Goal: Book appointment/travel/reservation

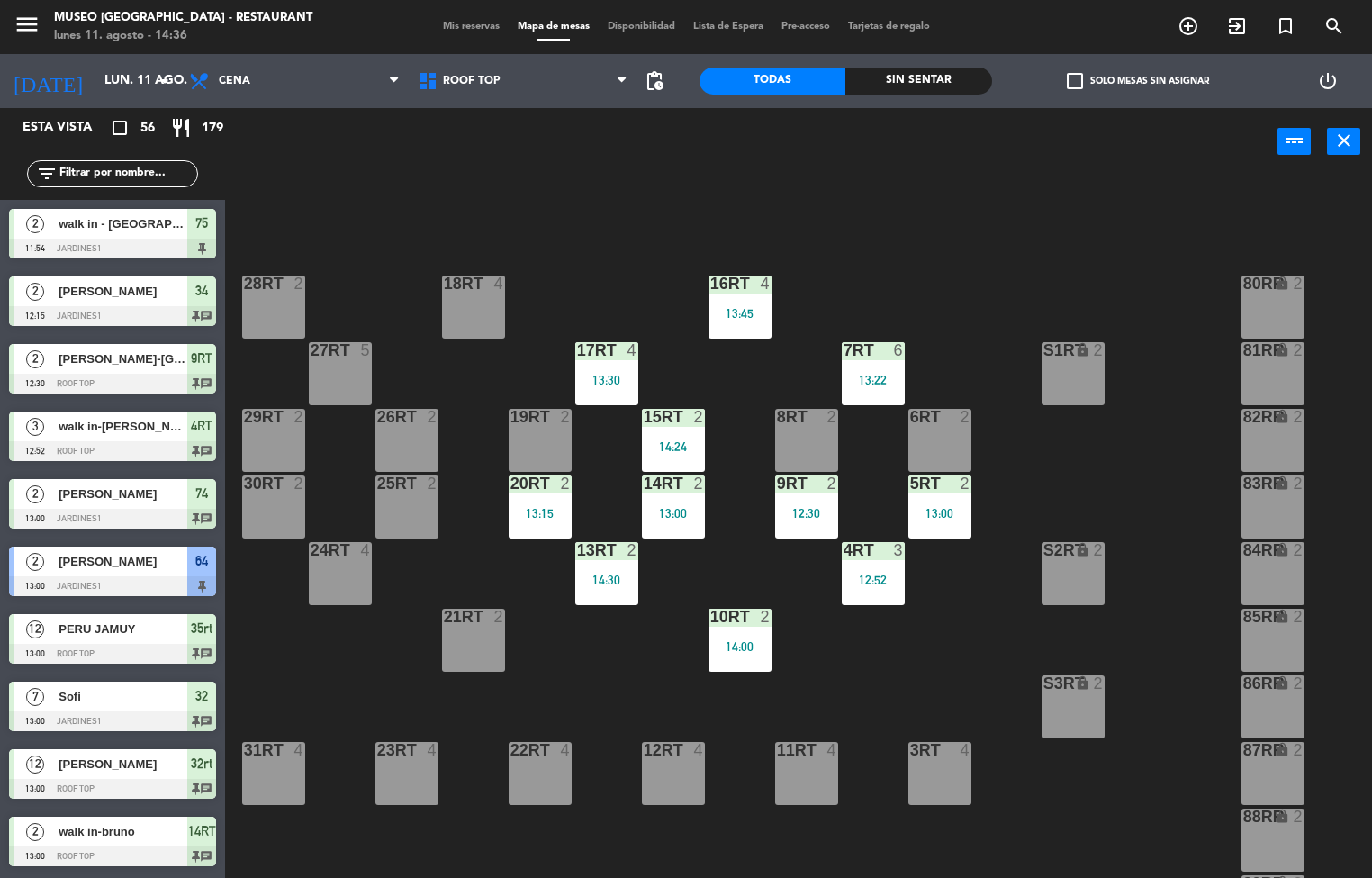
scroll to position [1, 0]
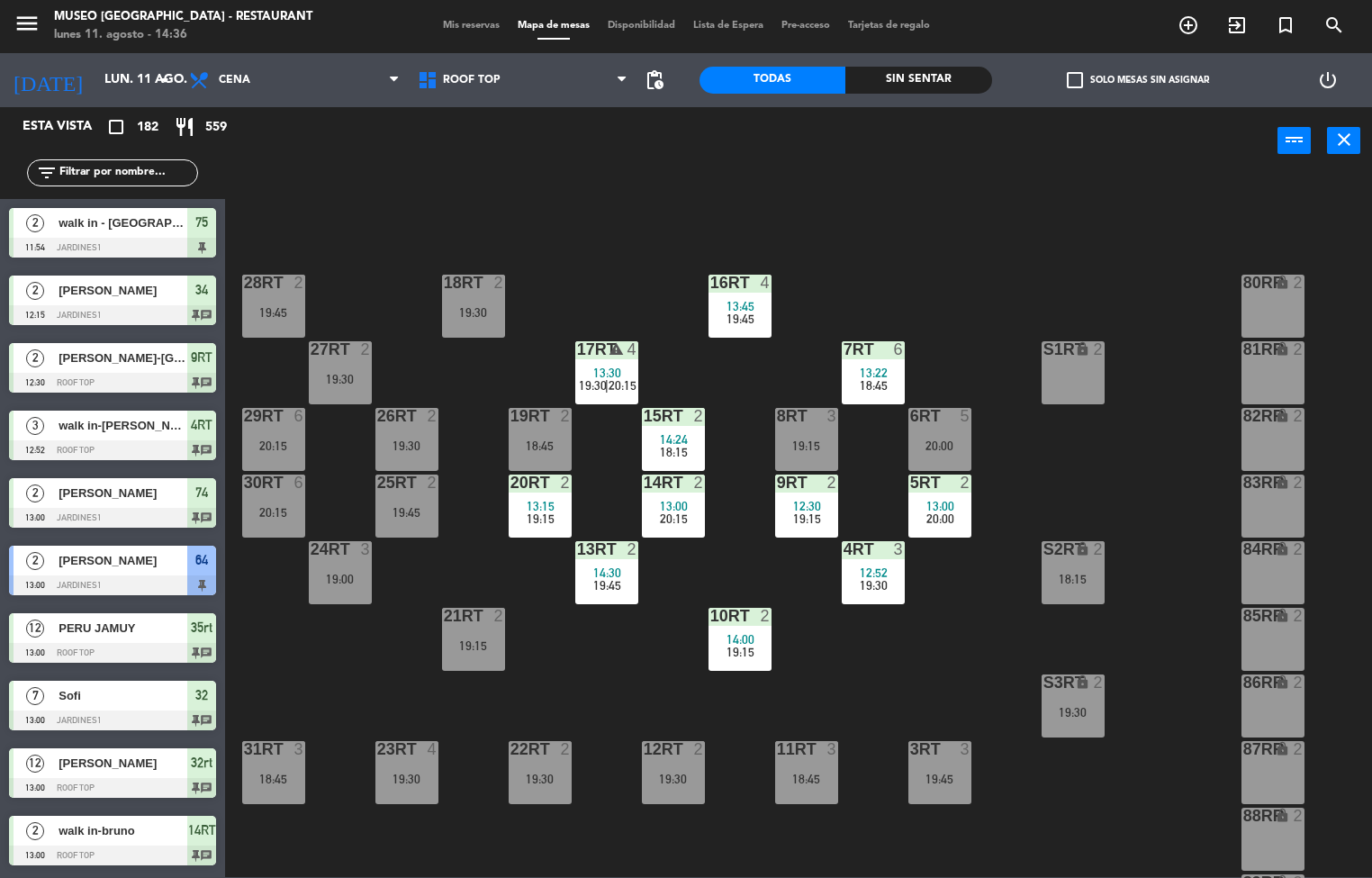
click at [621, 385] on span "20:15" at bounding box center [622, 386] width 28 height 14
click at [862, 678] on div "18RT 2 19:30 16RT 4 13:45 19:45 28RT 2 19:45 80RR lock 2 27RT 2 19:30 7RT 6 13:…" at bounding box center [805, 527] width 1134 height 703
click at [548, 514] on span "19:15" at bounding box center [540, 518] width 28 height 14
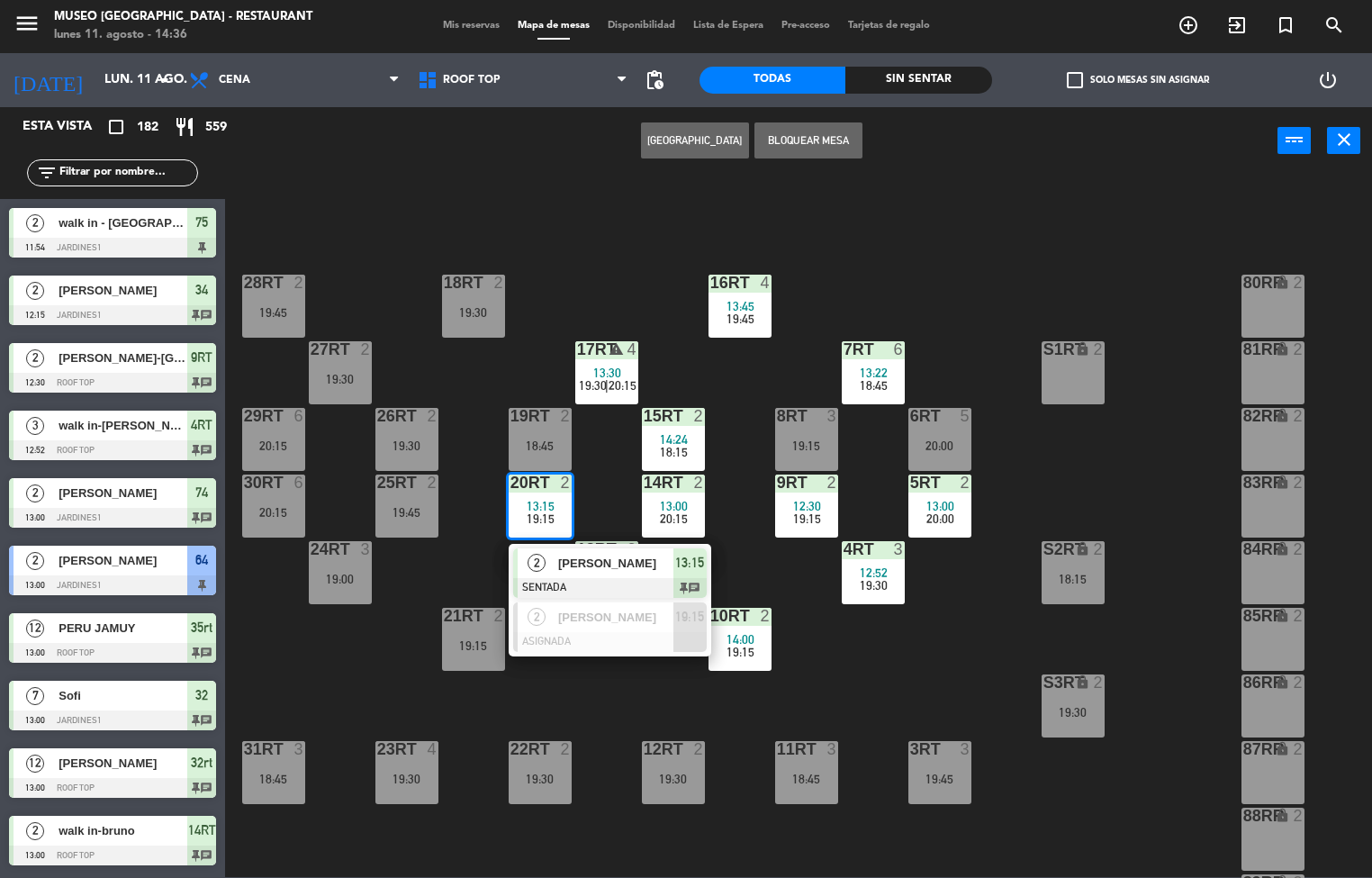
click at [621, 703] on div "18RT 2 19:30 16RT 4 13:45 19:45 28RT 2 19:45 80RR lock 2 27RT 2 19:30 7RT 6 13:…" at bounding box center [805, 527] width 1134 height 703
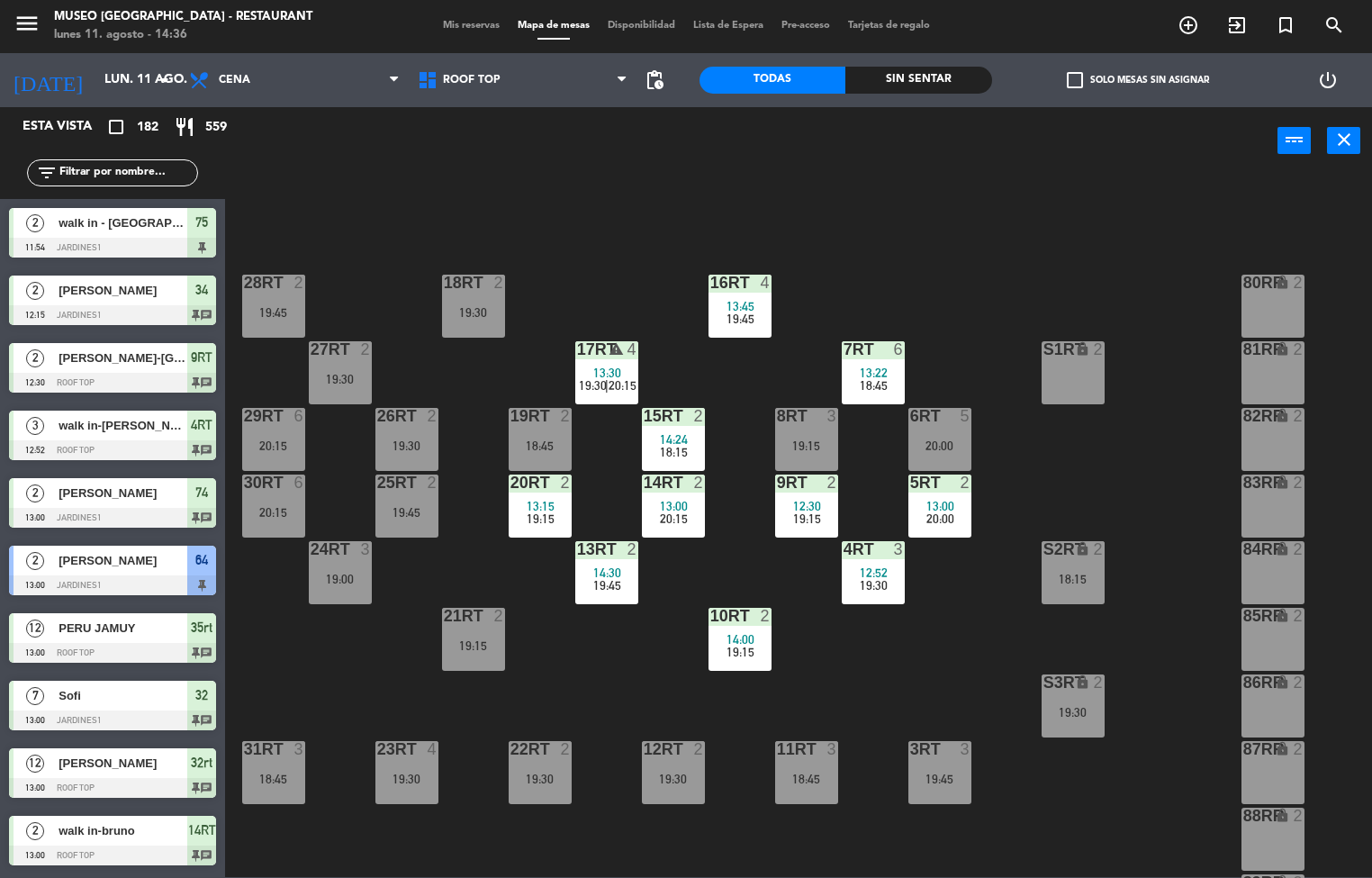
click at [622, 581] on div "19:45" at bounding box center [607, 585] width 63 height 13
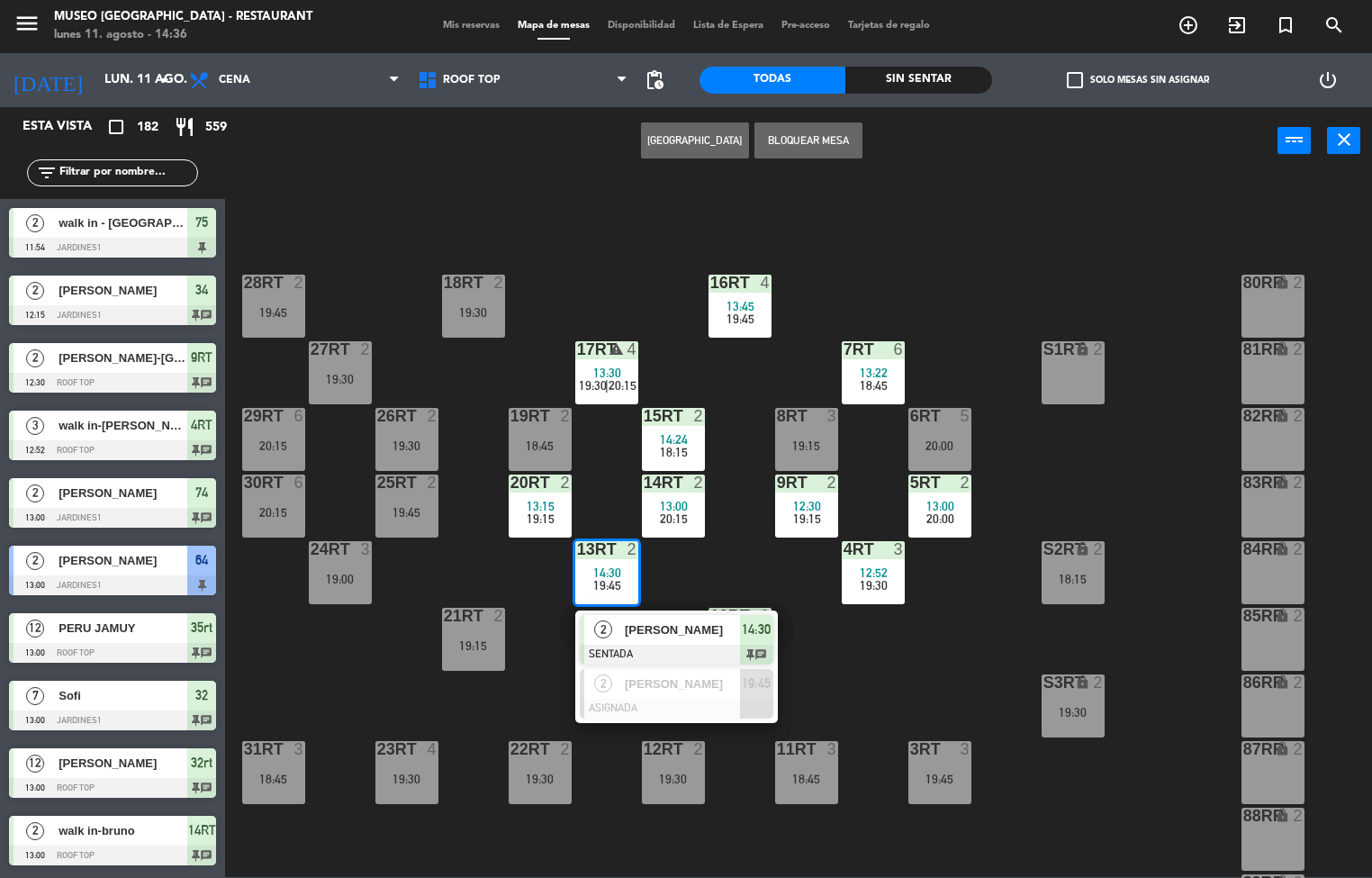
click at [438, 708] on div "18RT 2 19:30 16RT 4 13:45 19:45 28RT 2 19:45 80RR lock 2 27RT 2 19:30 7RT 6 13:…" at bounding box center [805, 527] width 1134 height 703
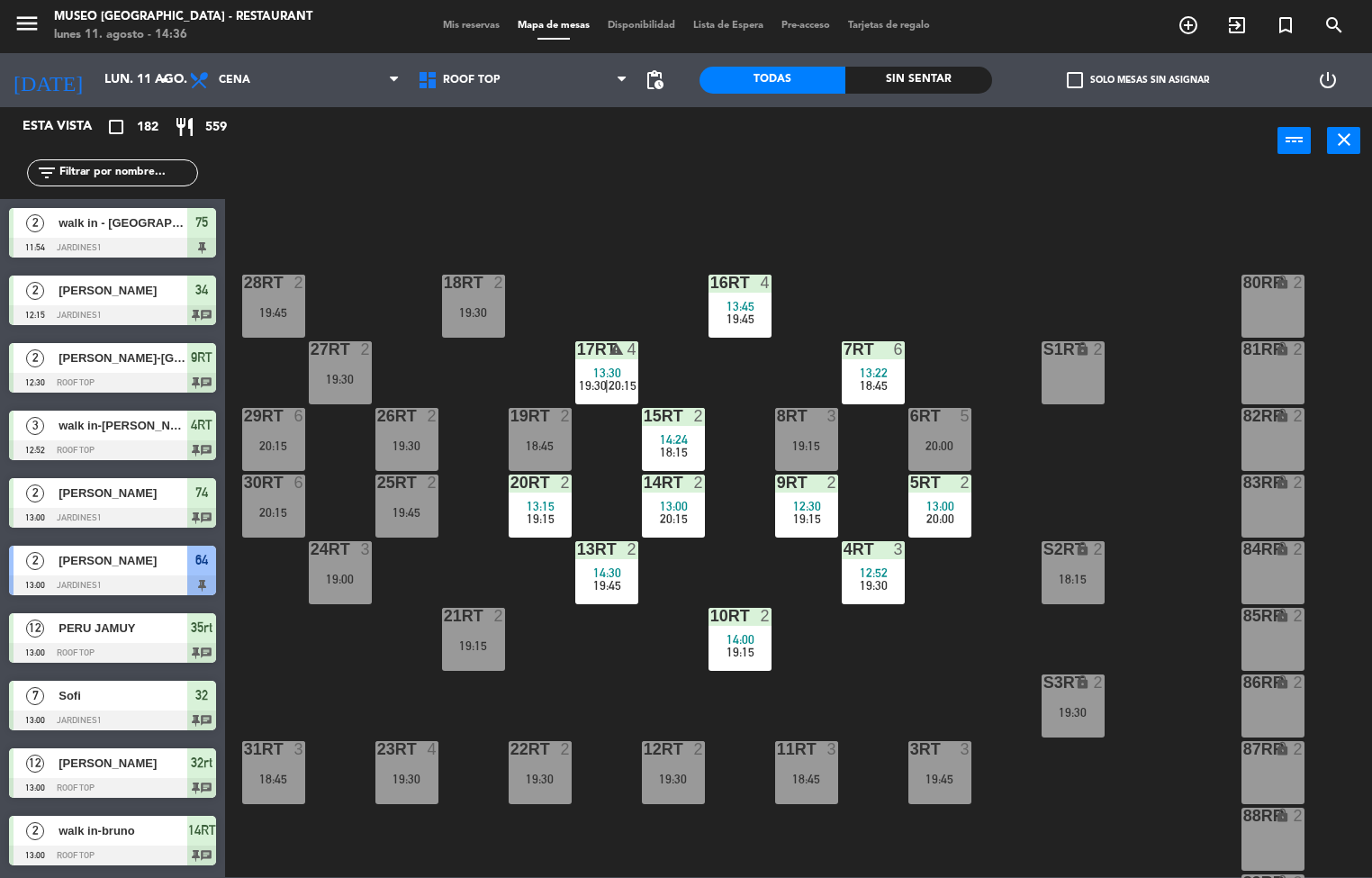
click at [284, 506] on div "20:15" at bounding box center [274, 512] width 63 height 13
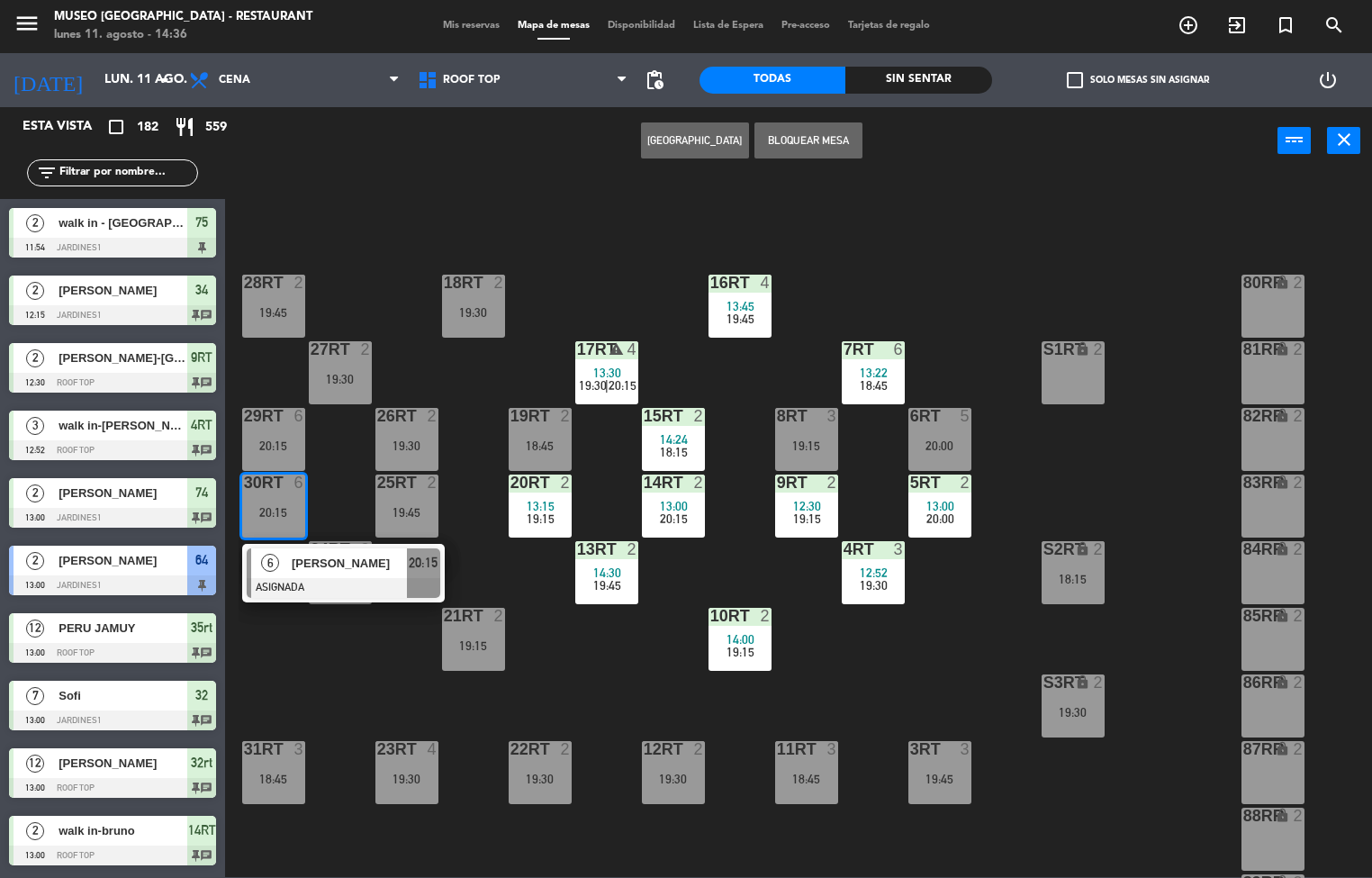
click at [359, 711] on div "18RT 2 19:30 16RT 4 13:45 19:45 28RT 2 19:45 80RR lock 2 27RT 2 19:30 7RT 6 13:…" at bounding box center [805, 527] width 1134 height 703
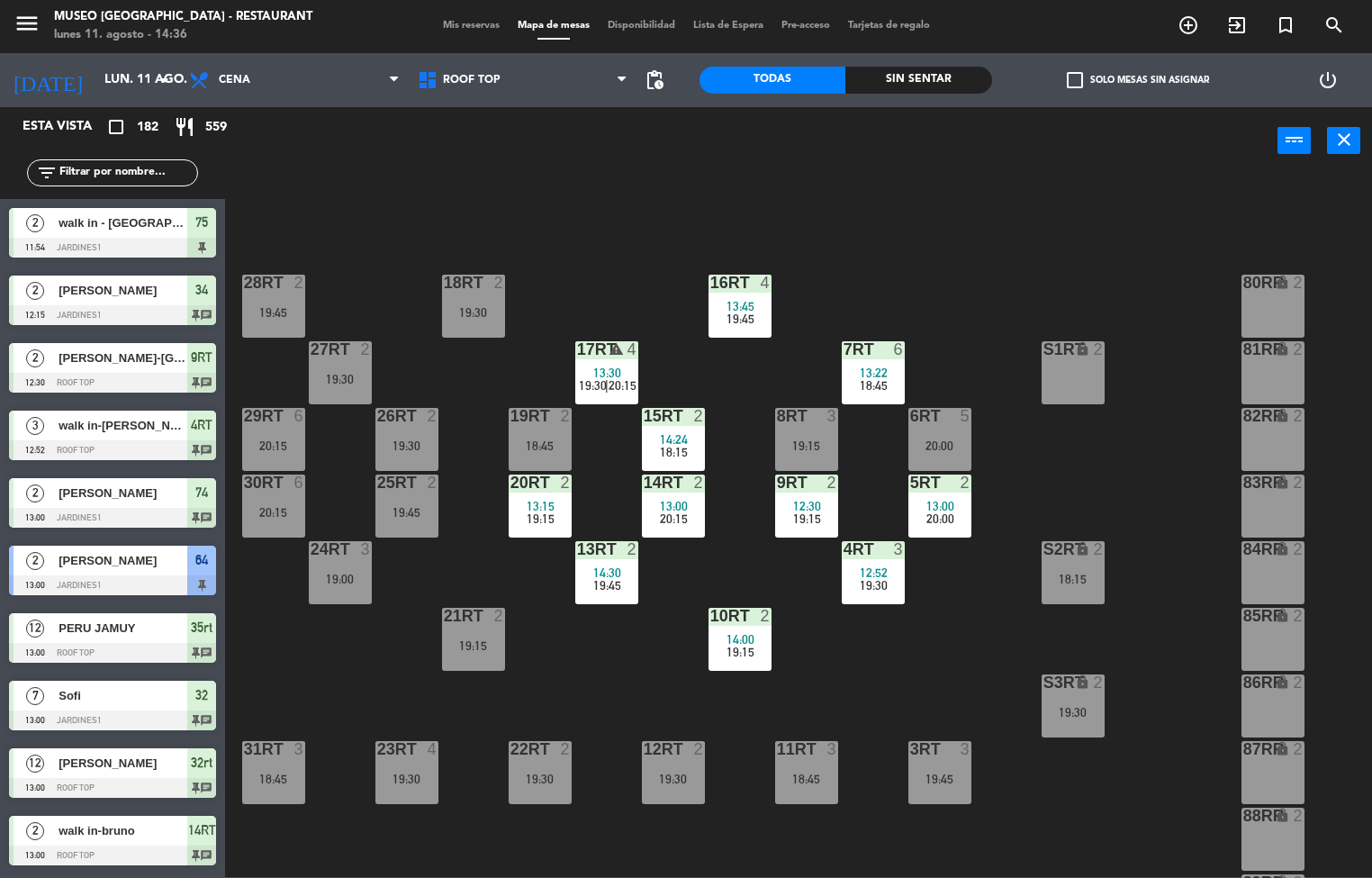
click at [864, 584] on span "19:30" at bounding box center [873, 585] width 28 height 14
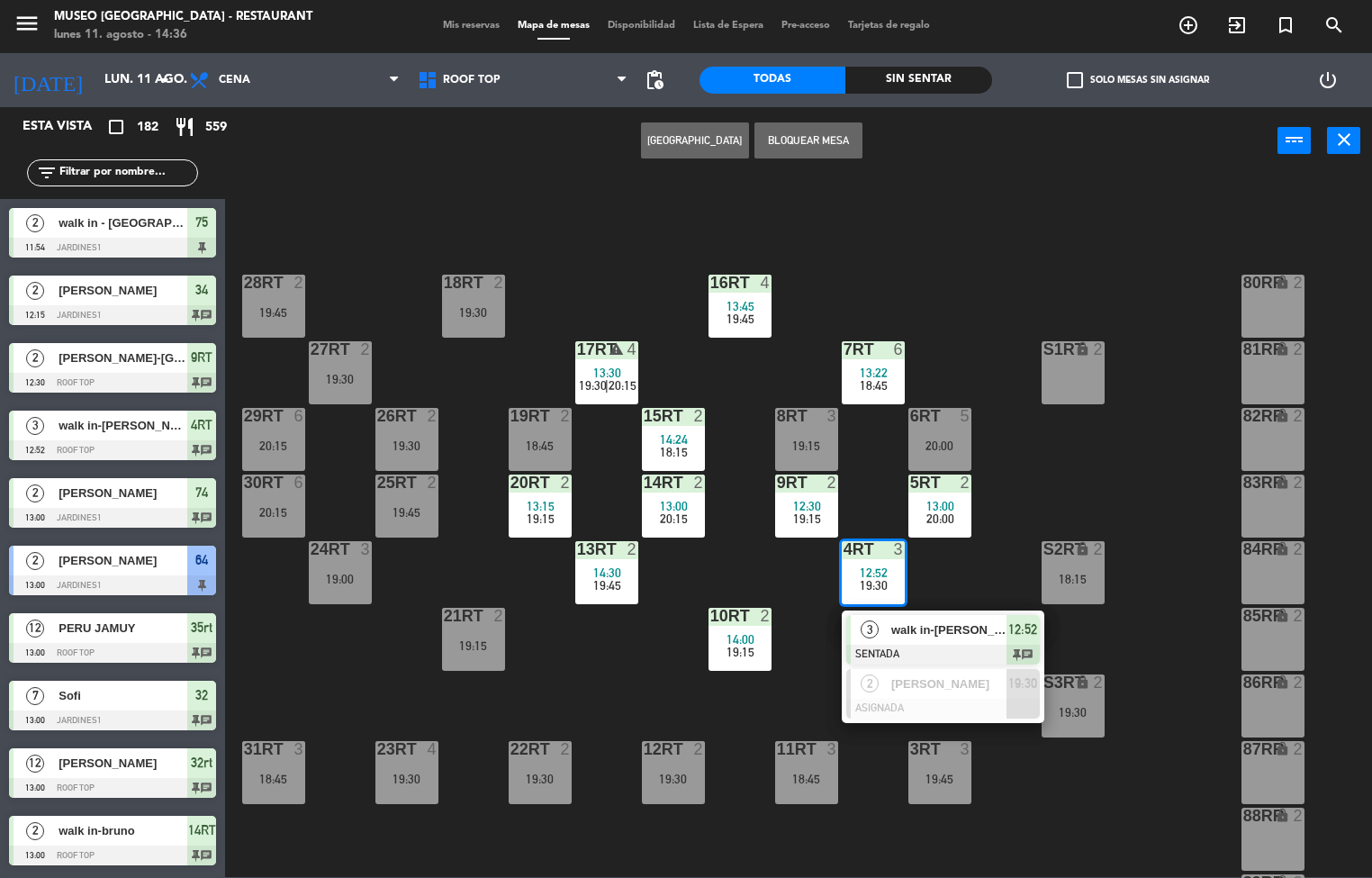
click at [614, 666] on div "18RT 2 19:30 16RT 4 13:45 19:45 28RT 2 19:45 80RR lock 2 27RT 2 19:30 7RT 6 13:…" at bounding box center [805, 527] width 1134 height 703
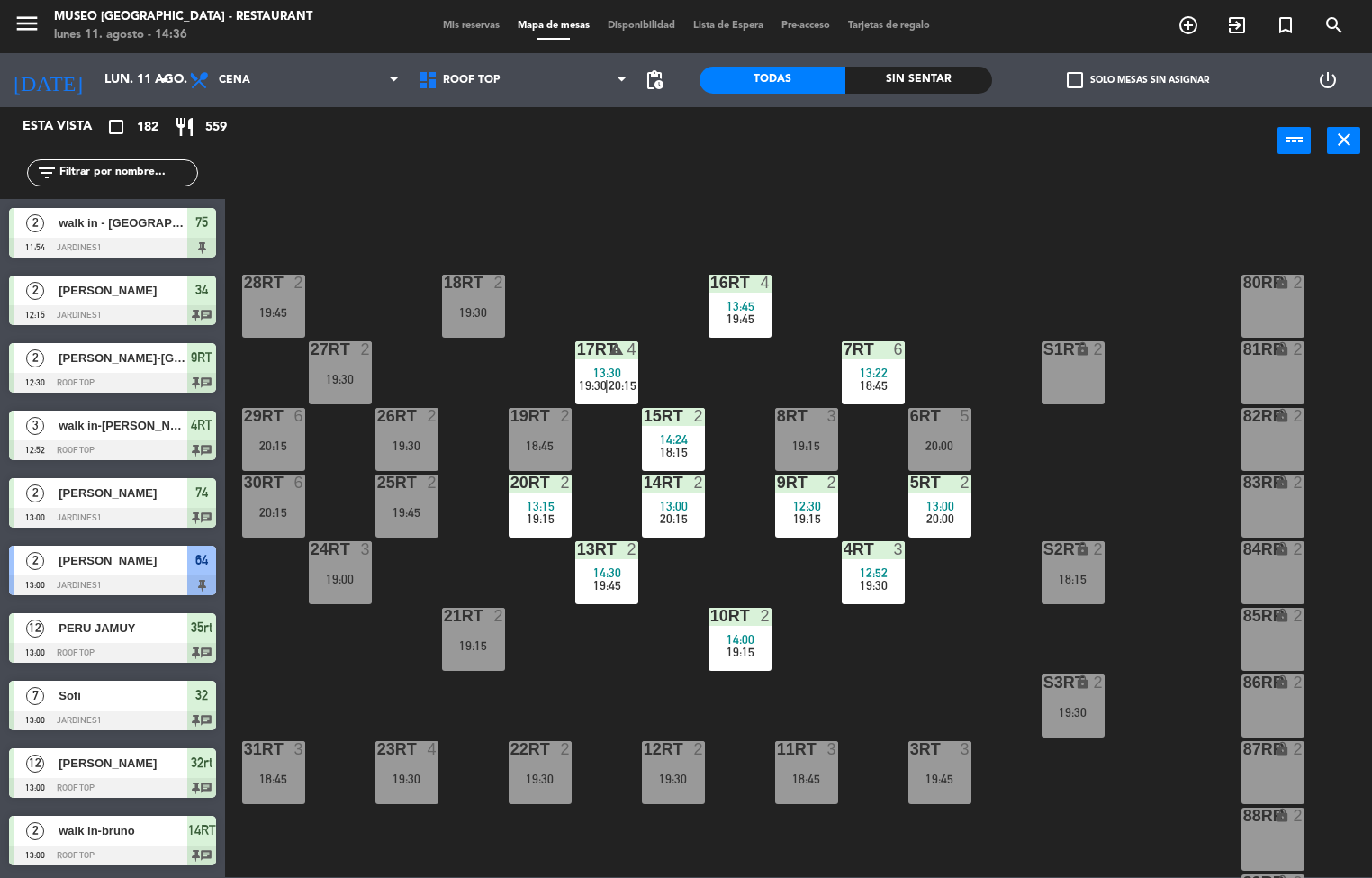
click at [867, 373] on span "13:22" at bounding box center [873, 373] width 28 height 14
click at [992, 297] on div "18RT 2 19:30 16RT 4 13:45 19:45 28RT 2 19:45 80RR lock 2 27RT 2 19:30 7RT 6 13:…" at bounding box center [805, 527] width 1134 height 703
click at [740, 306] on span "13:45" at bounding box center [740, 306] width 28 height 14
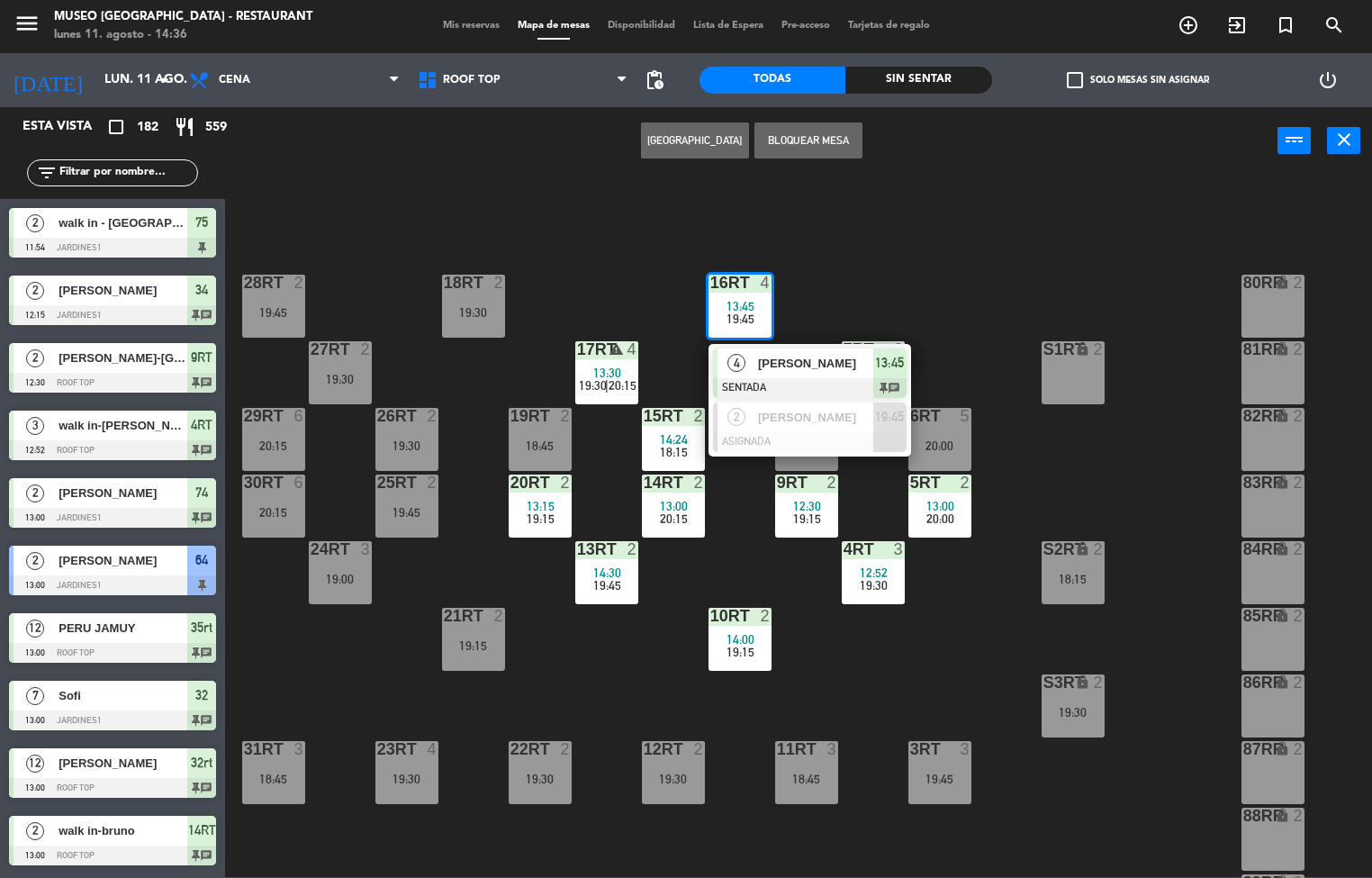
click at [938, 276] on div "18RT 2 19:30 16RT 4 13:45 19:45 4 [PERSON_NAME] SENTADA 13:45 chat 2 [PERSON_NA…" at bounding box center [805, 527] width 1134 height 703
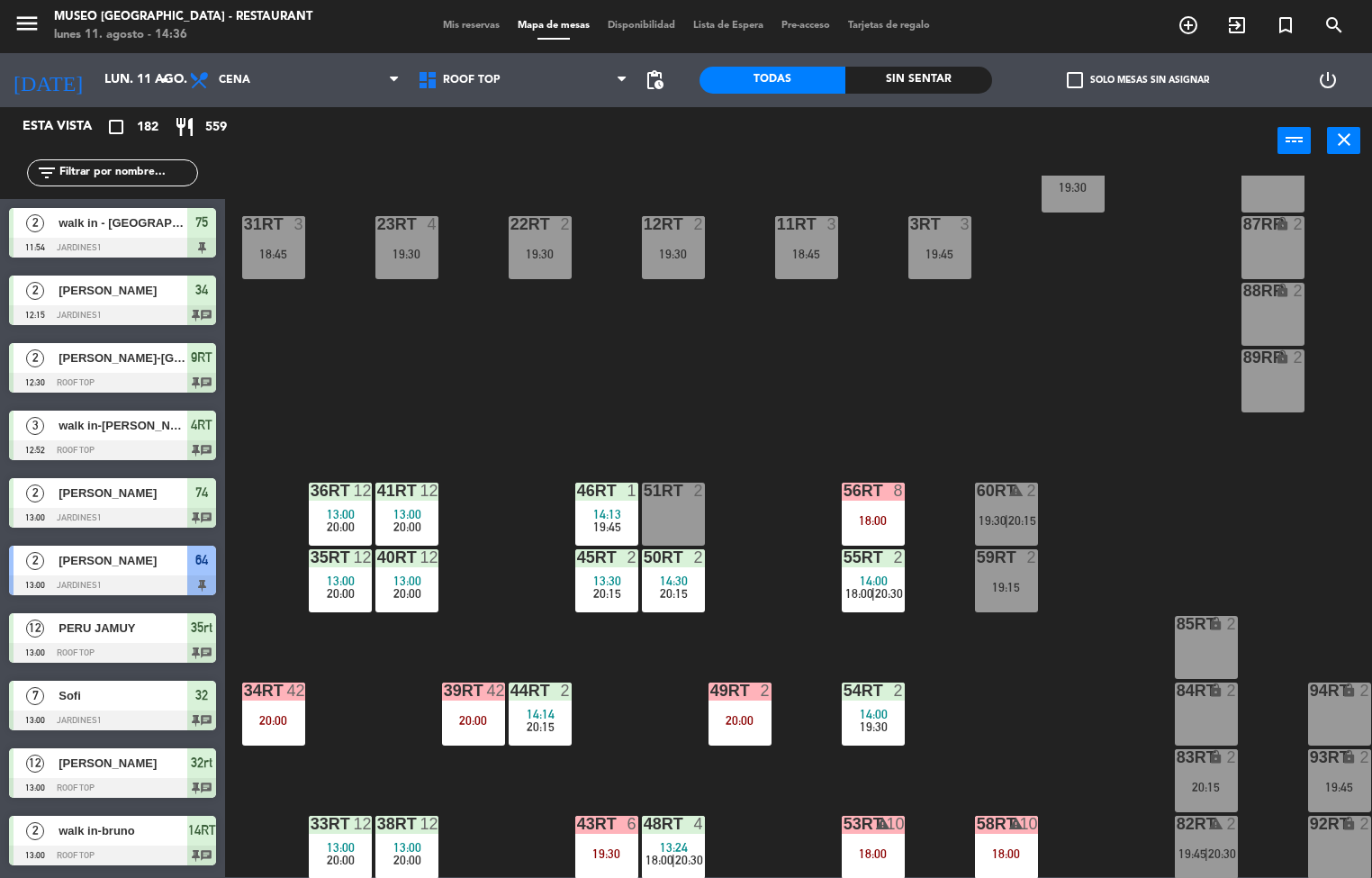
scroll to position [668, 0]
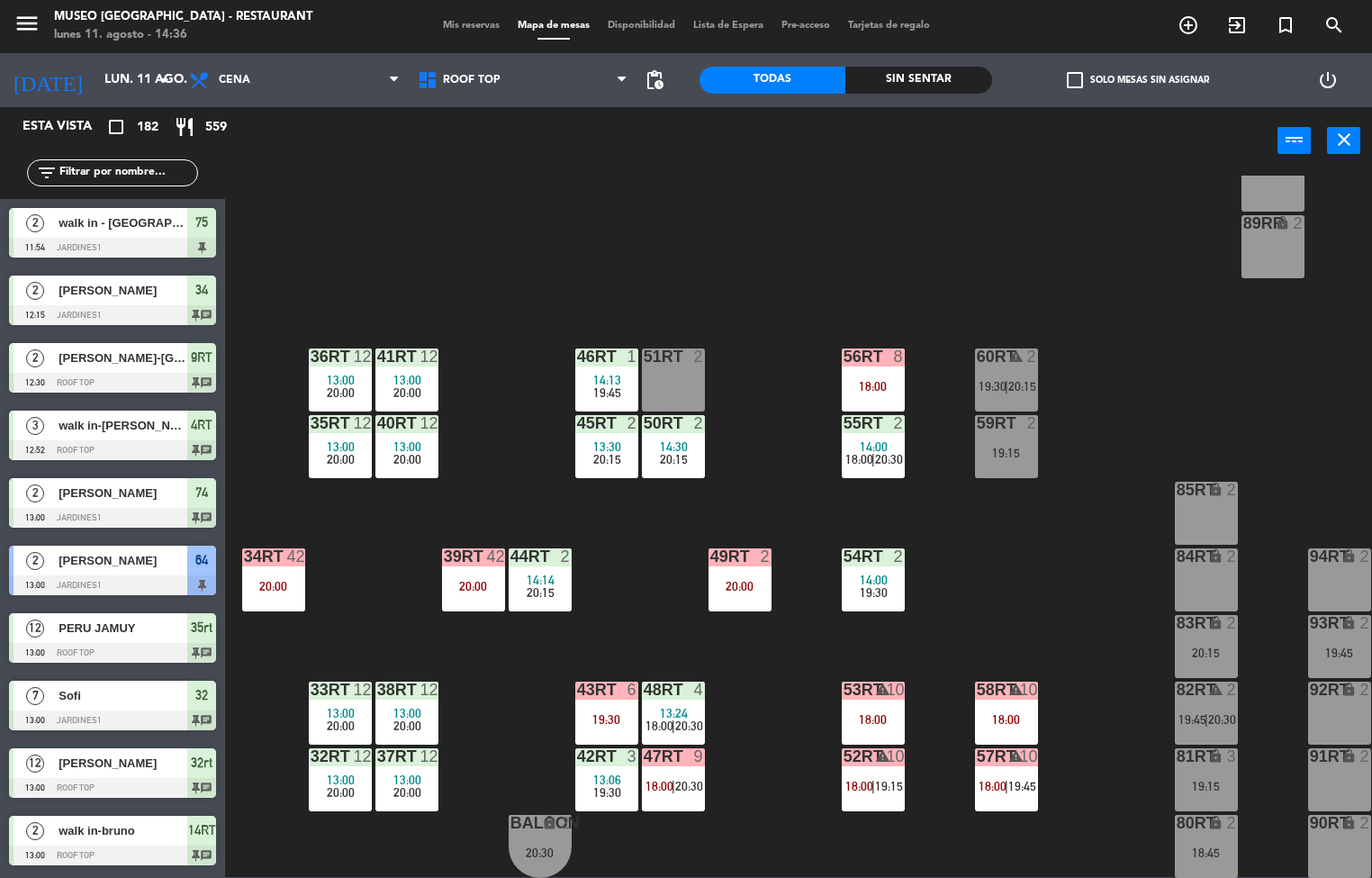
click at [873, 380] on div "18:00" at bounding box center [873, 387] width 63 height 13
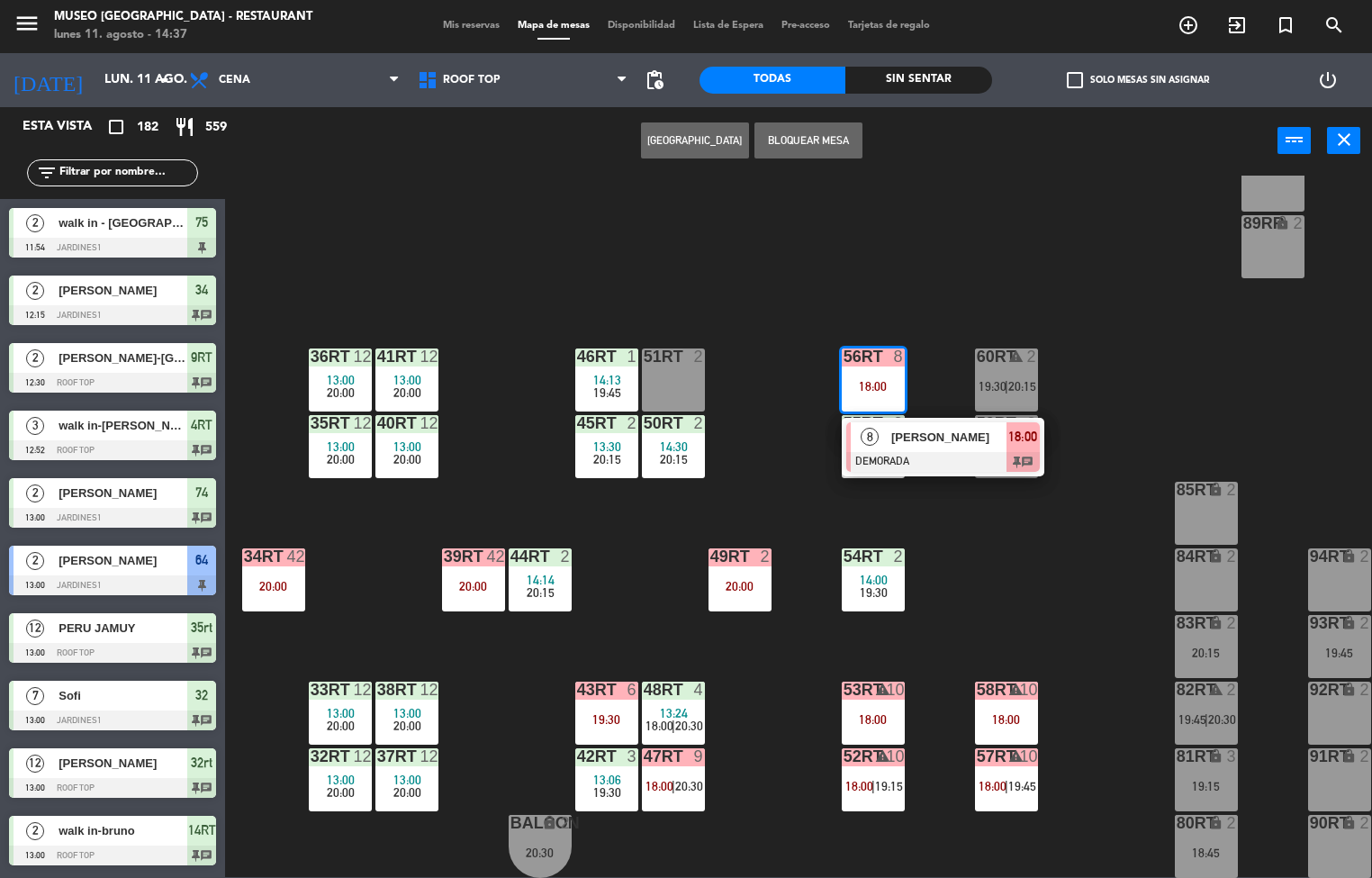
click at [976, 452] on div at bounding box center [943, 462] width 193 height 20
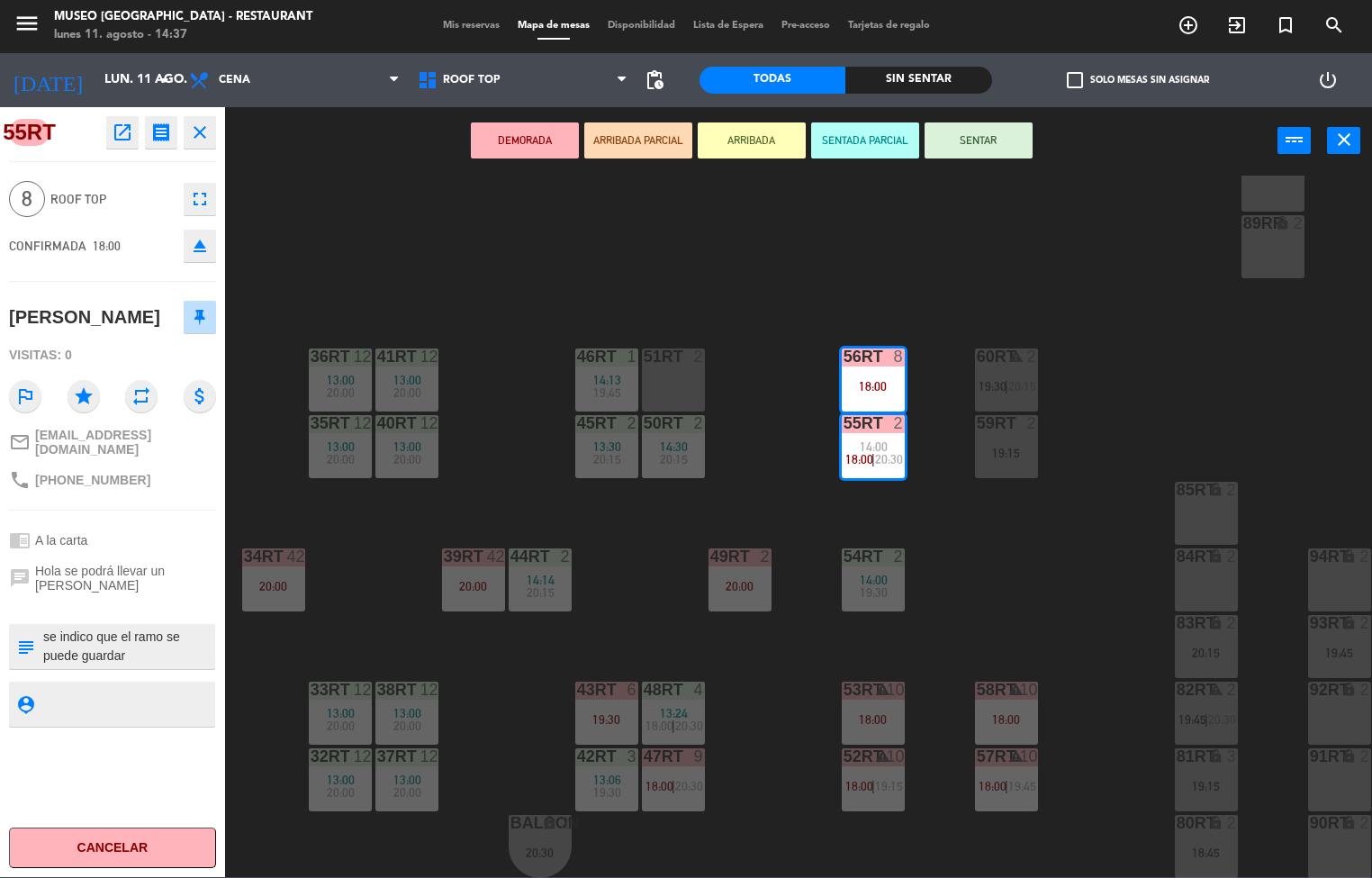
click at [1003, 518] on div "18RT 2 19:30 16RT 4 13:45 19:45 28RT 2 19:45 80RR lock 2 27RT 2 19:30 7RT 6 13:…" at bounding box center [805, 527] width 1134 height 703
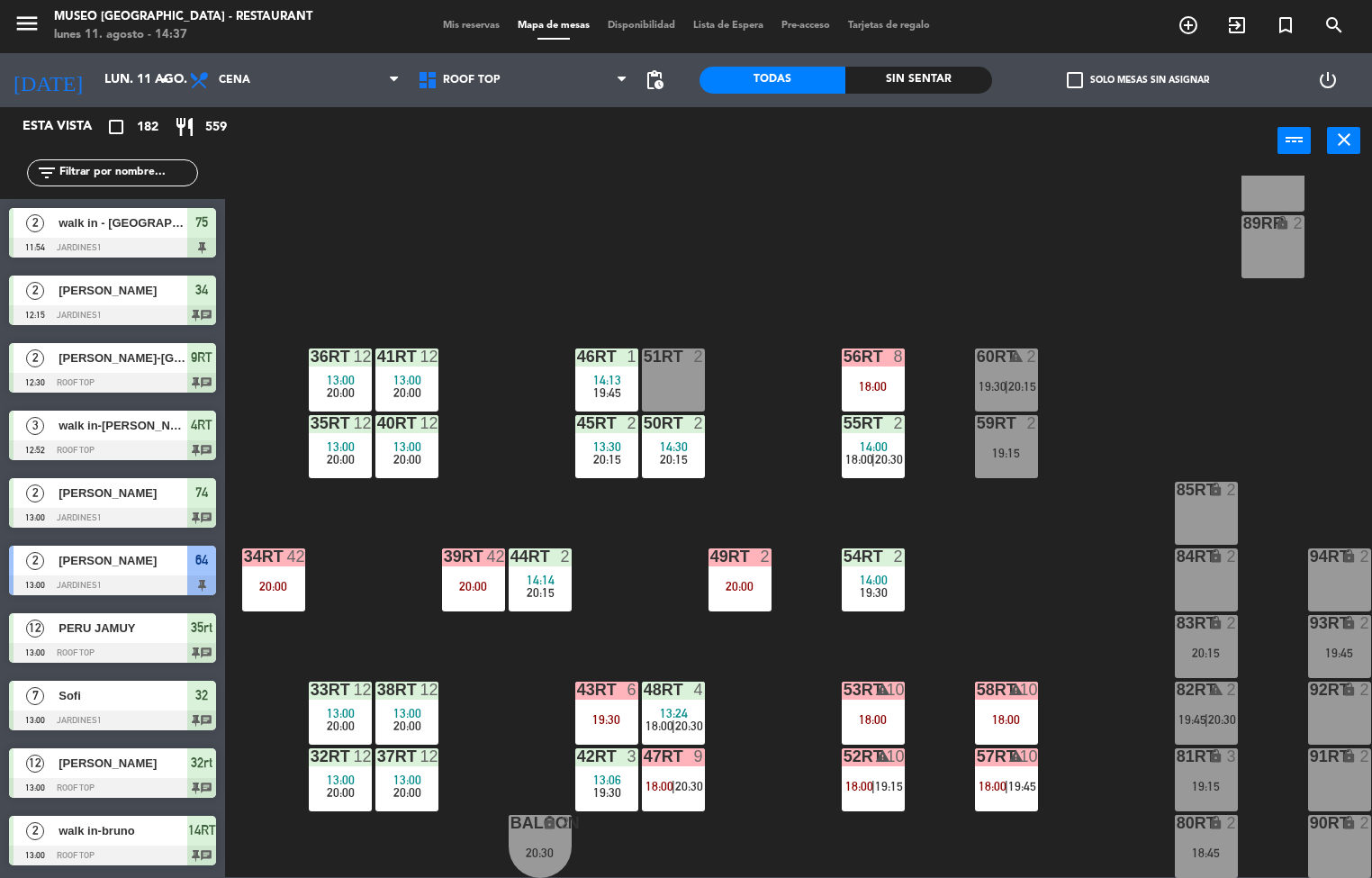
scroll to position [1, 0]
click at [608, 373] on span "14:13" at bounding box center [607, 380] width 28 height 14
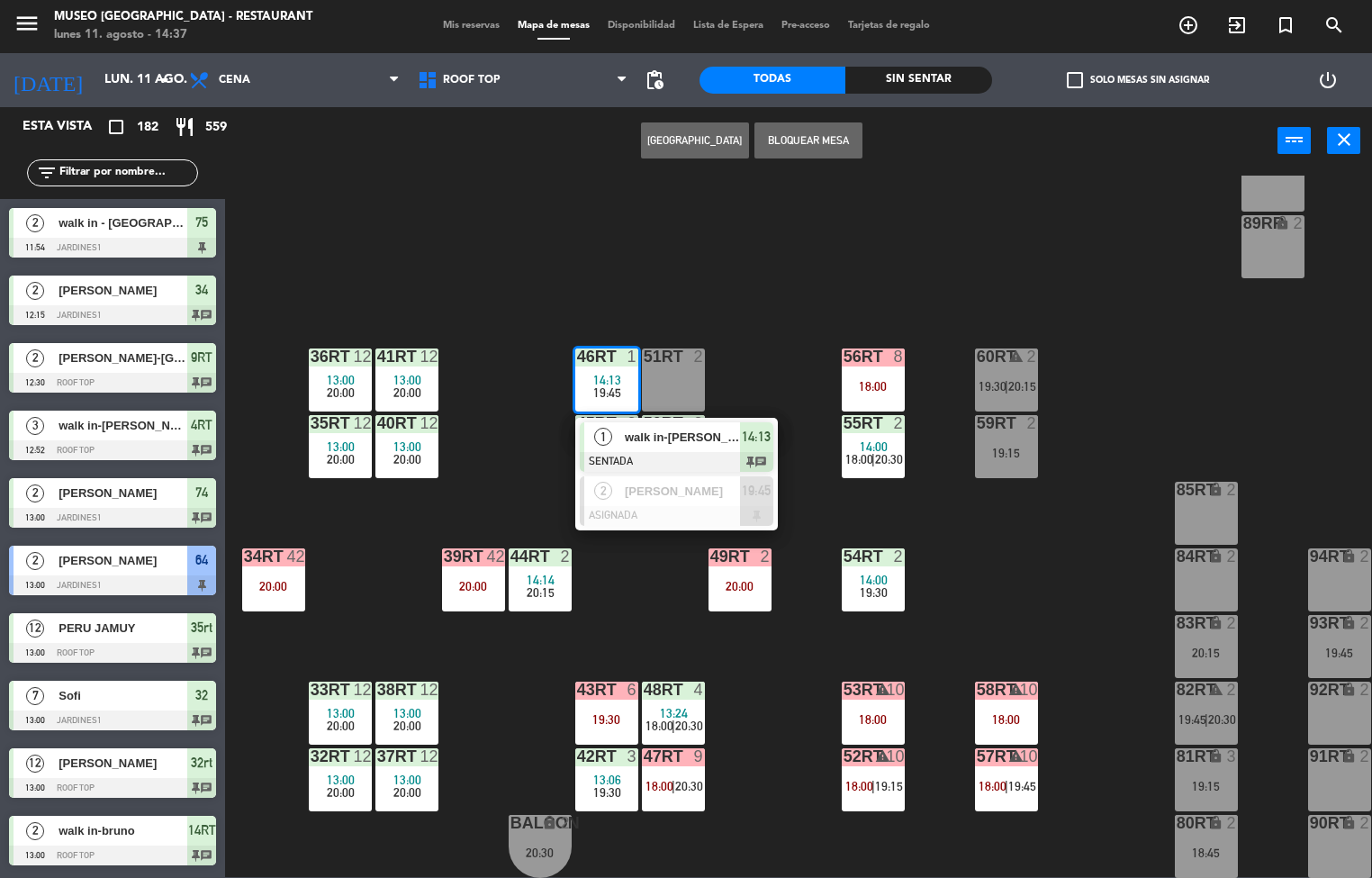
click at [654, 616] on div "18RT 2 19:30 16RT 4 13:45 19:45 28RT 2 19:45 80RR lock 2 27RT 2 19:30 7RT 6 13:…" at bounding box center [805, 527] width 1134 height 703
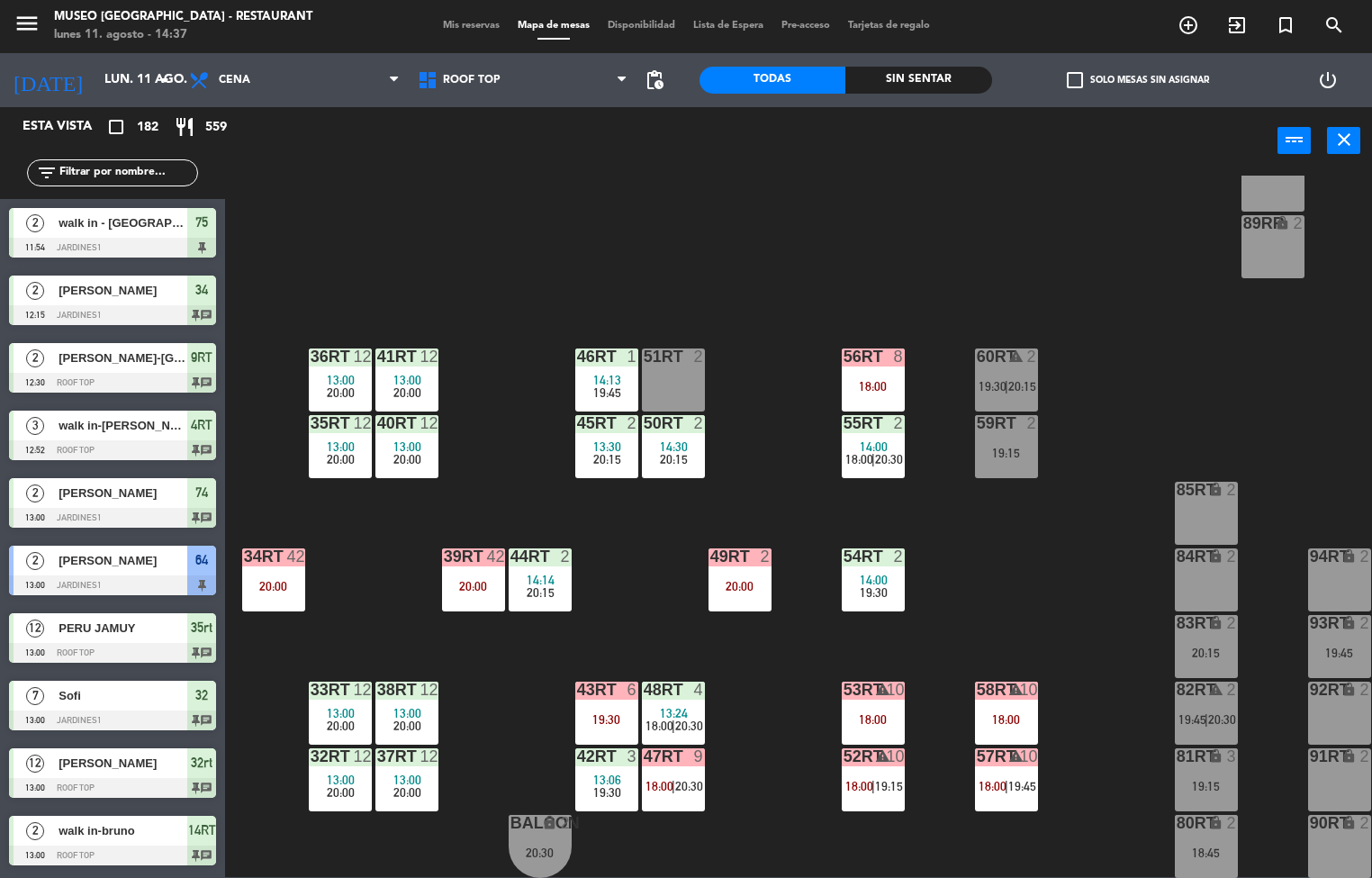
click at [425, 374] on div "13:00" at bounding box center [407, 380] width 63 height 13
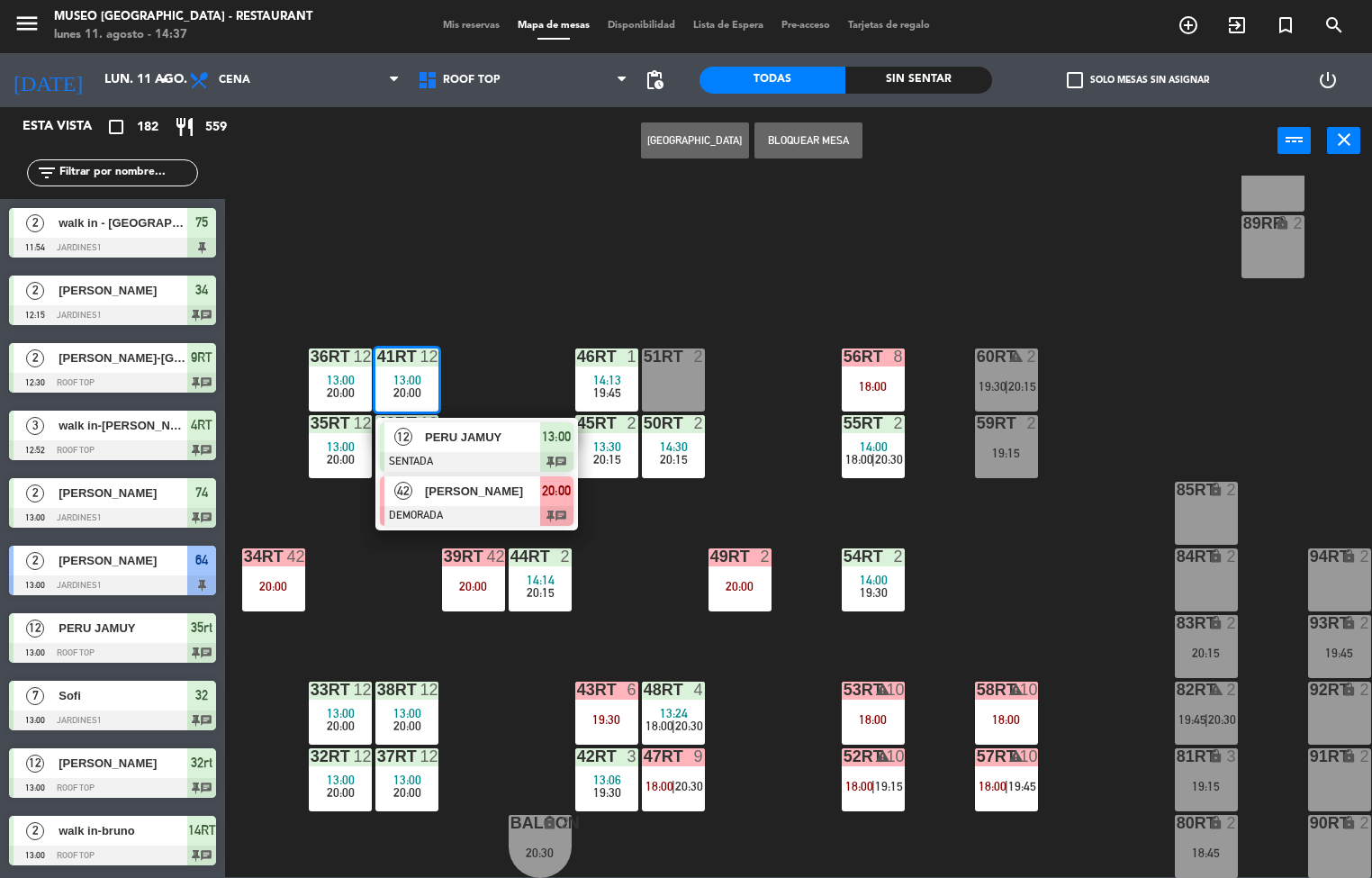
click at [481, 508] on div at bounding box center [477, 516] width 193 height 20
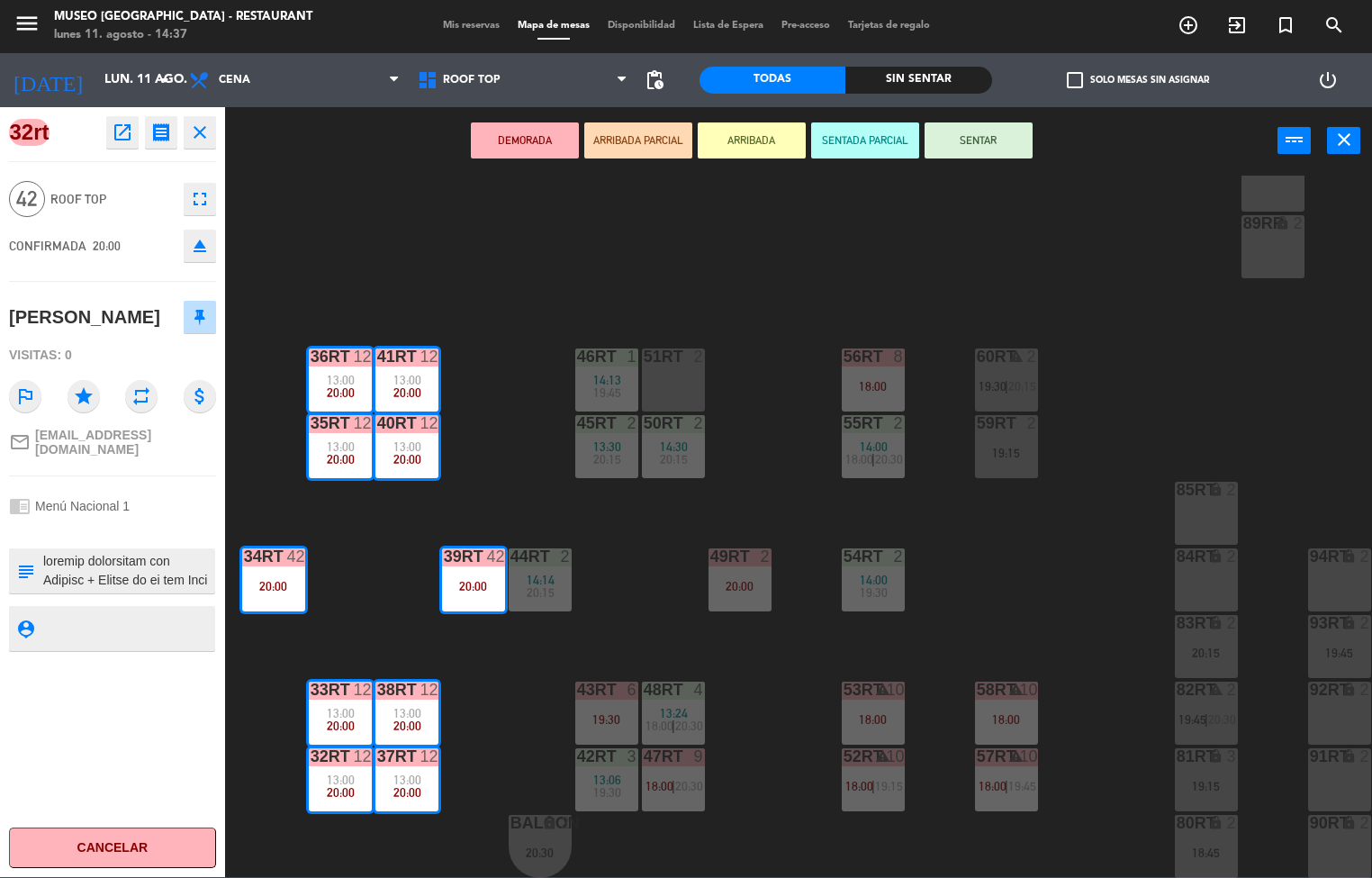
click at [115, 141] on icon "open_in_new" at bounding box center [123, 133] width 22 height 22
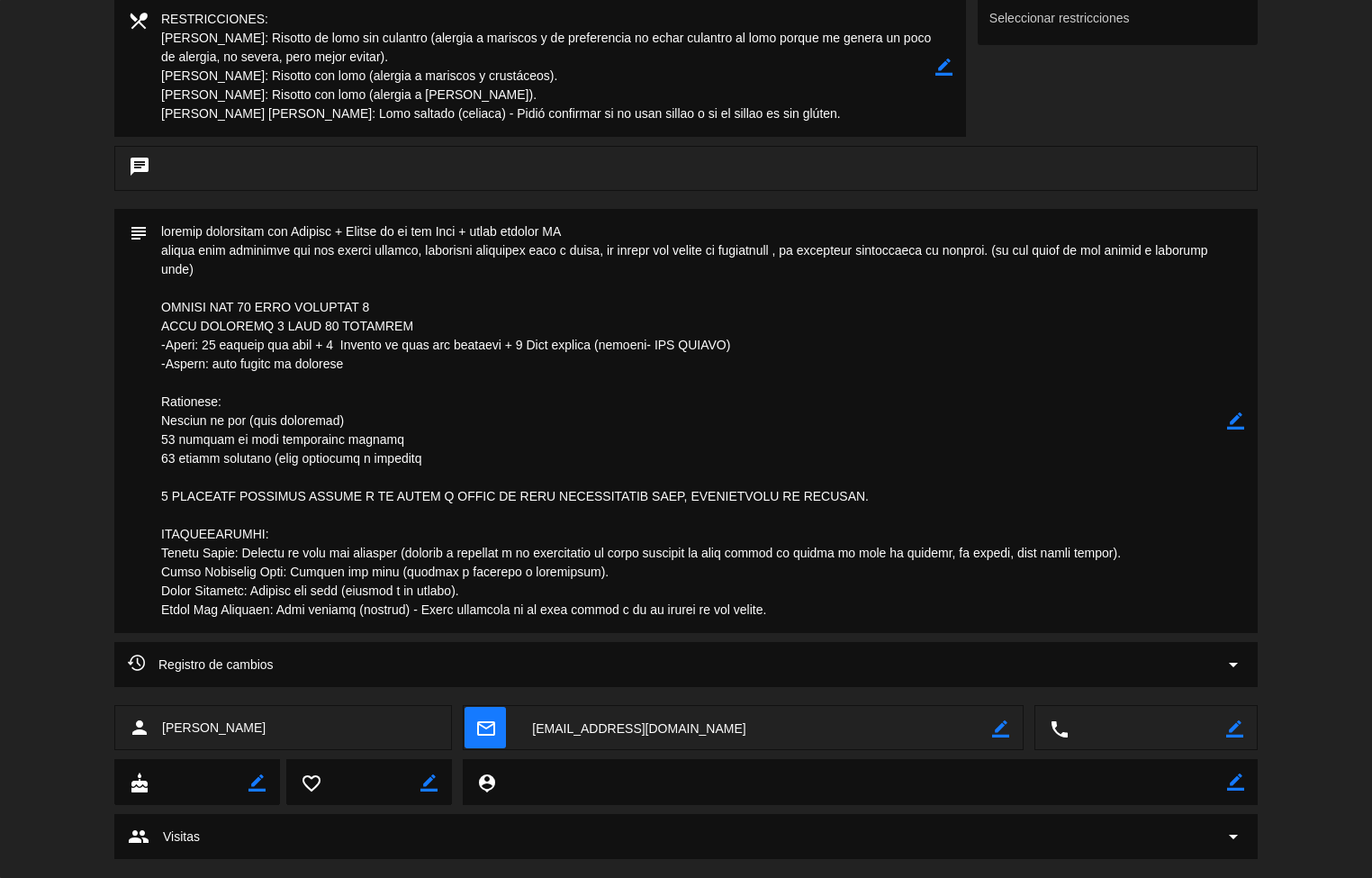
scroll to position [379, 0]
click at [270, 117] on textarea at bounding box center [541, 70] width 788 height 141
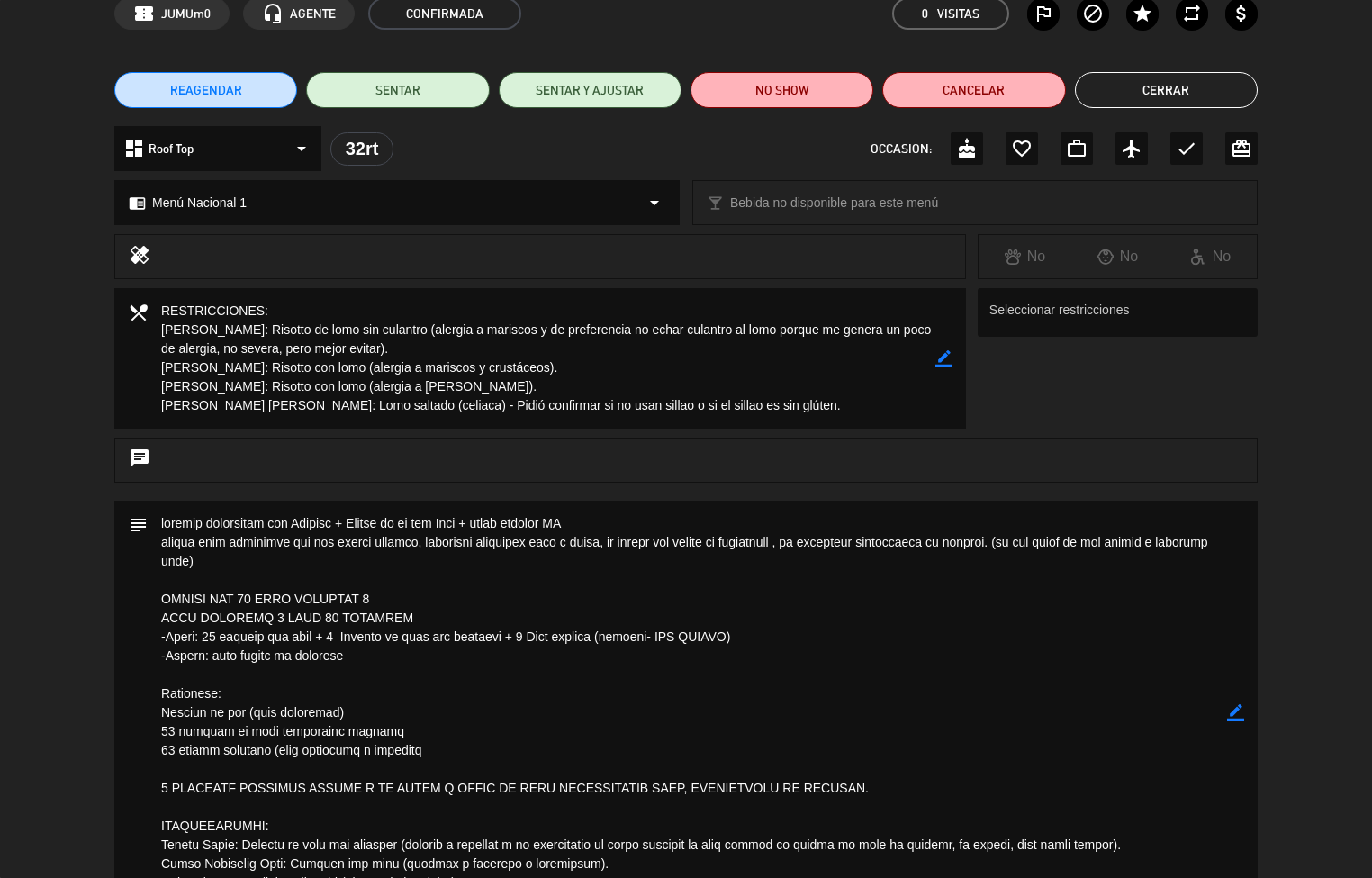
scroll to position [0, 0]
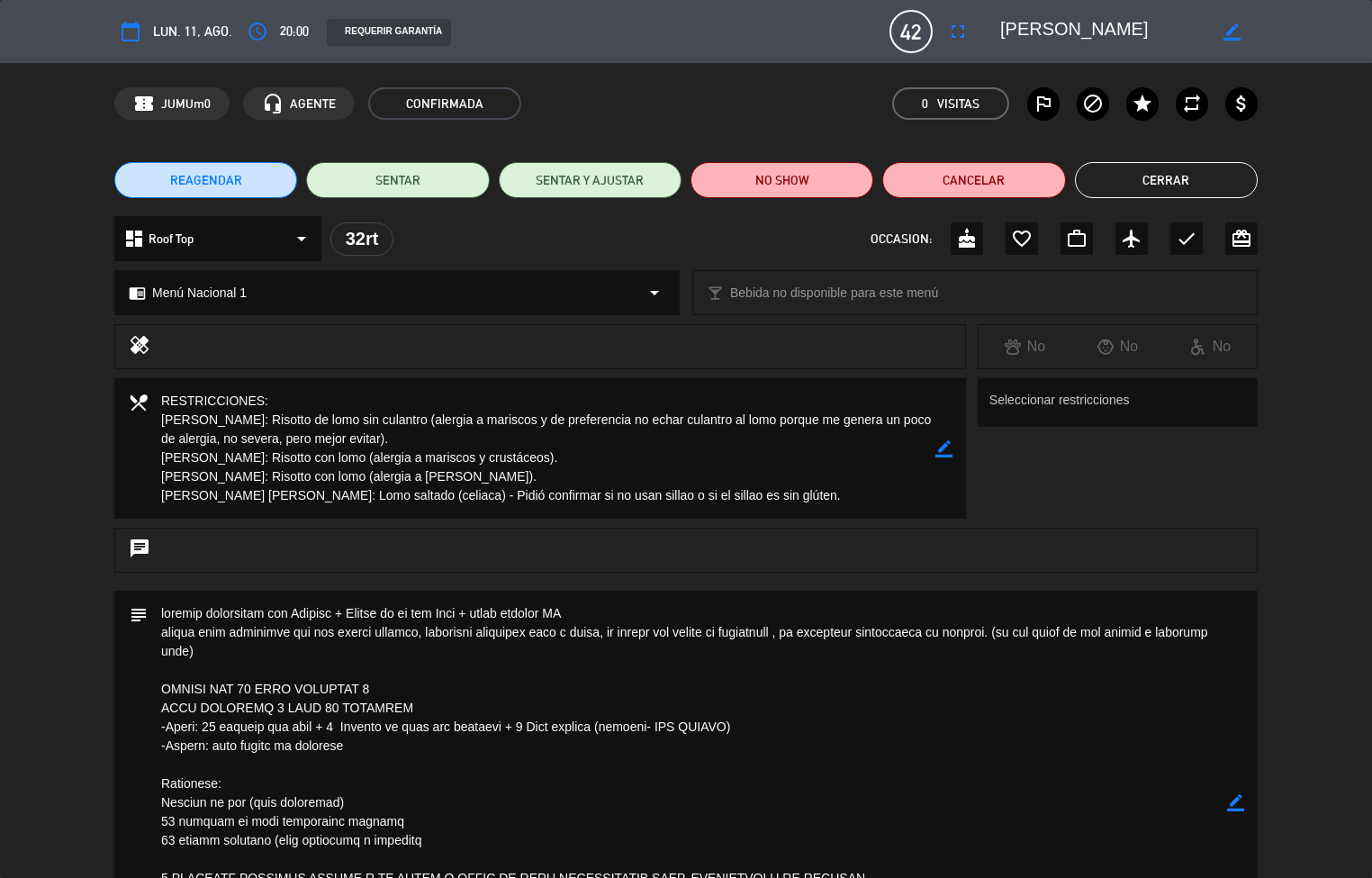
click at [1213, 182] on button "Cerrar" at bounding box center [1166, 180] width 182 height 36
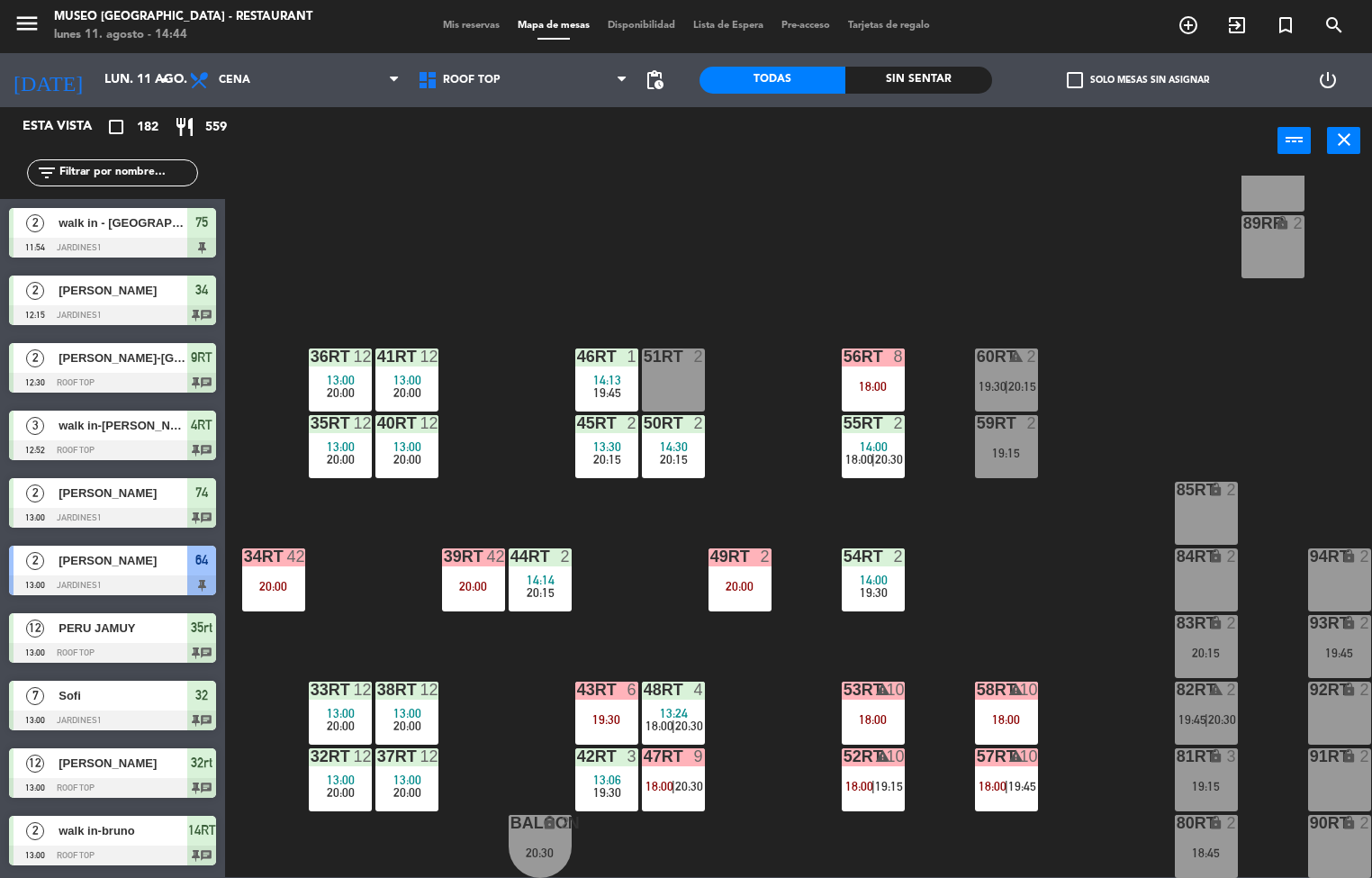
scroll to position [1540, 0]
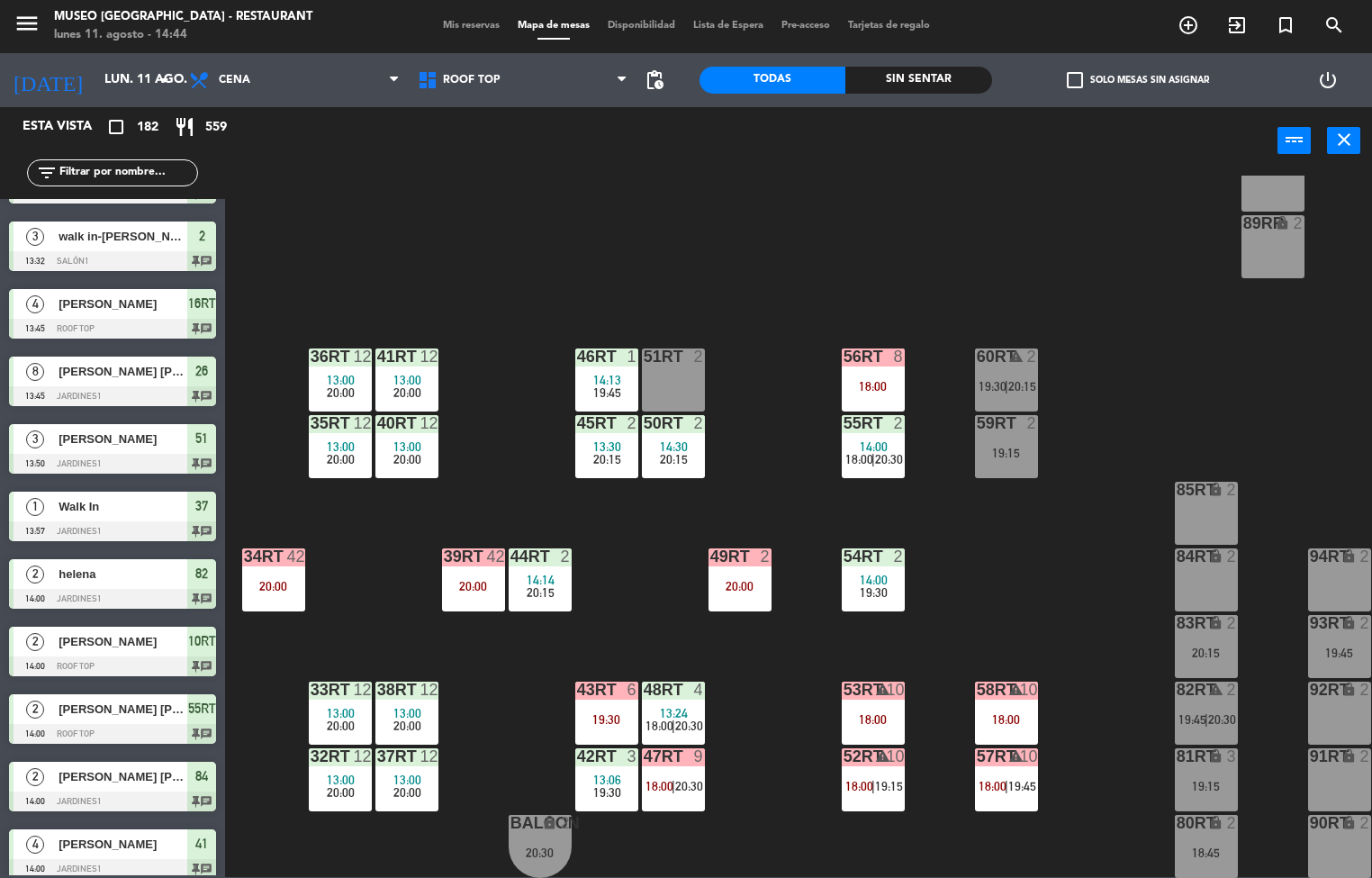
click at [611, 700] on div "43RT 6 19:30" at bounding box center [607, 714] width 63 height 63
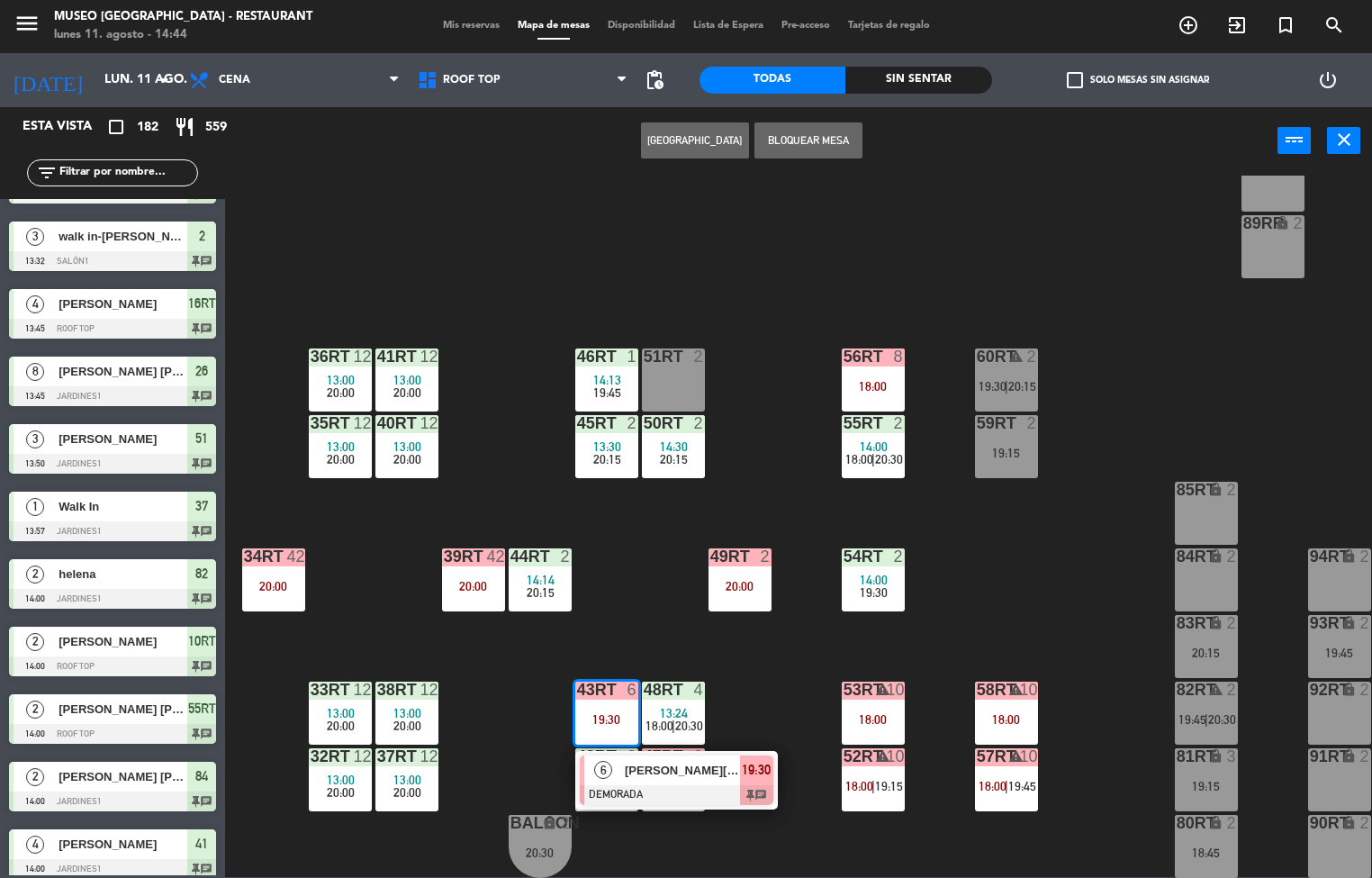
click at [673, 785] on div at bounding box center [677, 795] width 193 height 20
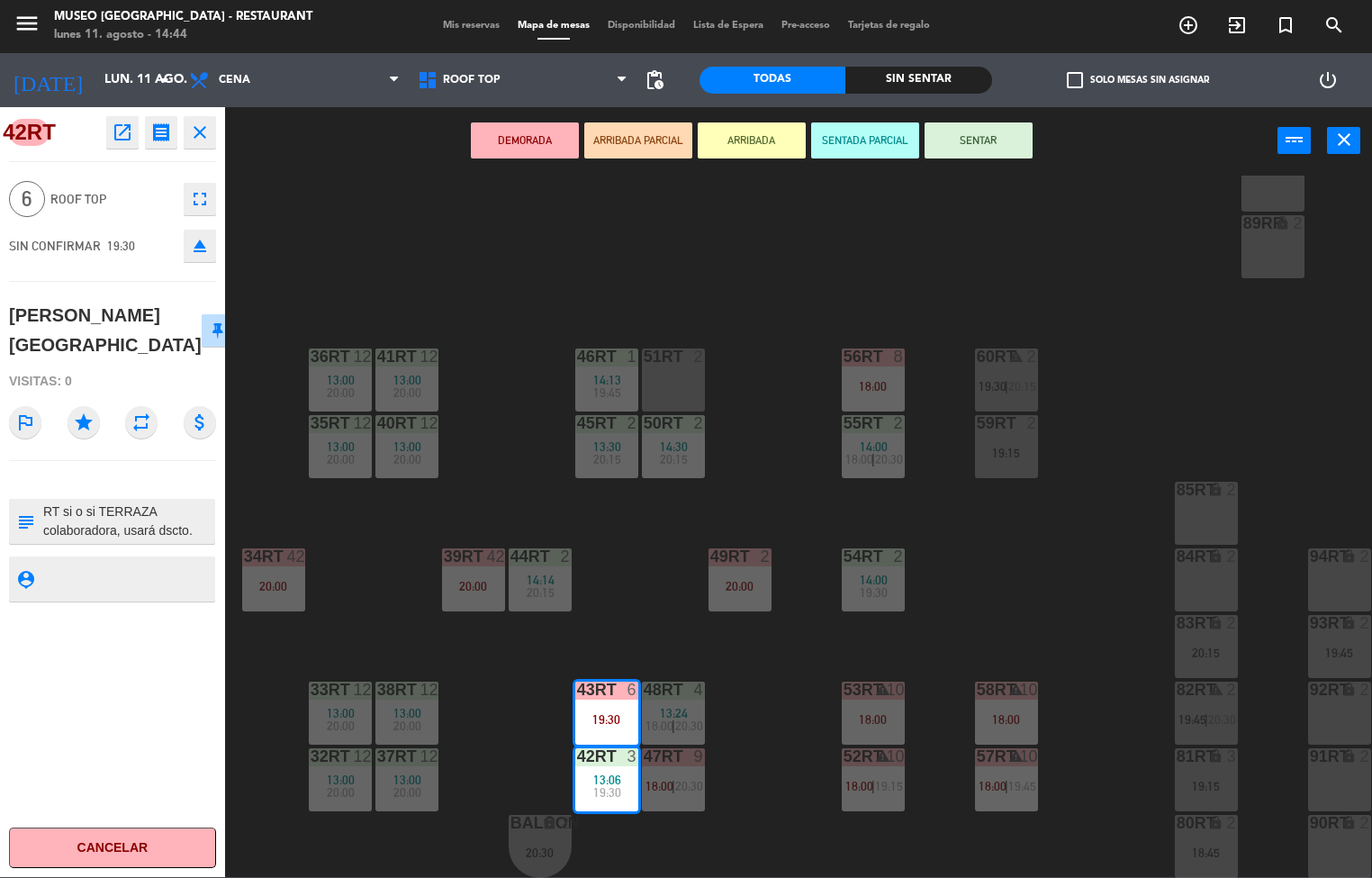
click at [190, 499] on div at bounding box center [127, 521] width 172 height 45
click at [120, 138] on icon "open_in_new" at bounding box center [123, 133] width 22 height 22
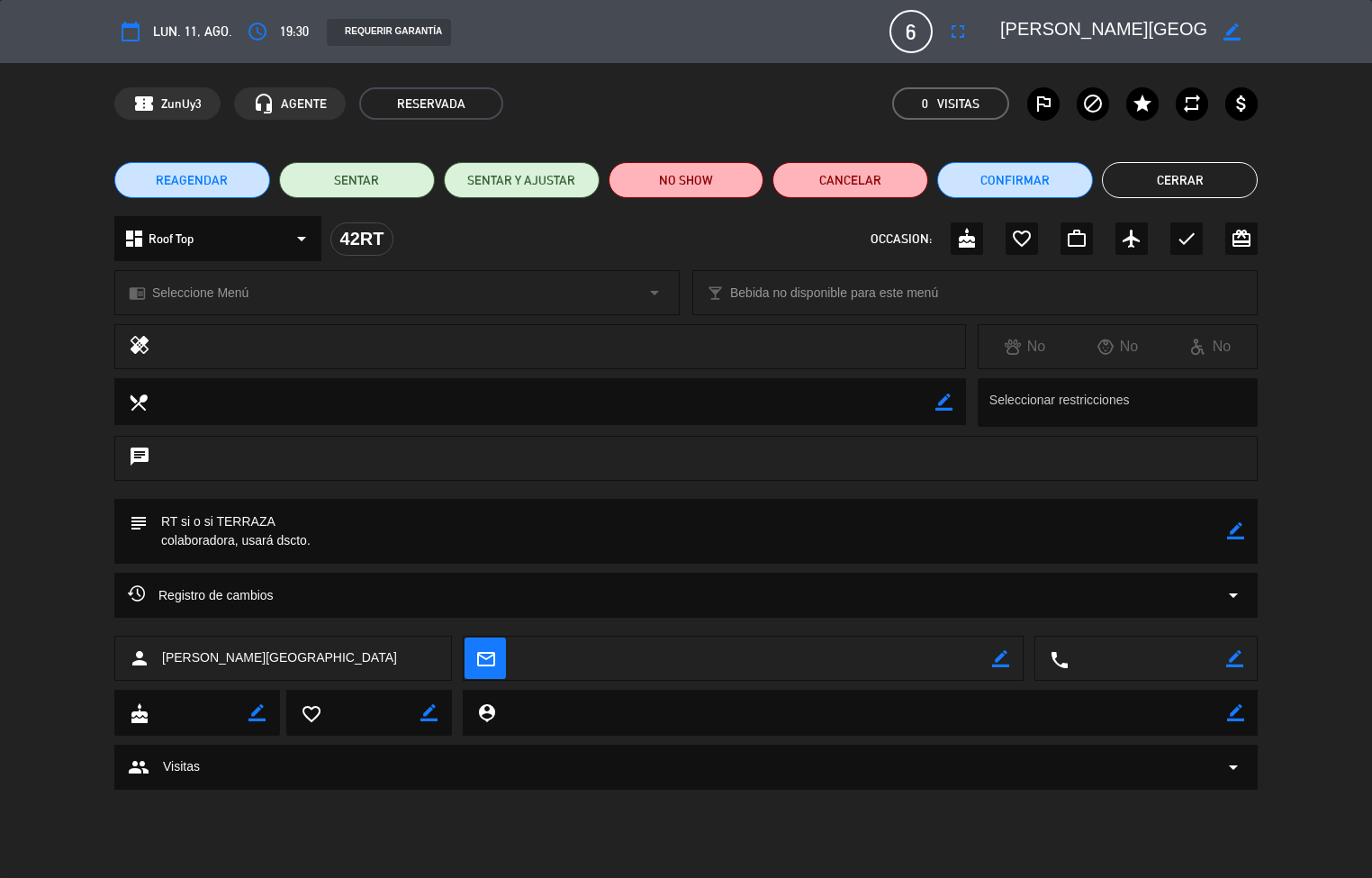
click at [1213, 176] on button "Cerrar" at bounding box center [1180, 180] width 155 height 36
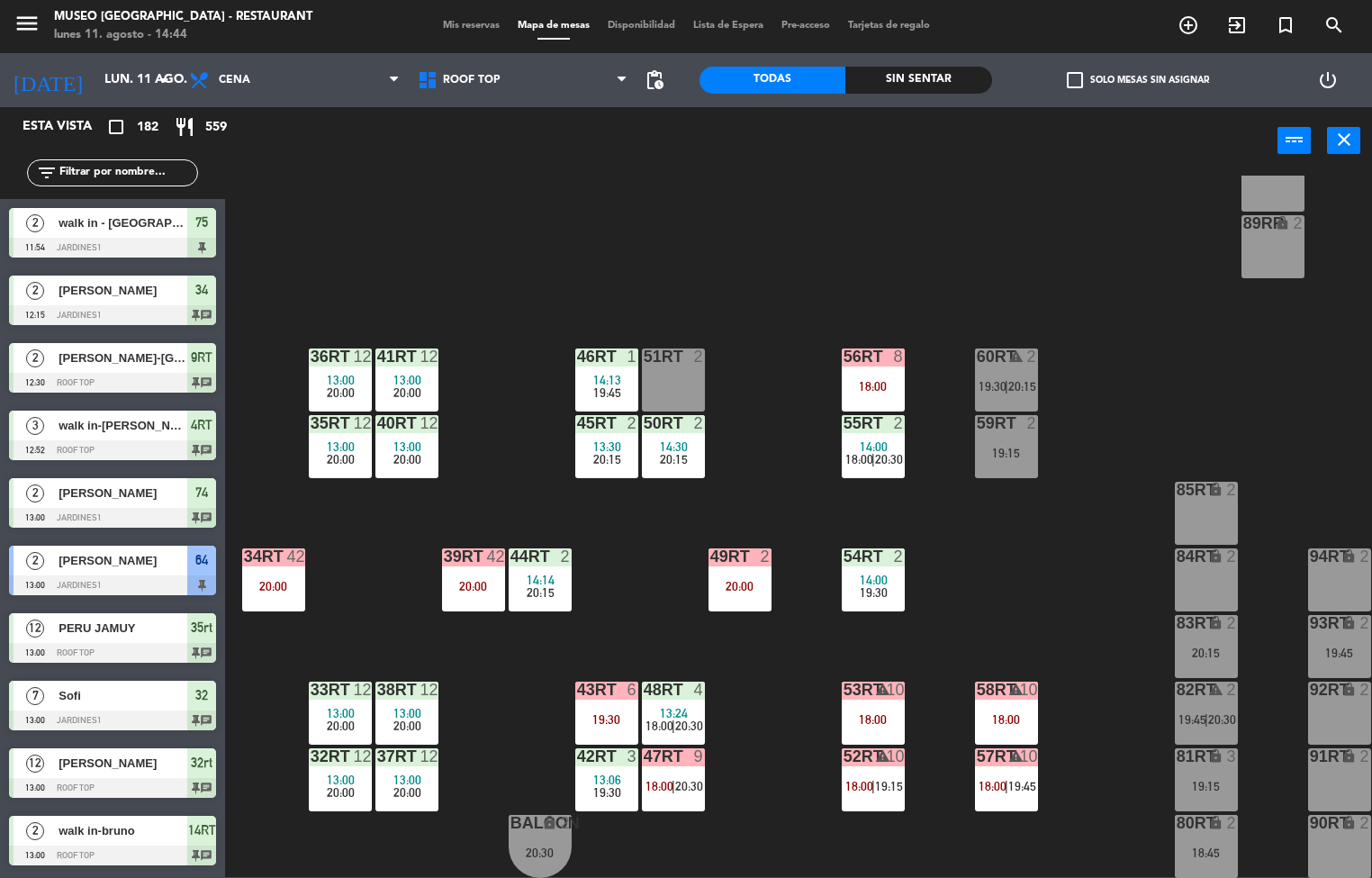
scroll to position [1, 0]
click at [673, 708] on span "13:24" at bounding box center [674, 714] width 28 height 14
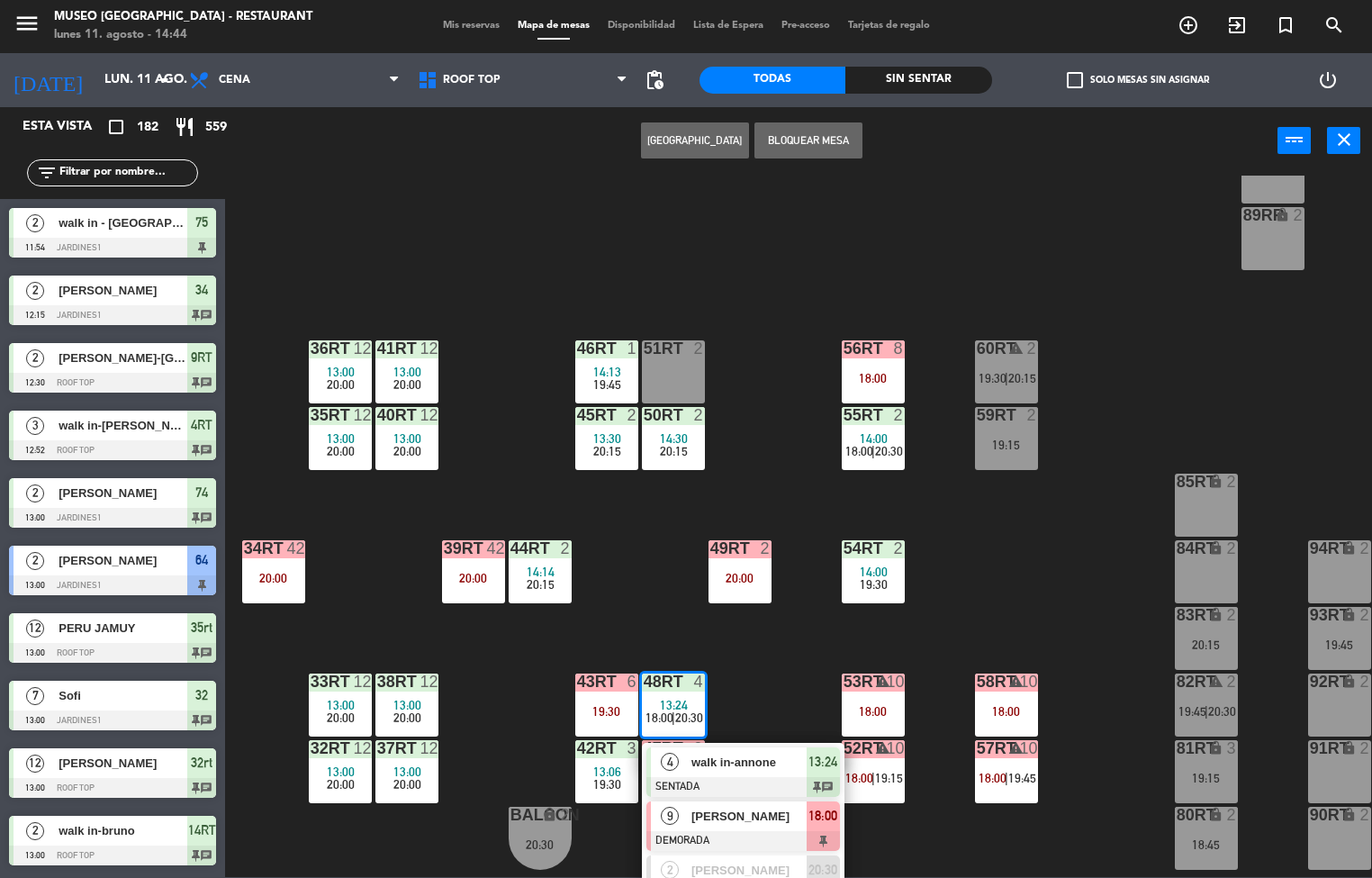
click at [746, 816] on span "[PERSON_NAME]" at bounding box center [750, 816] width 116 height 19
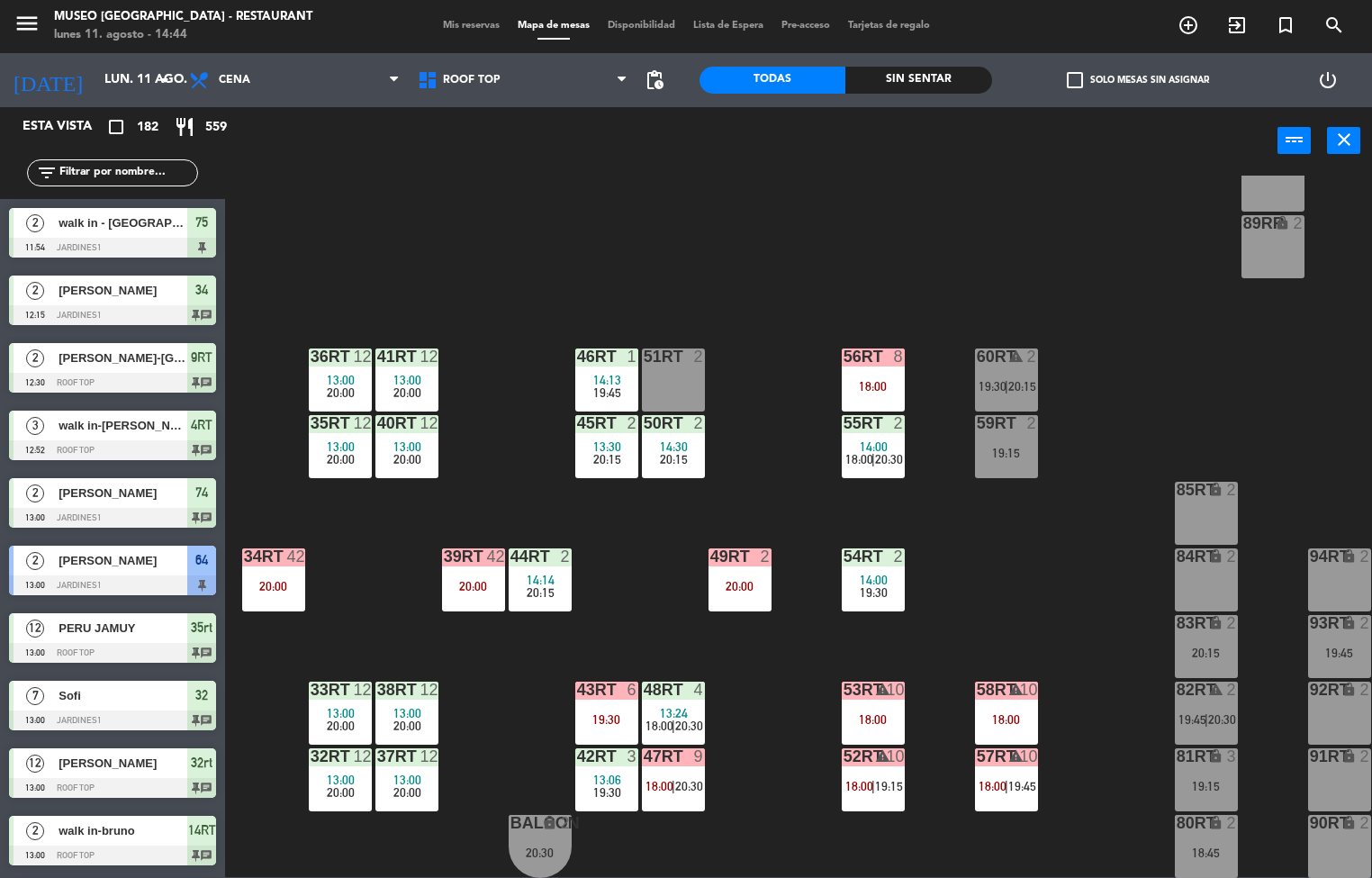
click at [778, 687] on div "18RT 2 19:30 16RT 4 13:45 19:45 28RT 2 19:45 80RR lock 2 27RT 2 19:30 7RT 6 13:…" at bounding box center [805, 527] width 1134 height 703
click at [276, 580] on div "20:00" at bounding box center [274, 586] width 63 height 13
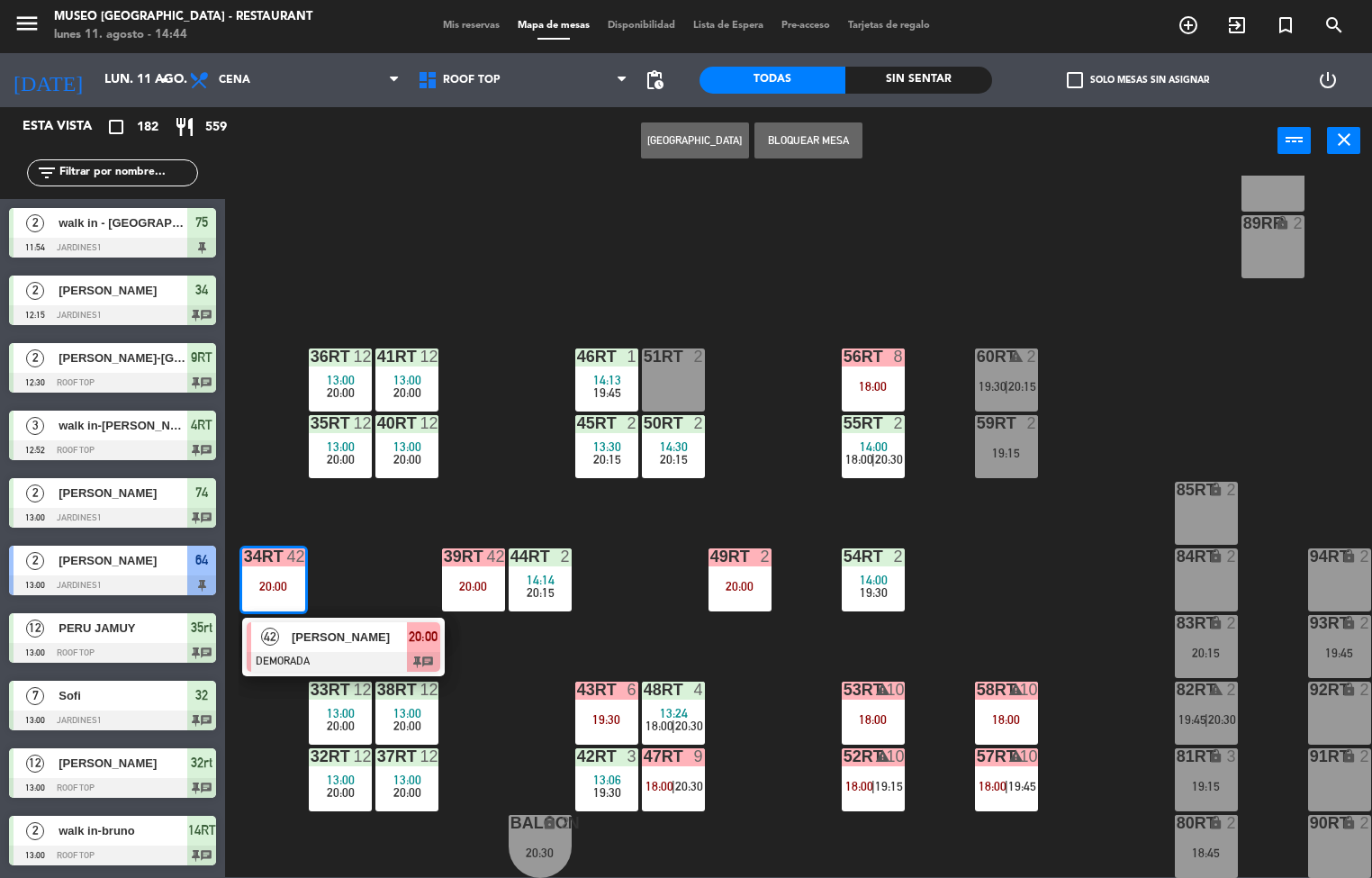
click at [510, 730] on div "18RT 2 19:30 16RT 4 13:45 19:45 28RT 2 19:45 80RR lock 2 27RT 2 19:30 7RT 6 13:…" at bounding box center [805, 527] width 1134 height 703
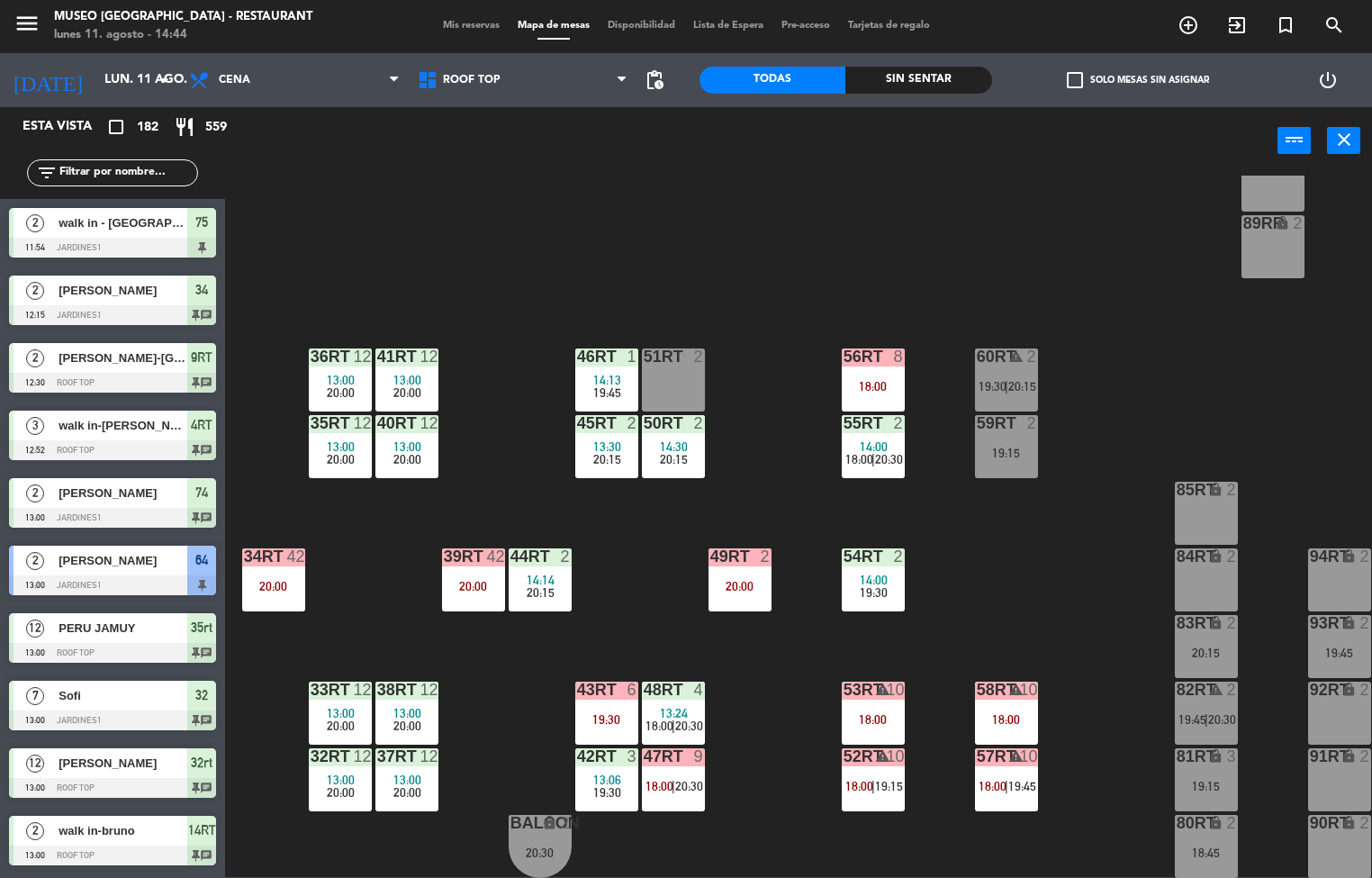
click at [475, 582] on div "20:00" at bounding box center [473, 586] width 63 height 13
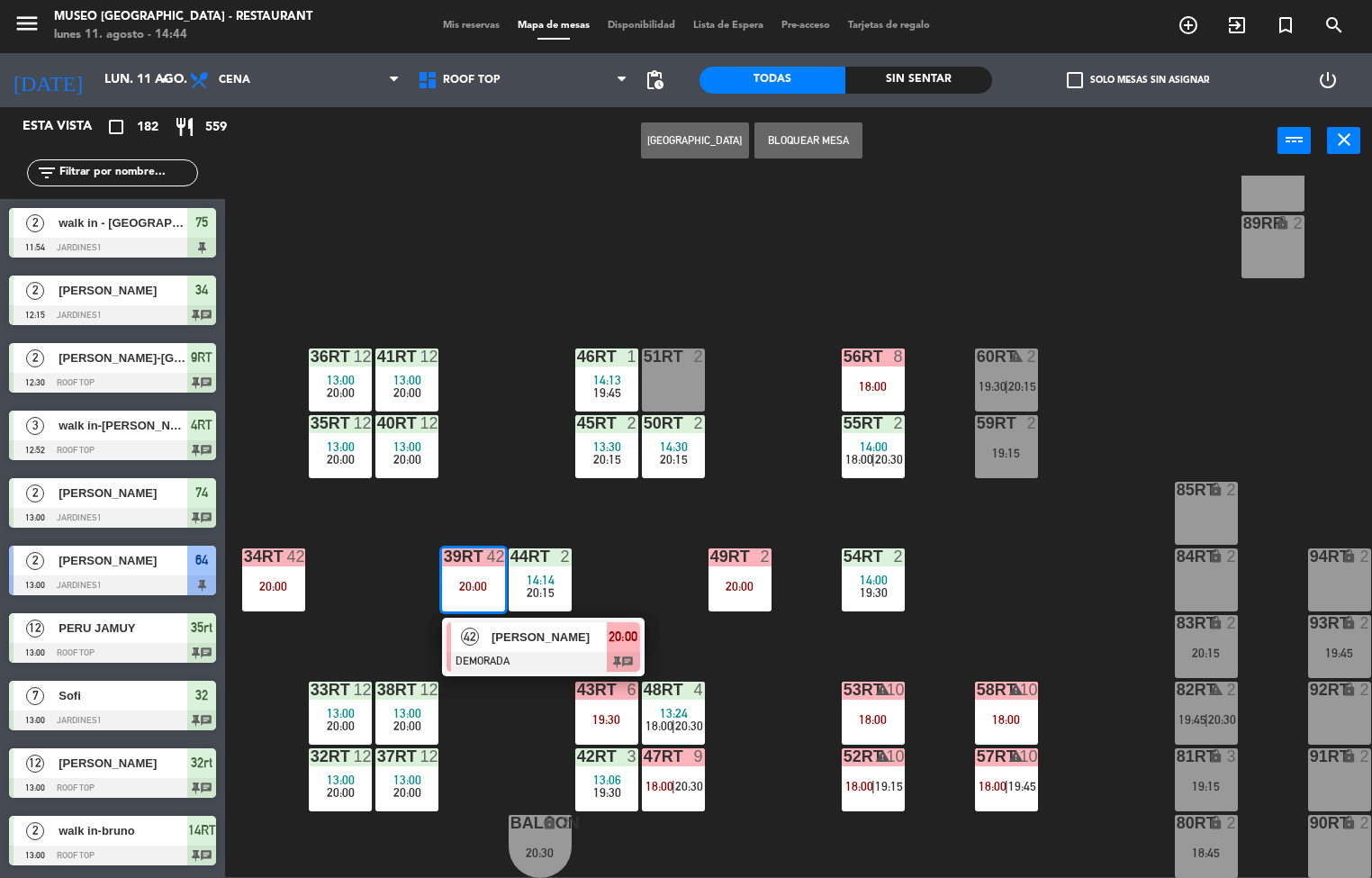
click at [514, 780] on div "18RT 2 19:30 16RT 4 13:45 19:45 28RT 2 19:45 80RR lock 2 27RT 2 19:30 7RT 6 13:…" at bounding box center [805, 527] width 1134 height 703
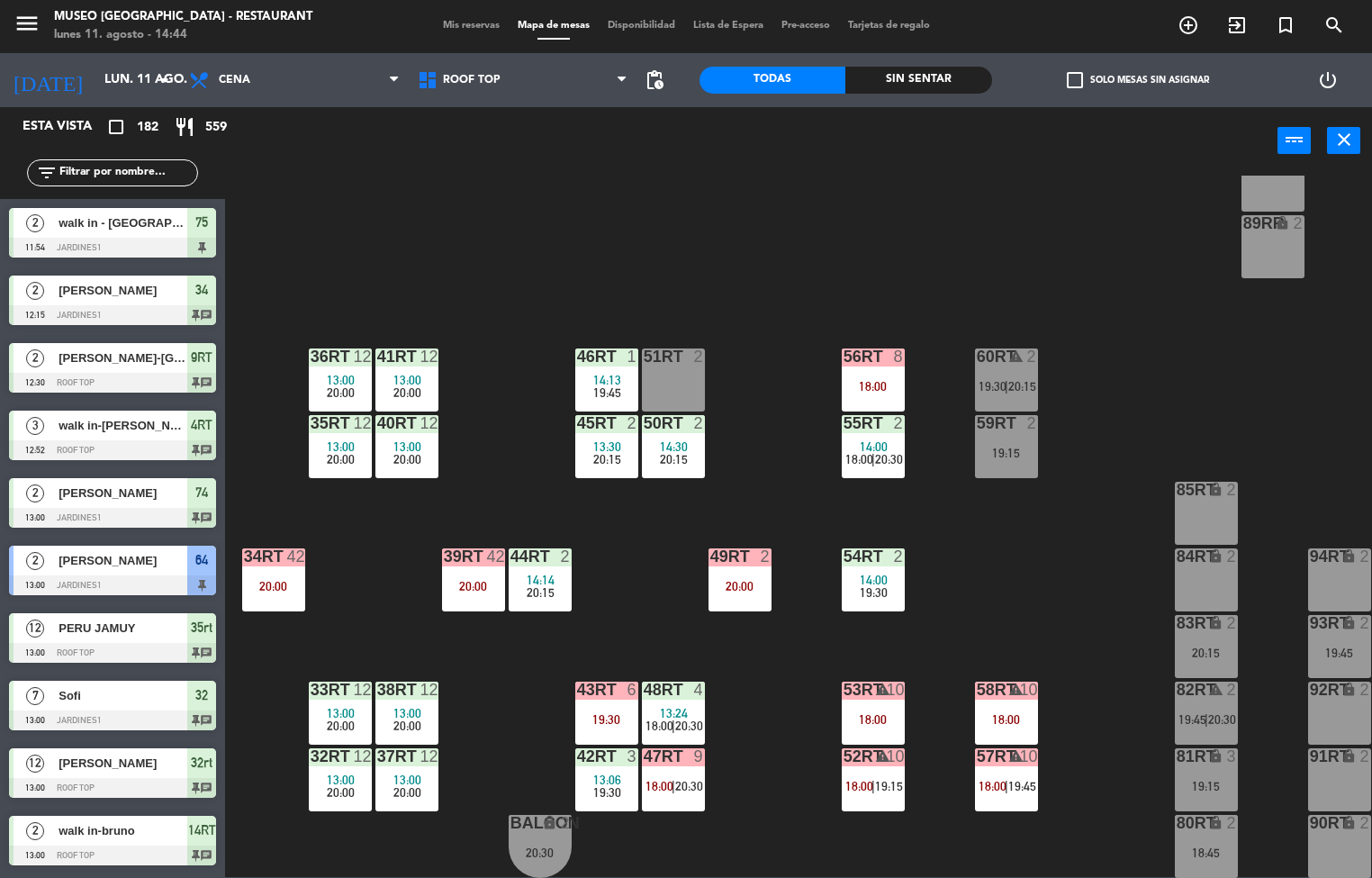
click at [541, 573] on span "14:14" at bounding box center [540, 580] width 28 height 14
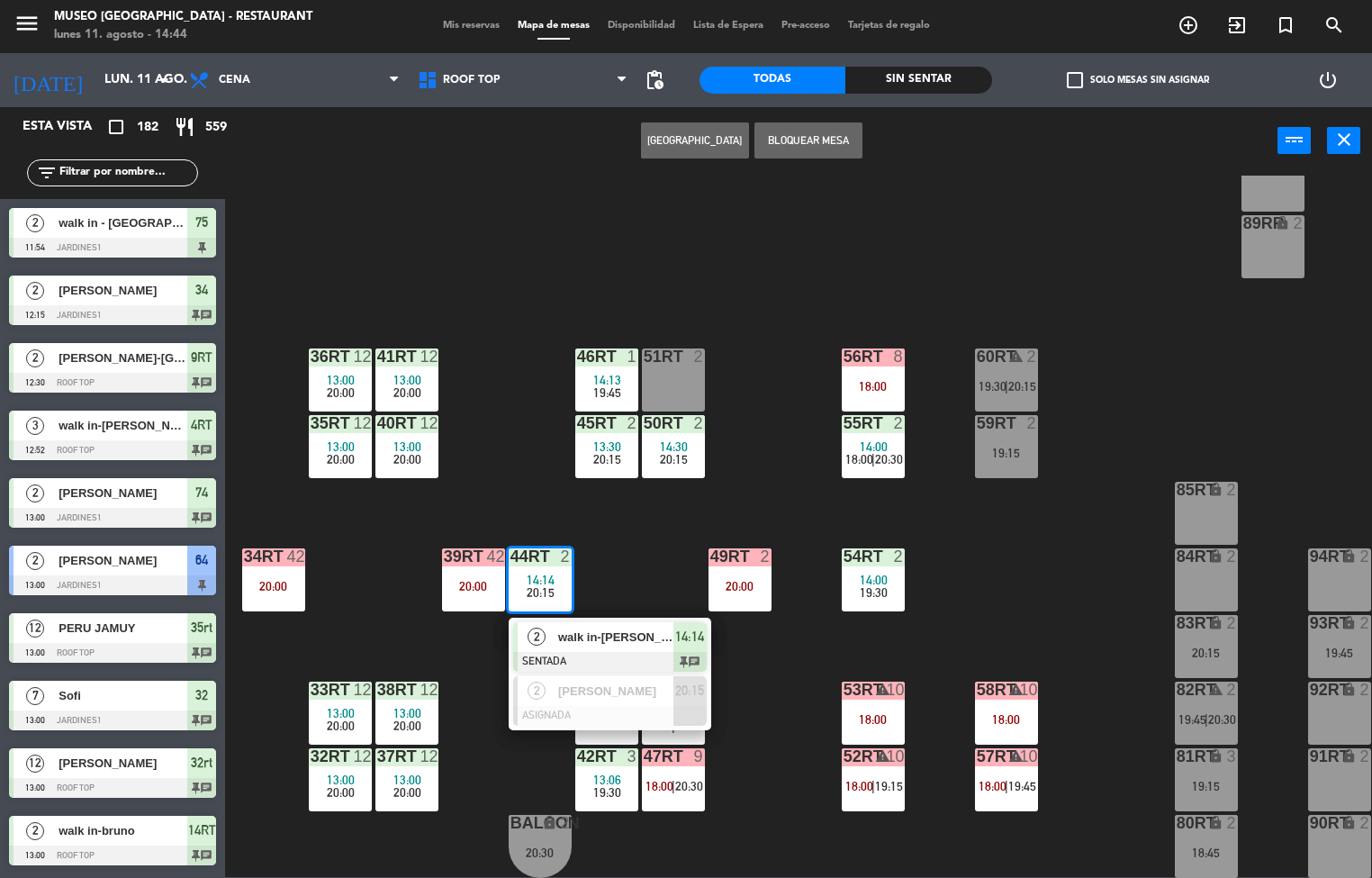
click at [510, 815] on div "balcon" at bounding box center [510, 823] width 1 height 16
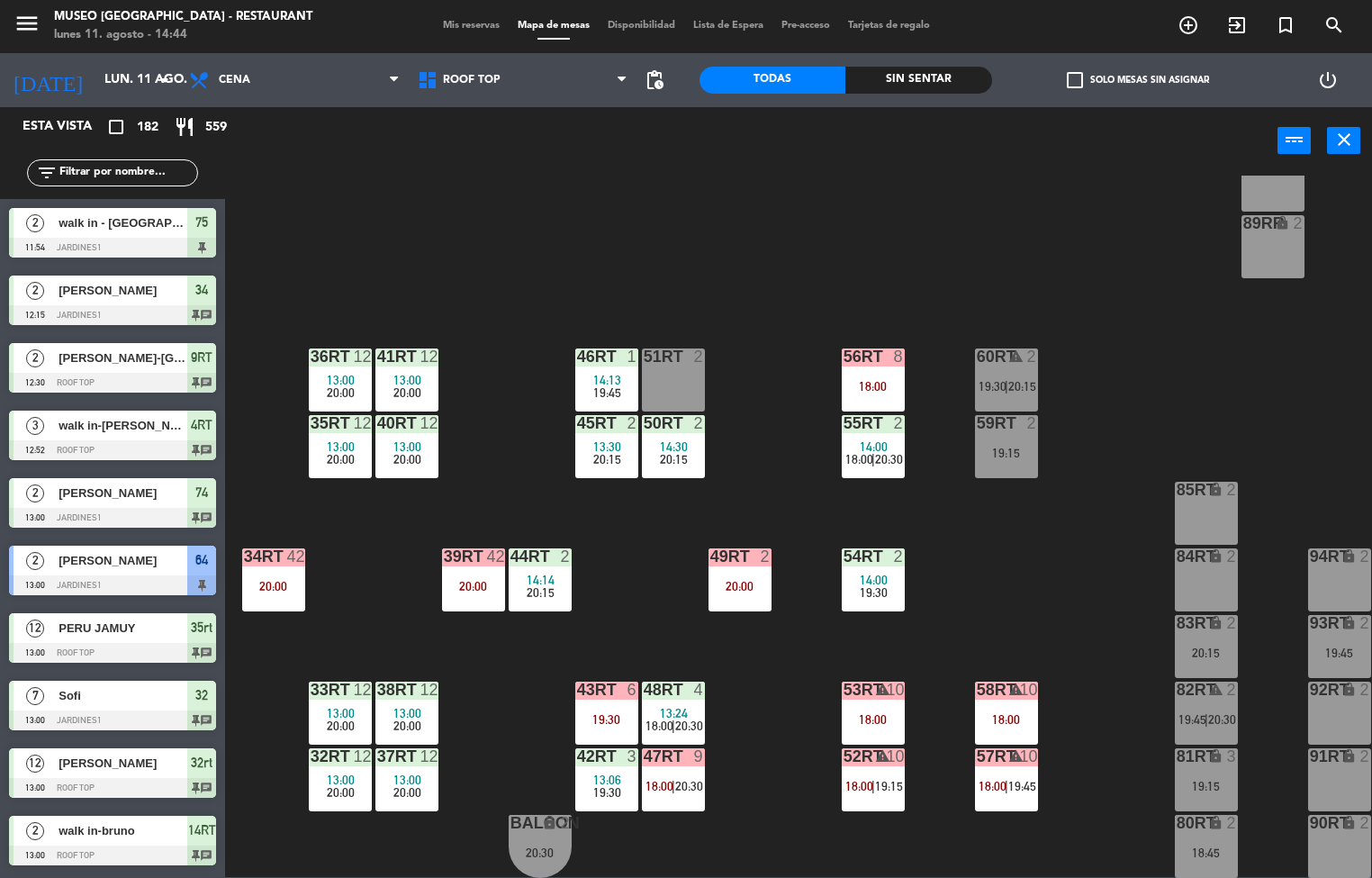
click at [783, 776] on div "18RT 2 19:30 16RT 4 13:45 19:45 28RT 2 19:45 80RR lock 2 27RT 2 19:30 7RT 6 13:…" at bounding box center [805, 527] width 1134 height 703
click at [871, 713] on div "18:00" at bounding box center [873, 719] width 63 height 13
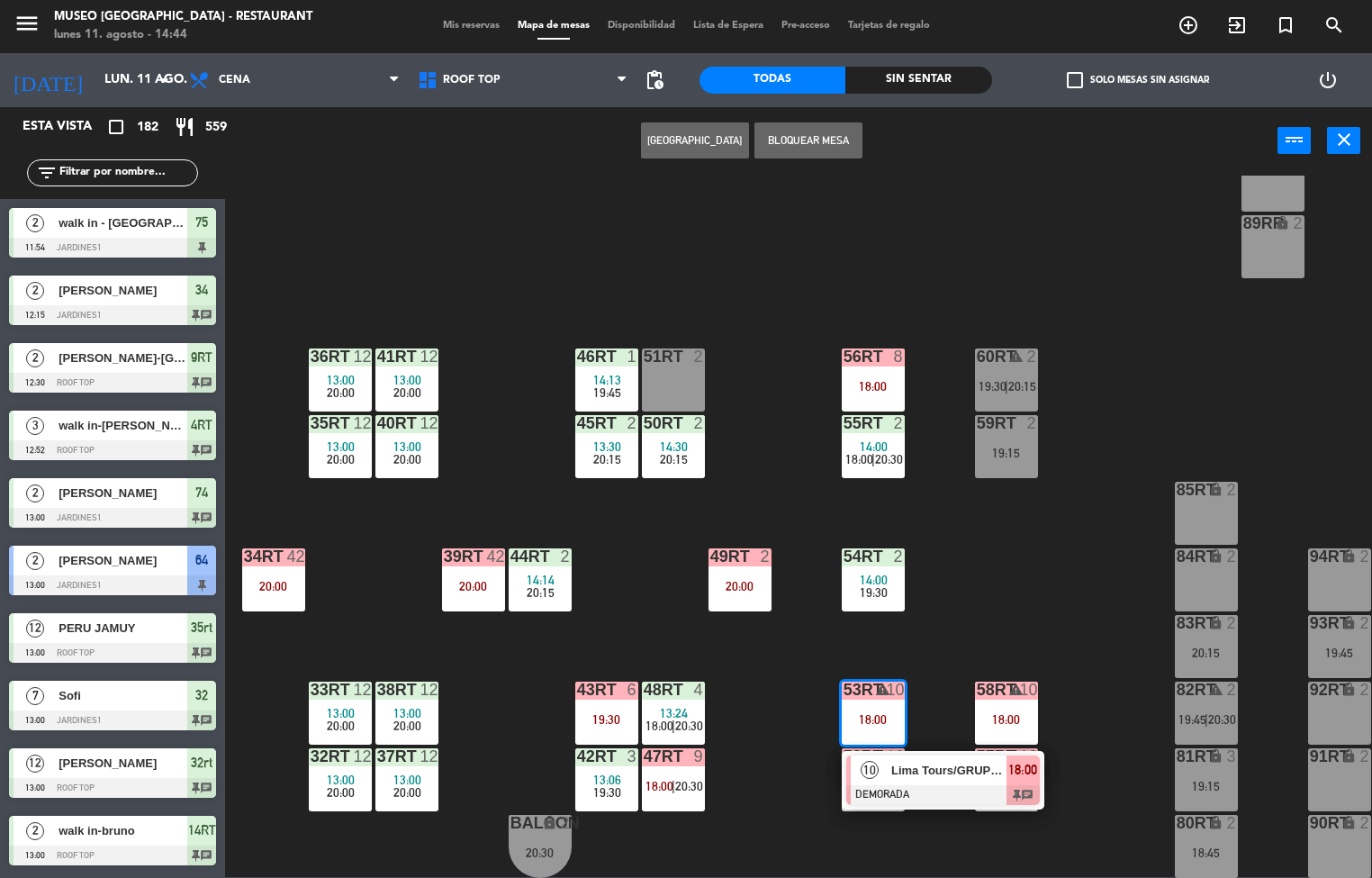
click at [929, 785] on div at bounding box center [943, 795] width 193 height 20
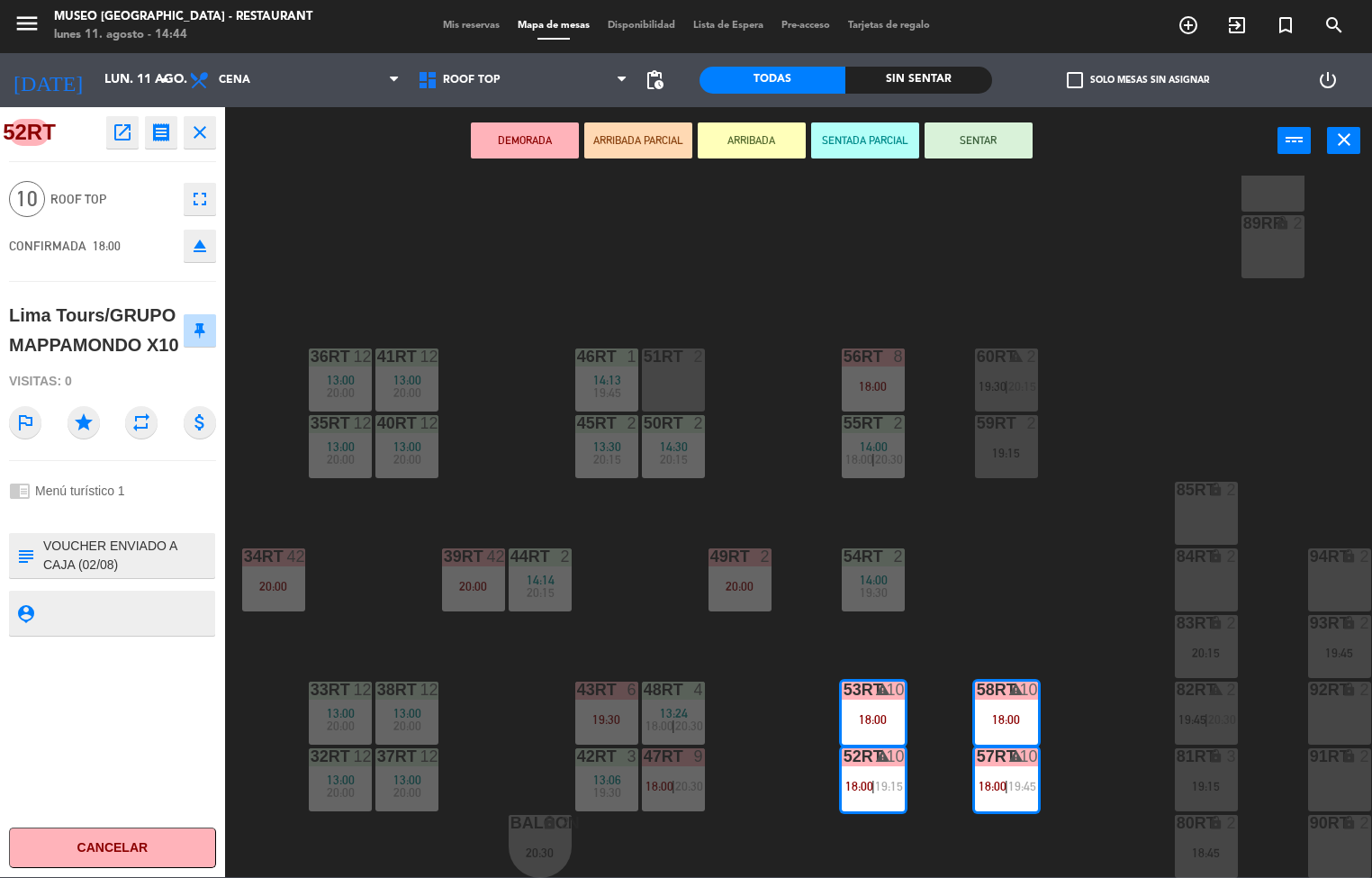
click at [119, 141] on icon "open_in_new" at bounding box center [123, 133] width 22 height 22
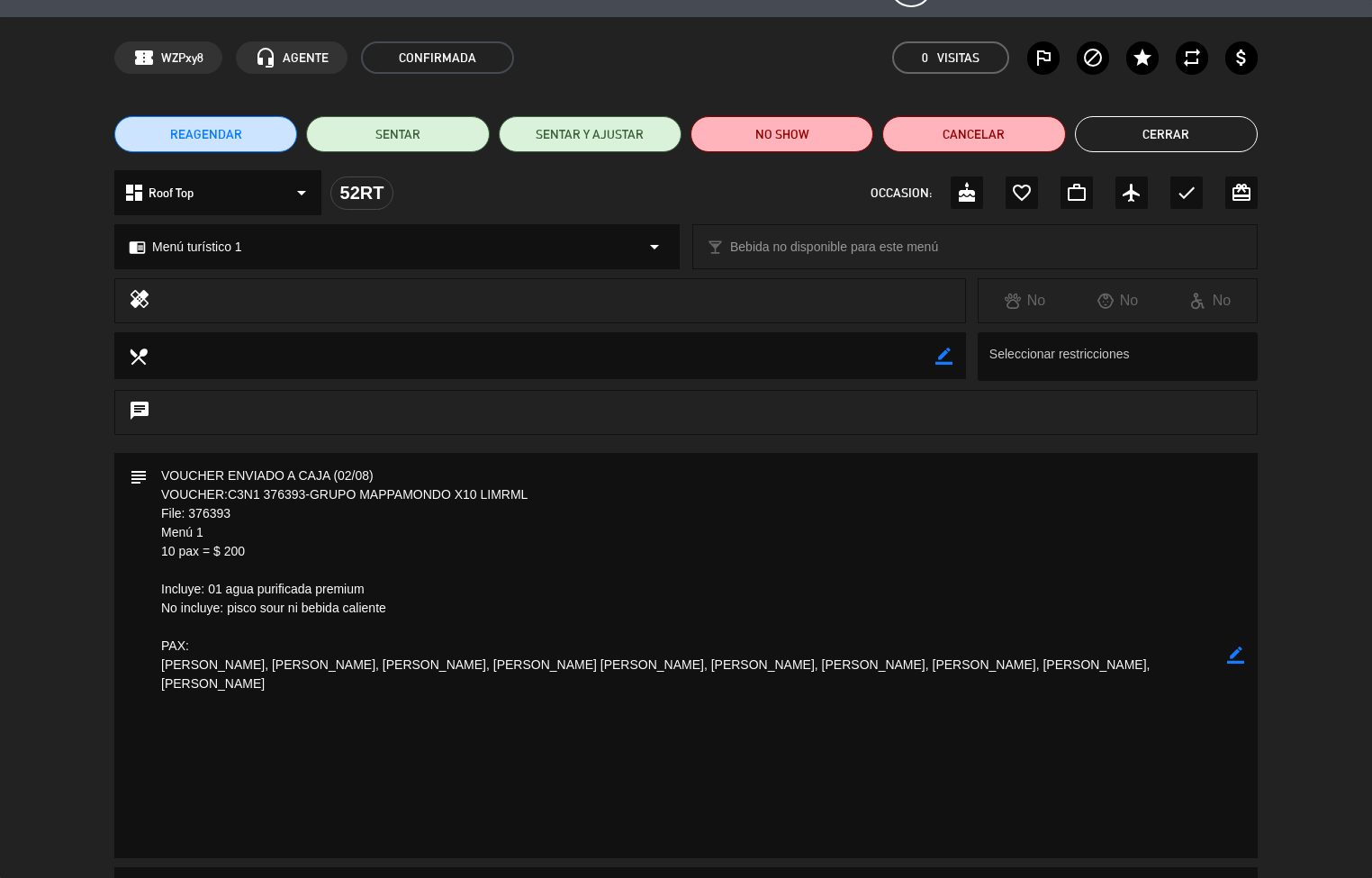
scroll to position [0, 0]
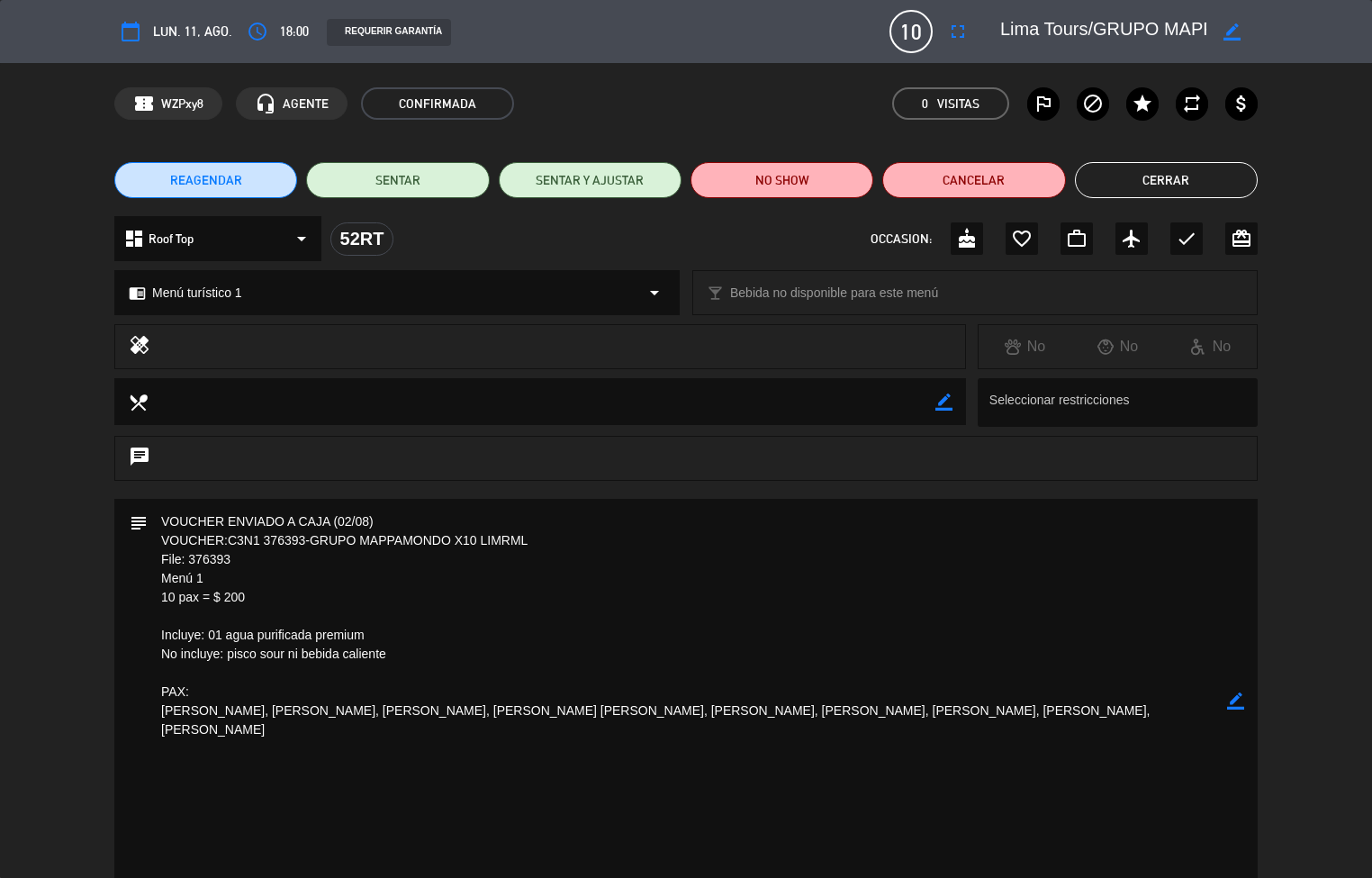
click at [1192, 183] on button "Cerrar" at bounding box center [1166, 180] width 182 height 36
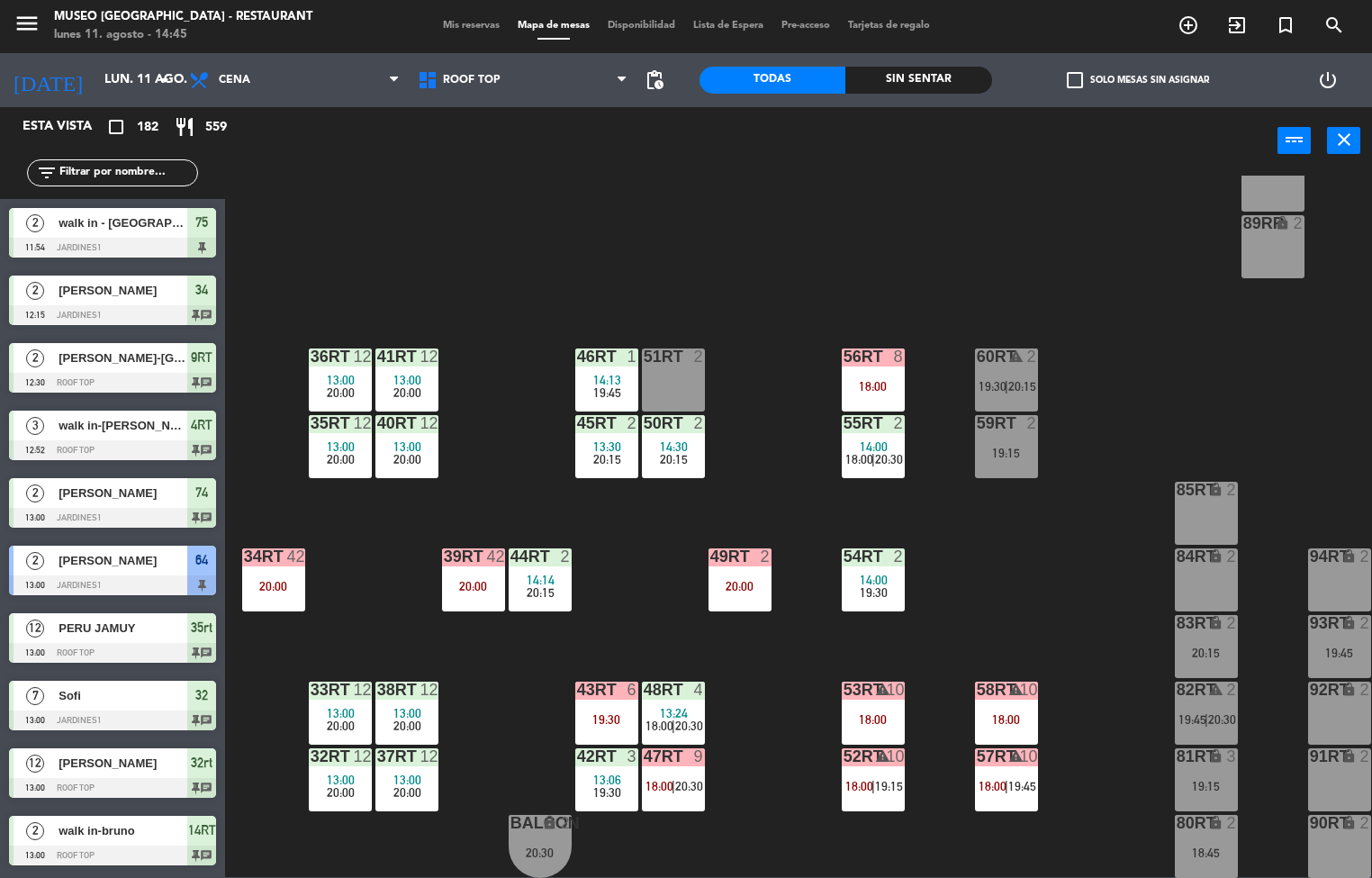
scroll to position [1, 0]
click at [1010, 698] on div "58RT warning 10 18:00" at bounding box center [1007, 714] width 63 height 63
click at [1106, 616] on div "18RT 2 19:30 16RT 4 13:45 19:45 28RT 2 19:45 80RR lock 2 27RT 2 19:30 7RT 6 13:…" at bounding box center [805, 527] width 1134 height 703
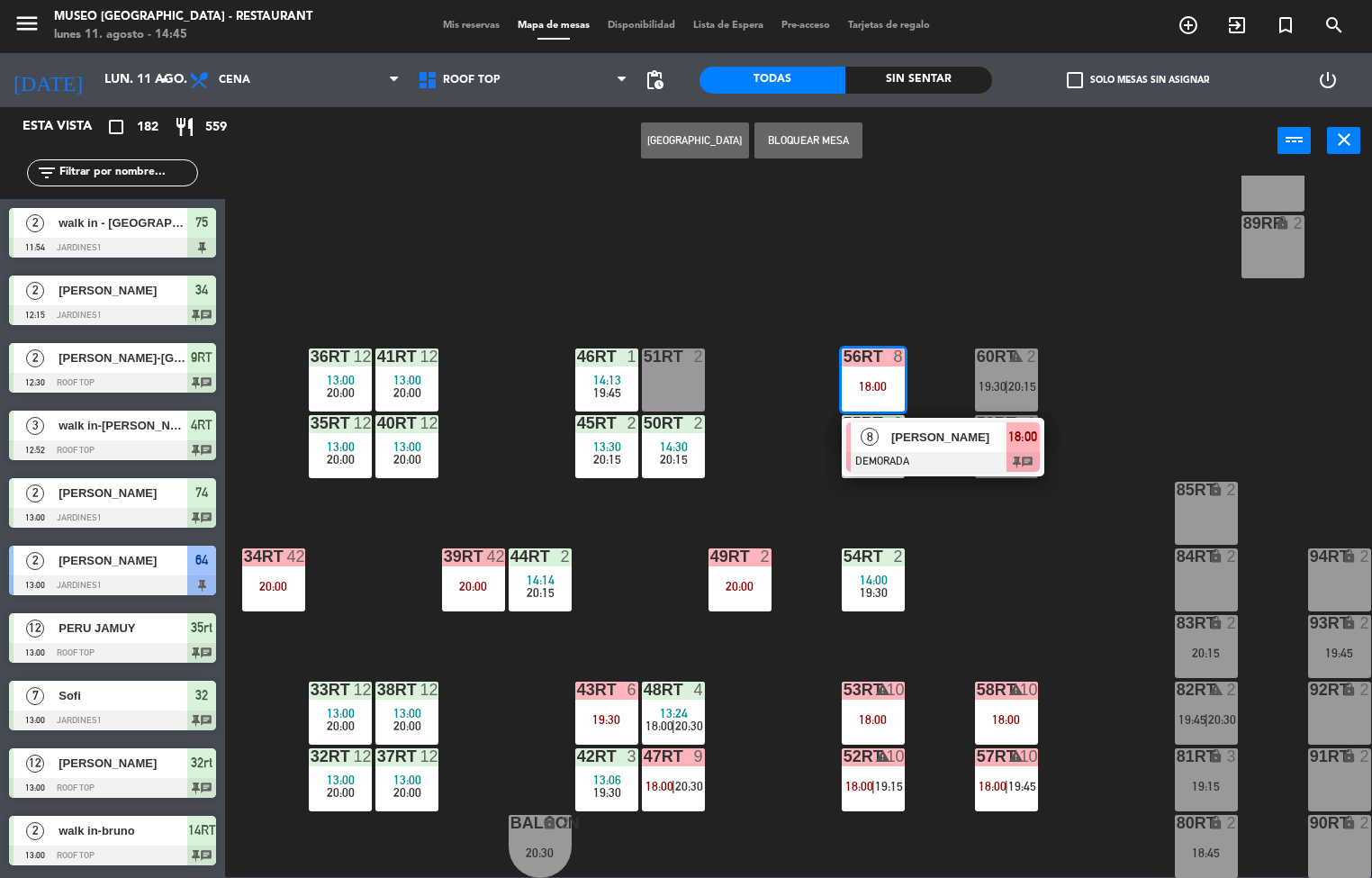
click at [978, 611] on div "18RT 2 19:30 16RT 4 13:45 19:45 28RT 2 19:45 80RR lock 2 27RT 2 19:30 7RT 6 13:…" at bounding box center [805, 527] width 1134 height 703
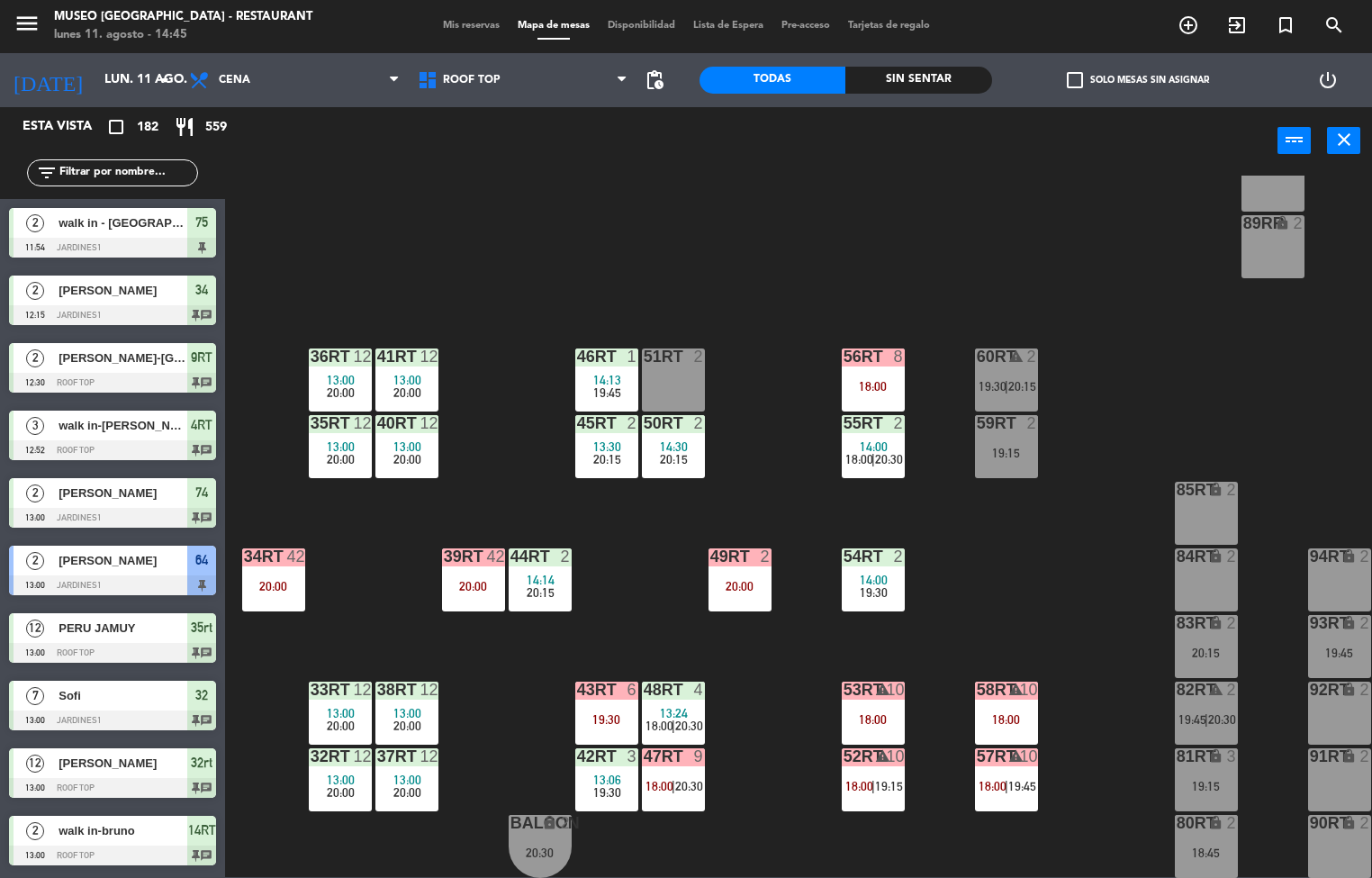
click at [865, 440] on span "14:00" at bounding box center [873, 446] width 28 height 14
click at [1083, 554] on div "18RT 2 19:30 16RT 4 13:45 19:45 28RT 2 19:45 80RR lock 2 27RT 2 19:30 7RT 6 13:…" at bounding box center [805, 527] width 1134 height 703
click at [890, 368] on div "56RT 8 18:00" at bounding box center [873, 380] width 63 height 63
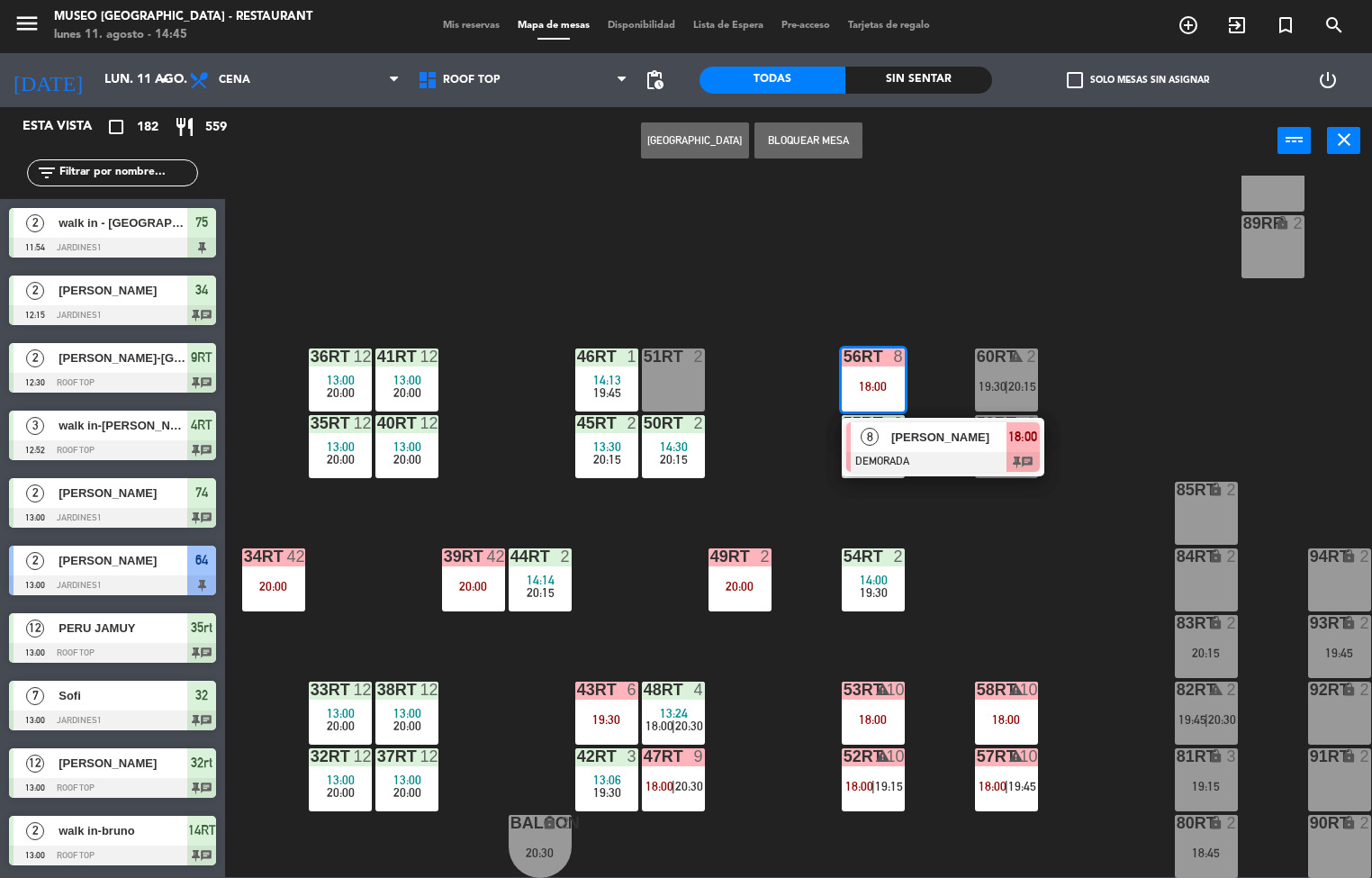
click at [932, 452] on div at bounding box center [943, 462] width 193 height 20
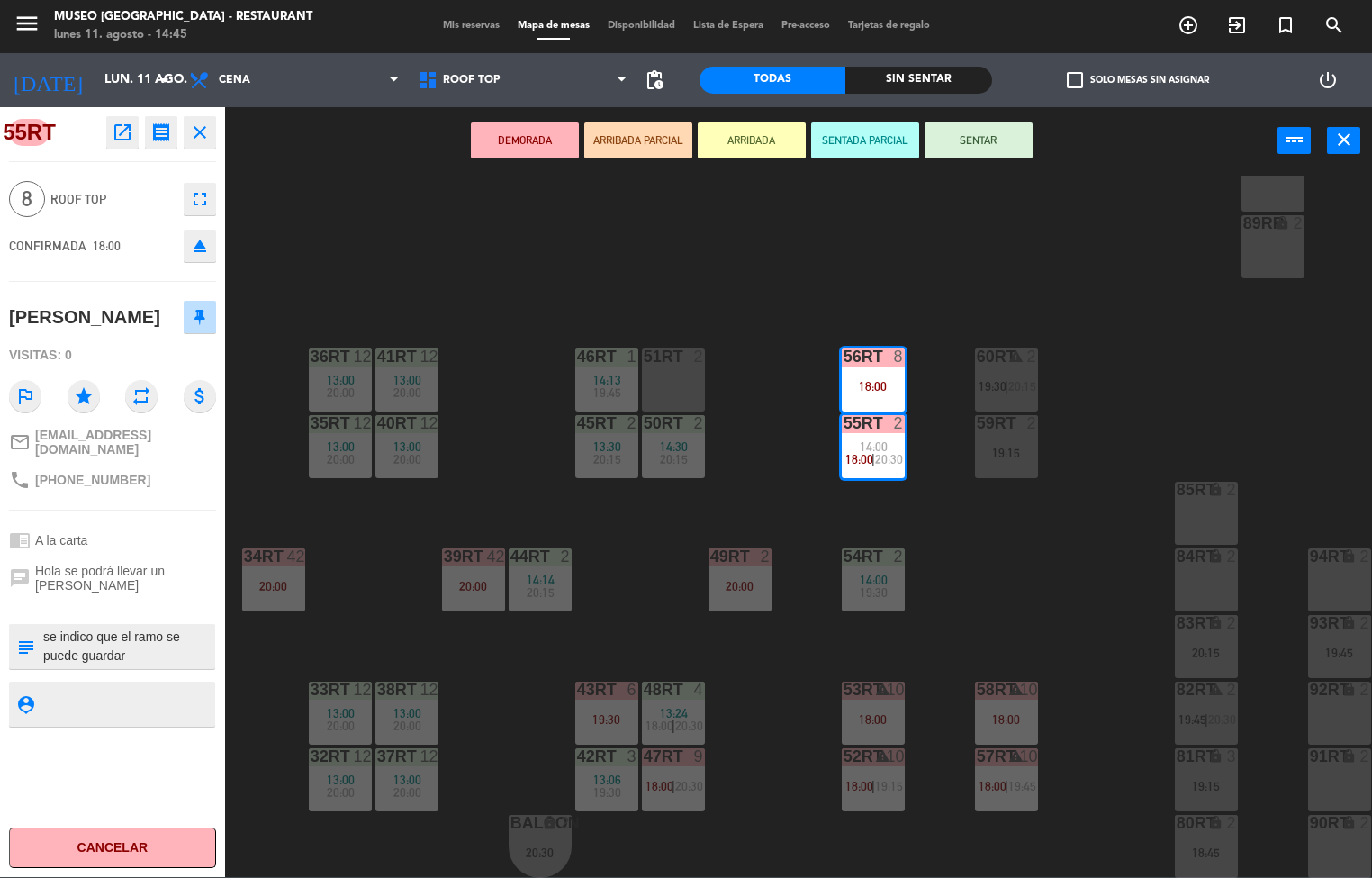
click at [1105, 628] on div "menu [GEOGRAPHIC_DATA] - Restaurant lunes 11. agosto - 14:45 Mis reservas Mapa …" at bounding box center [686, 439] width 1372 height 878
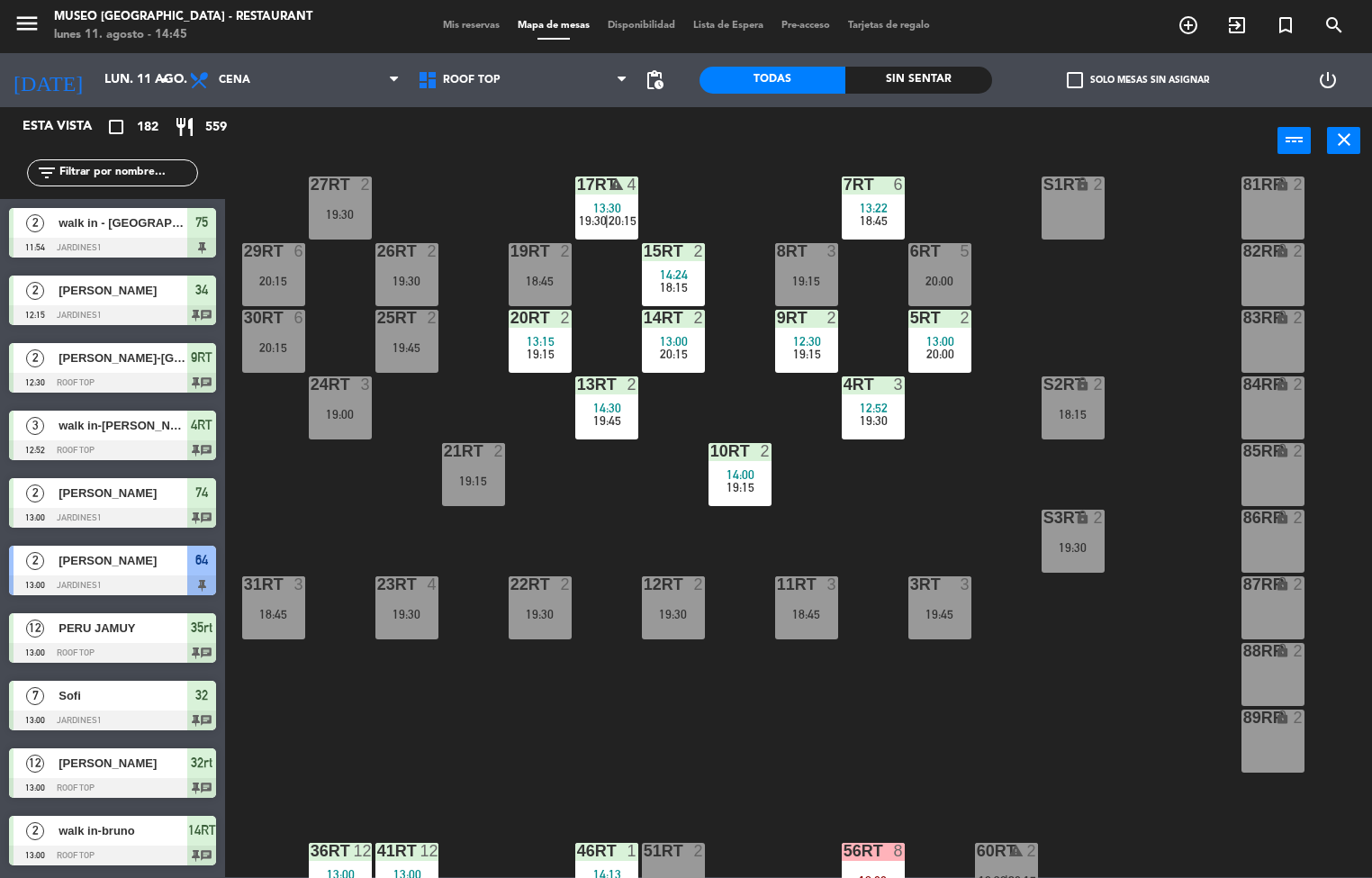
scroll to position [0, 0]
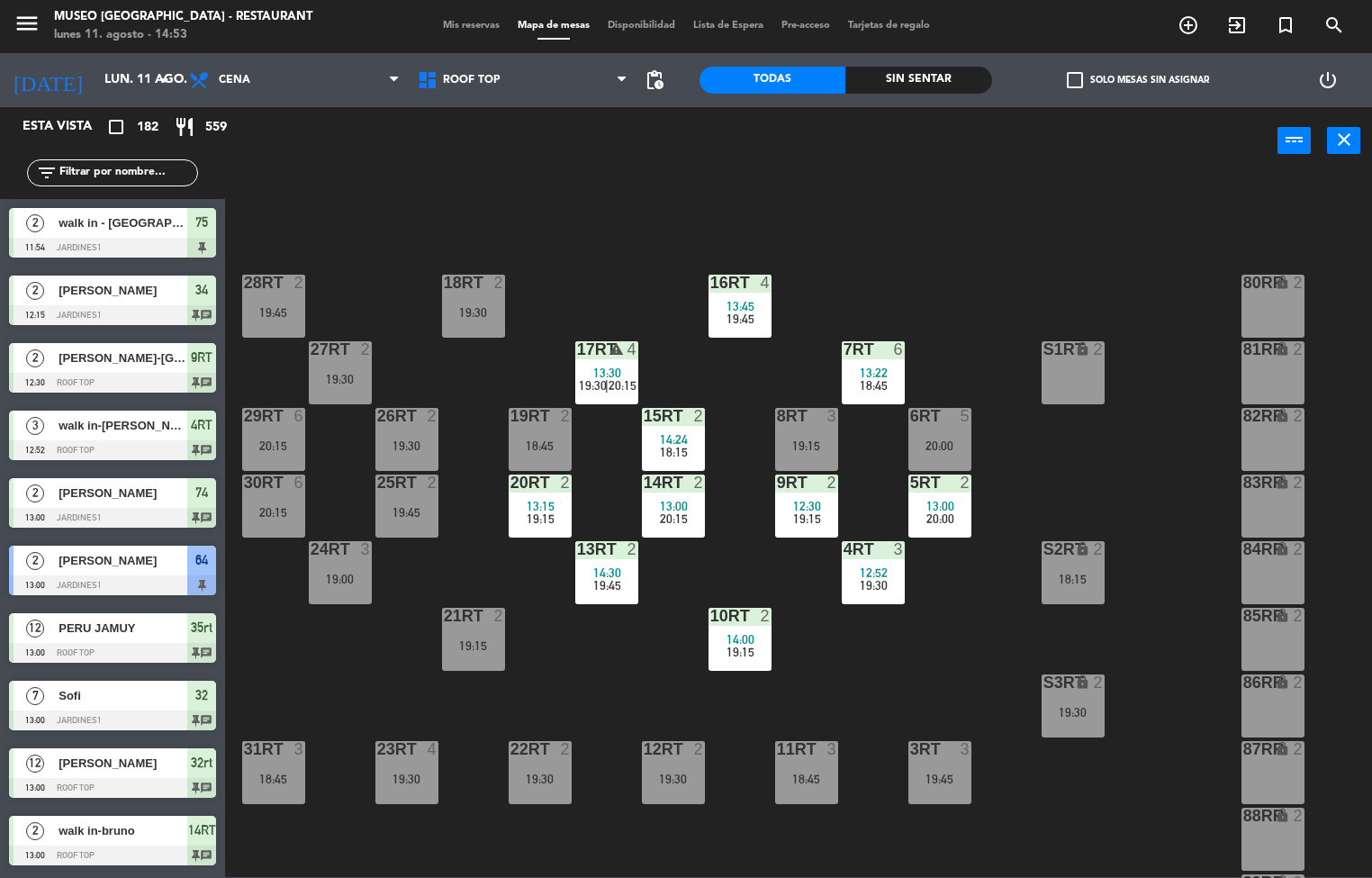
click at [924, 662] on div "18RT 2 19:30 16RT 4 13:45 19:45 28RT 2 19:45 80RR lock 2 27RT 2 19:30 7RT 6 13:…" at bounding box center [805, 527] width 1134 height 703
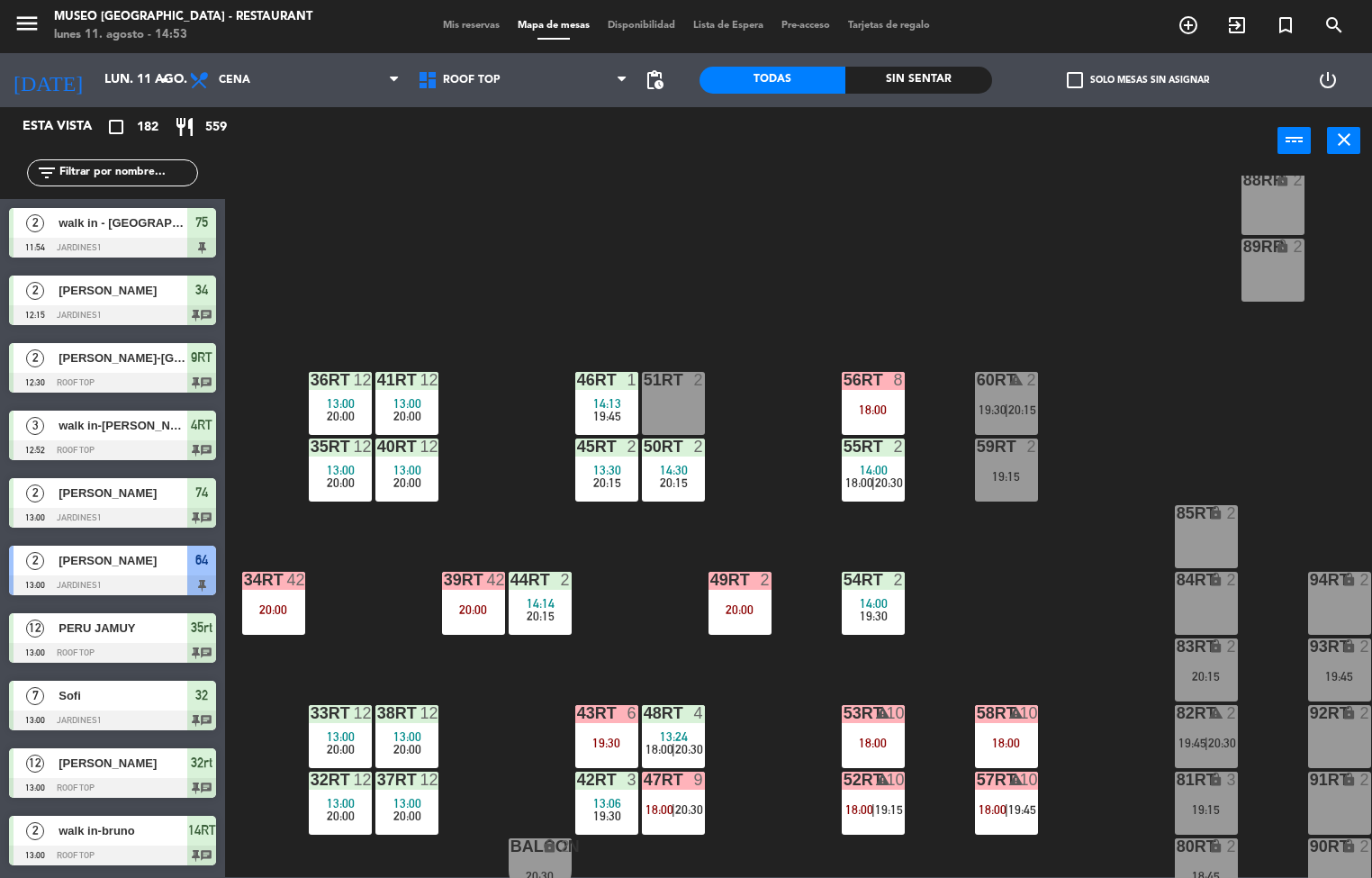
scroll to position [668, 0]
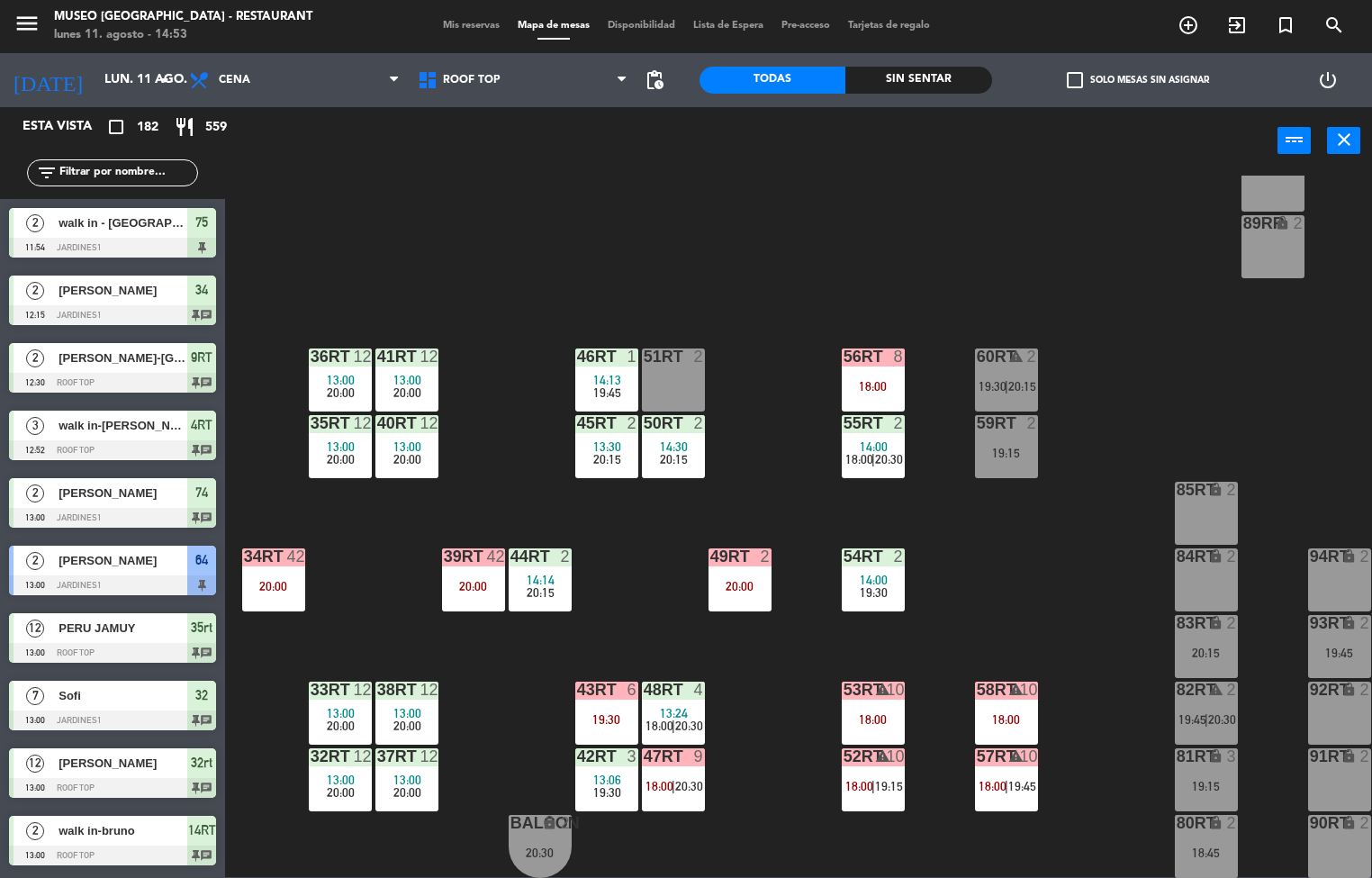
click at [354, 453] on div "20:00" at bounding box center [341, 459] width 63 height 13
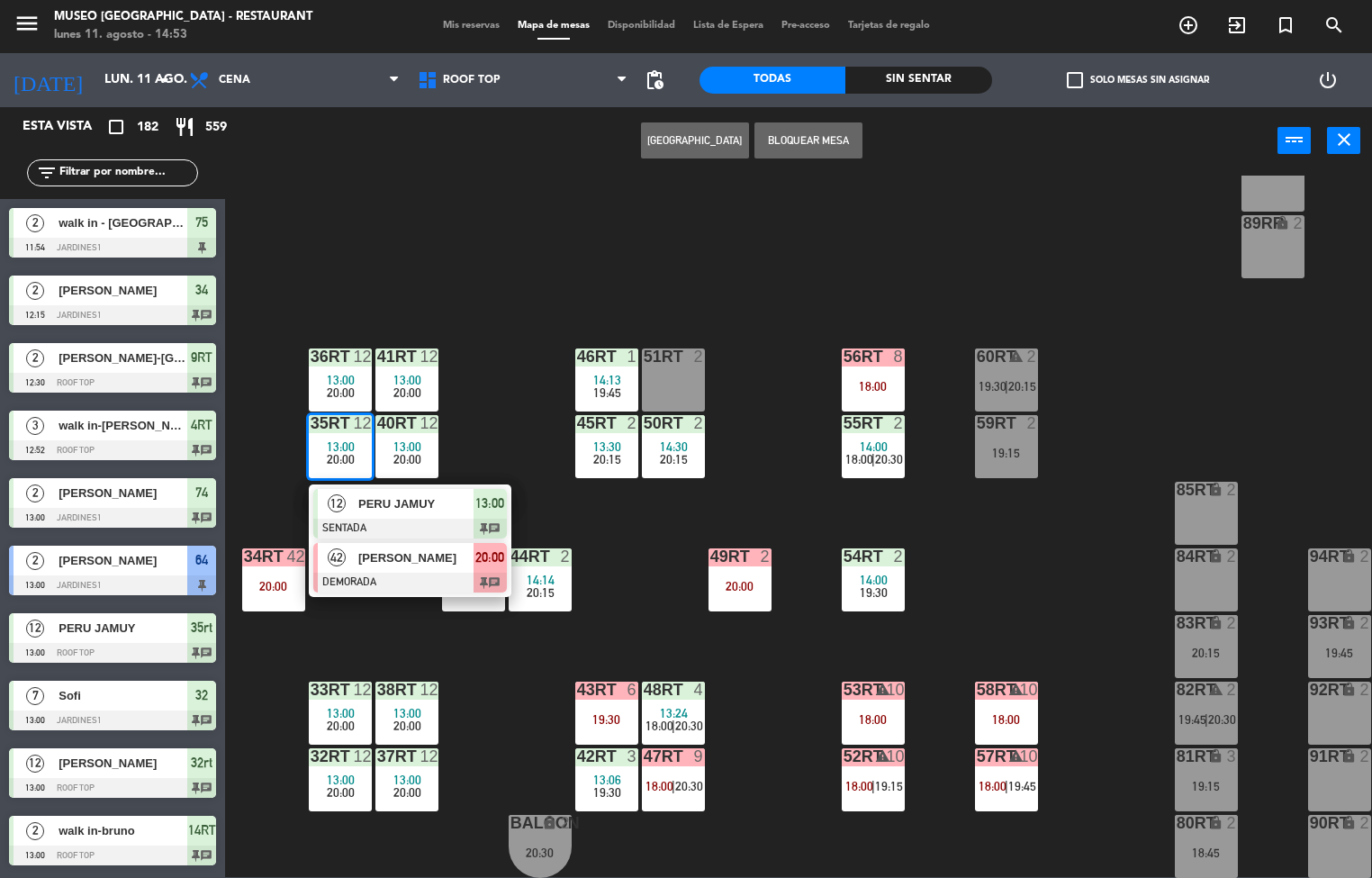
click at [390, 555] on span "[PERSON_NAME]" at bounding box center [416, 557] width 116 height 19
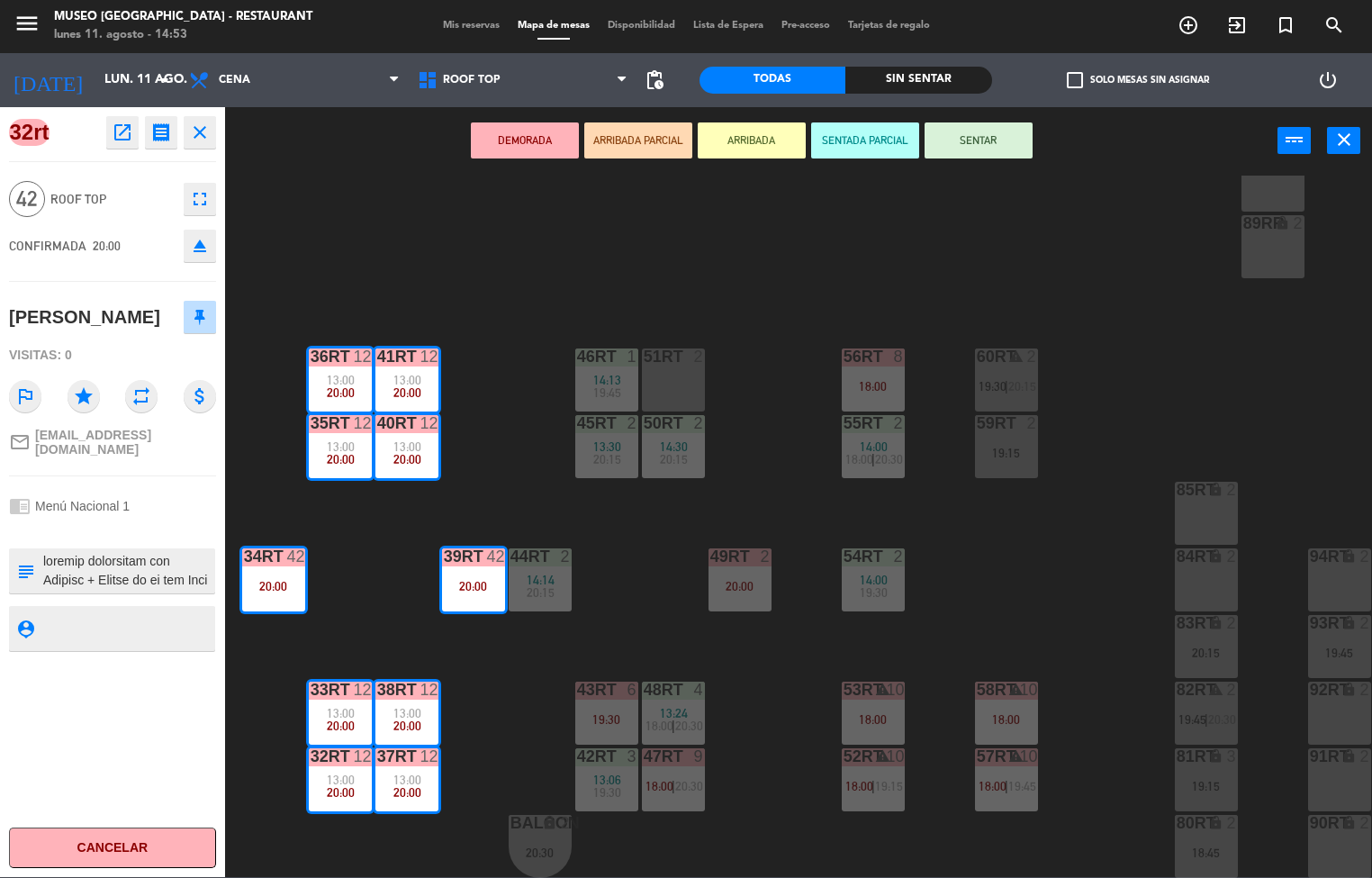
click at [122, 135] on icon "open_in_new" at bounding box center [123, 133] width 22 height 22
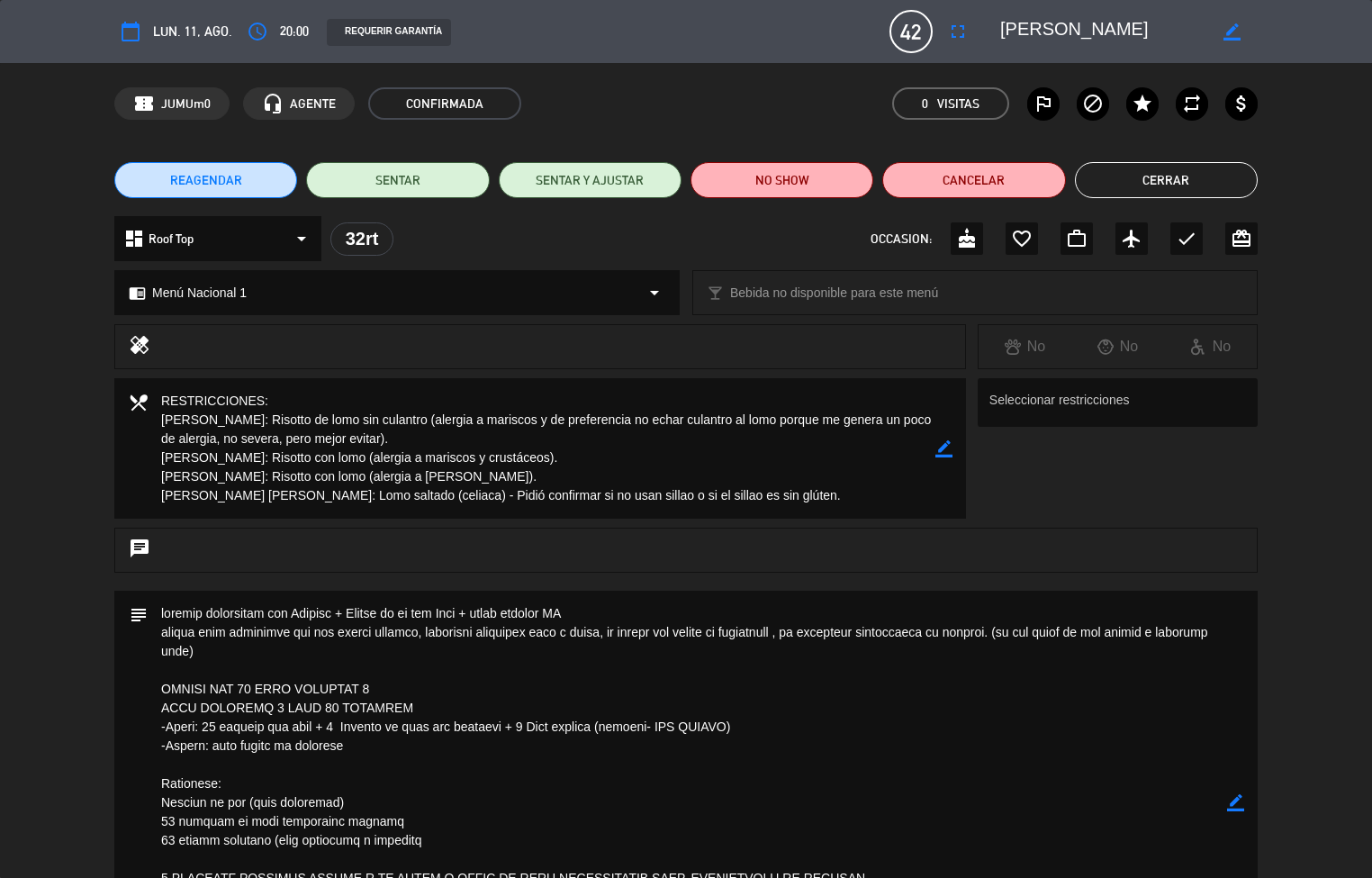
click at [1192, 186] on button "Cerrar" at bounding box center [1166, 180] width 182 height 36
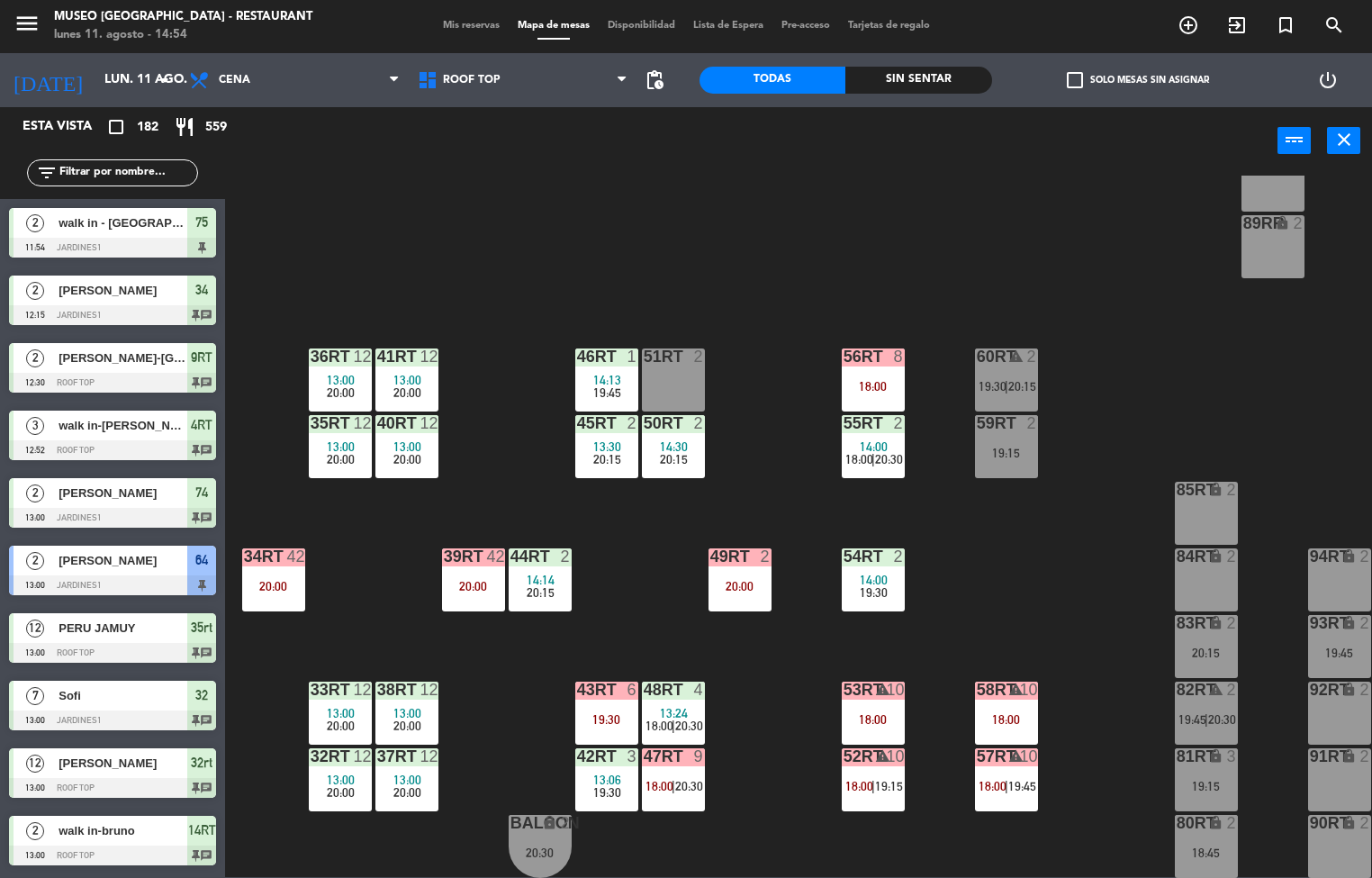
scroll to position [1, 0]
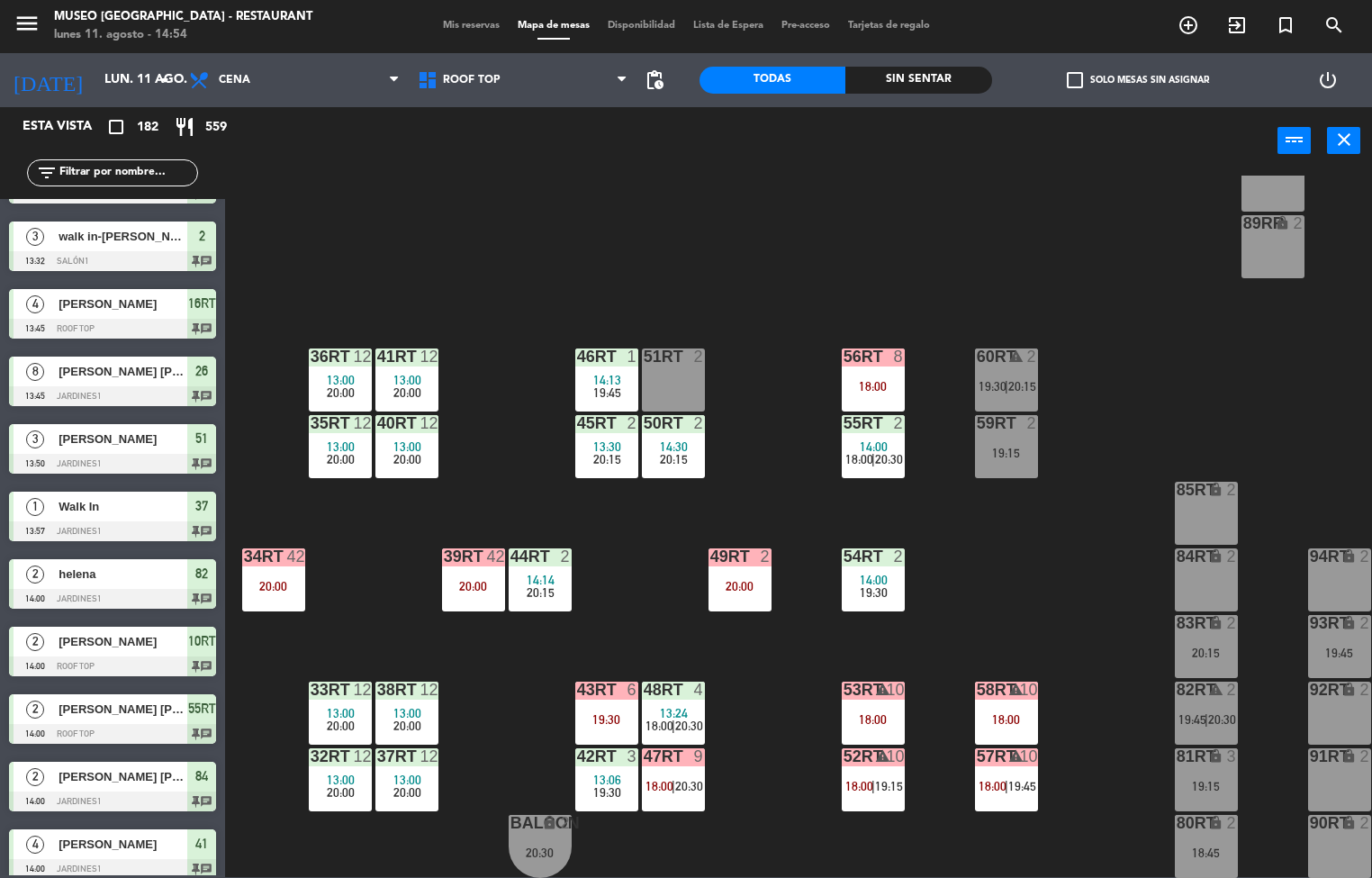
click at [415, 718] on span "20:00" at bounding box center [407, 725] width 28 height 14
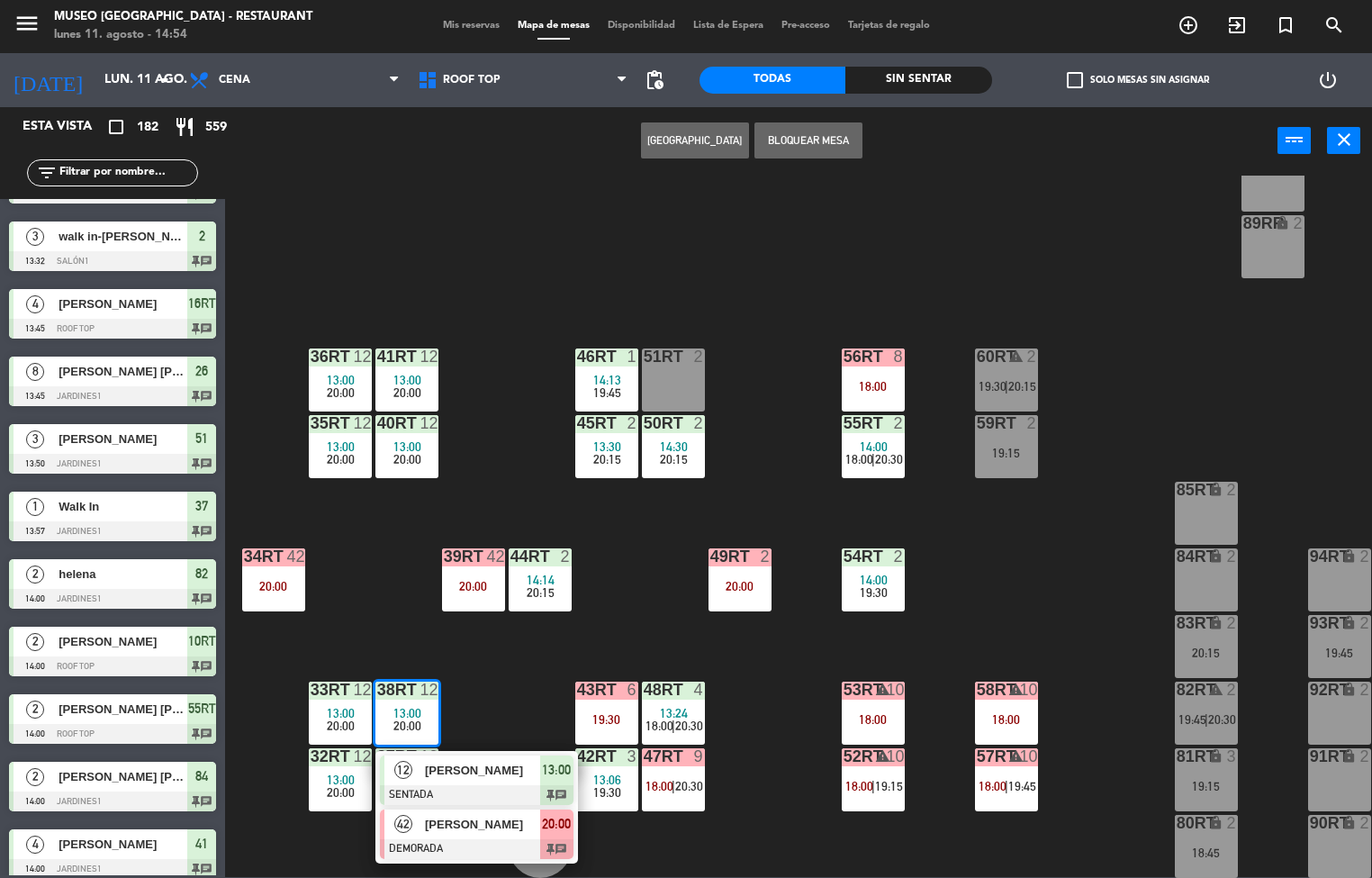
click at [471, 816] on span "[PERSON_NAME]" at bounding box center [483, 824] width 116 height 19
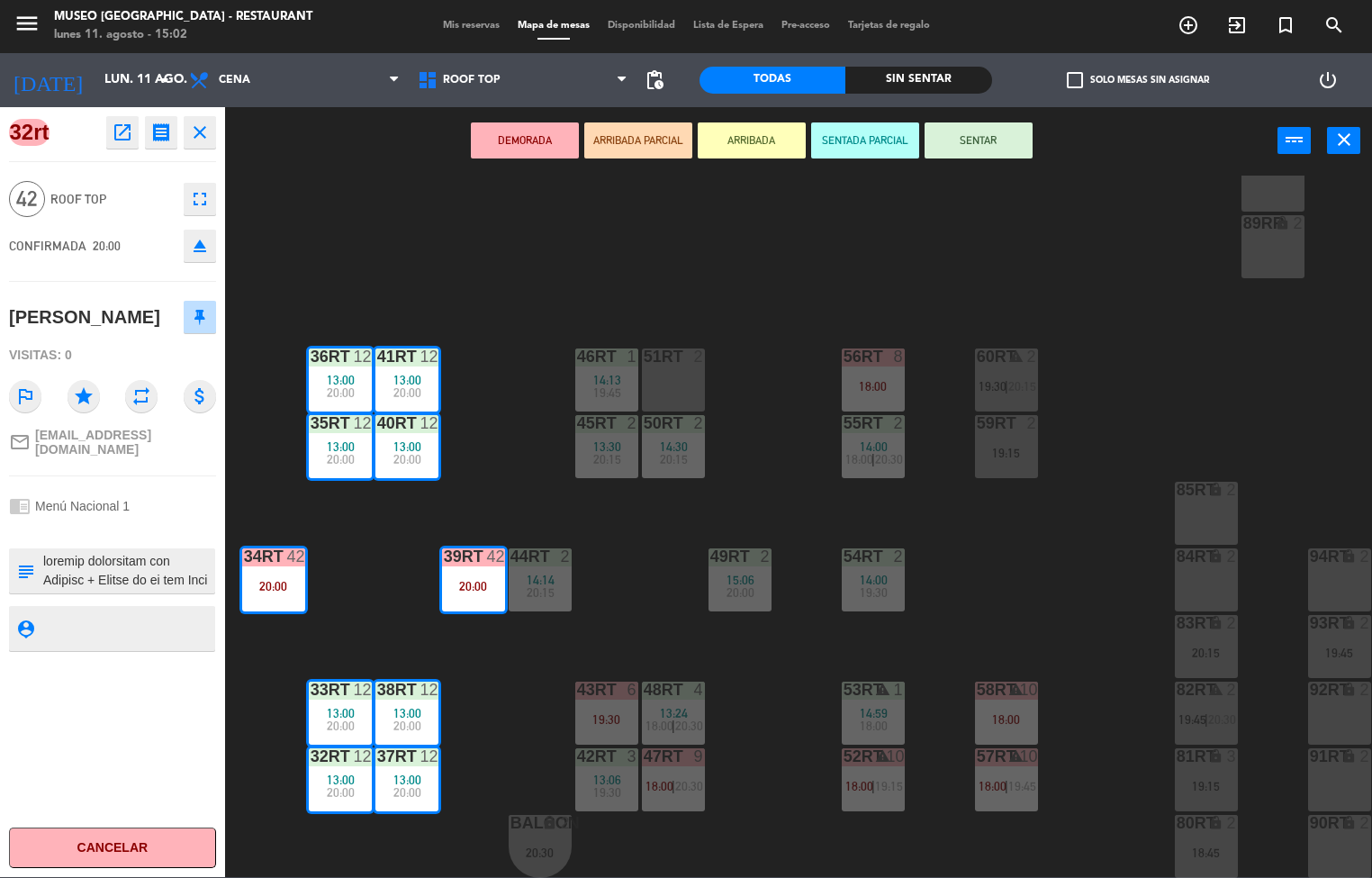
click at [791, 773] on div "menu [GEOGRAPHIC_DATA] - Restaurant lunes 11. agosto - 15:02 Mis reservas Mapa …" at bounding box center [686, 439] width 1372 height 878
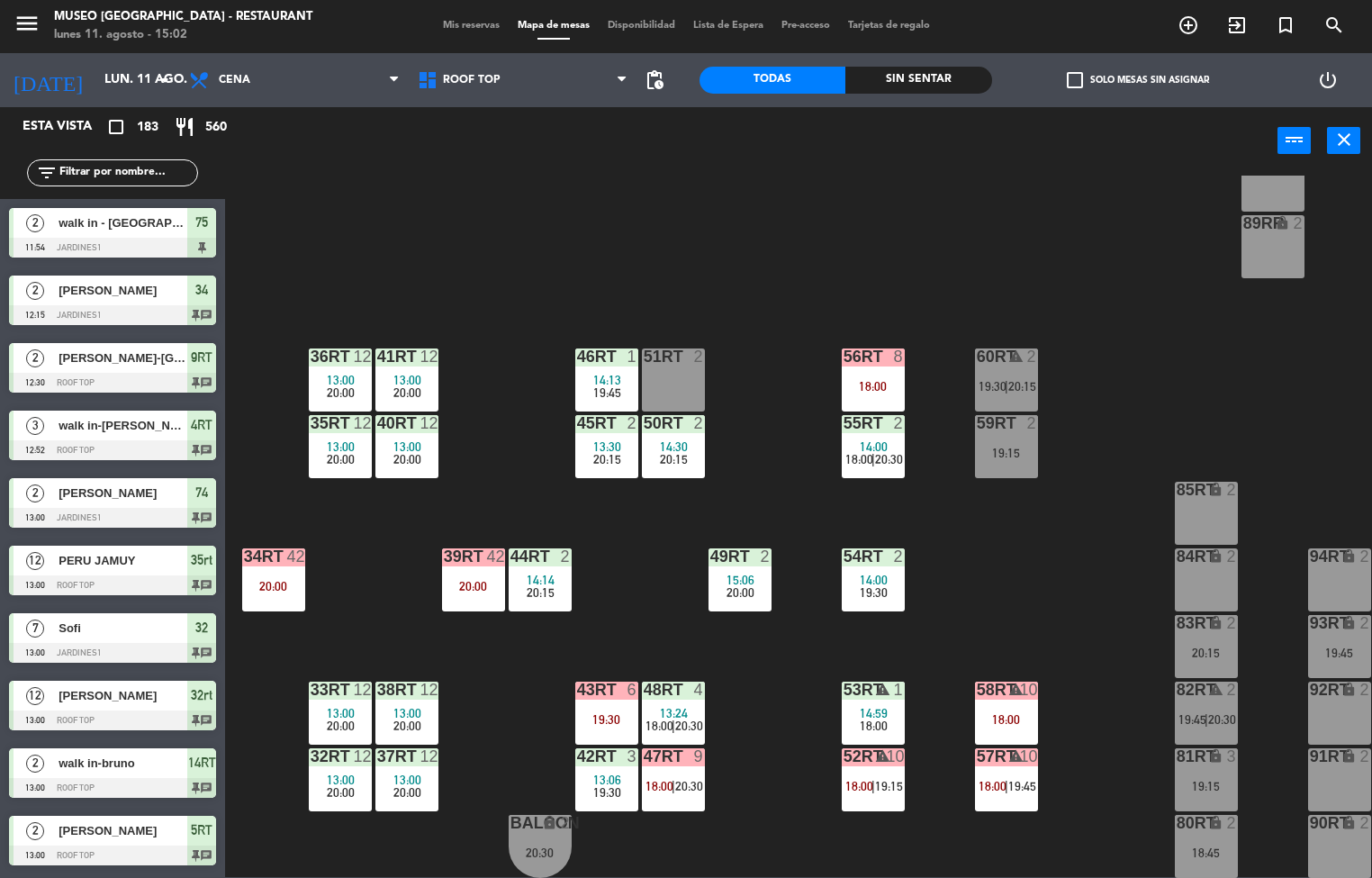
scroll to position [1565, 0]
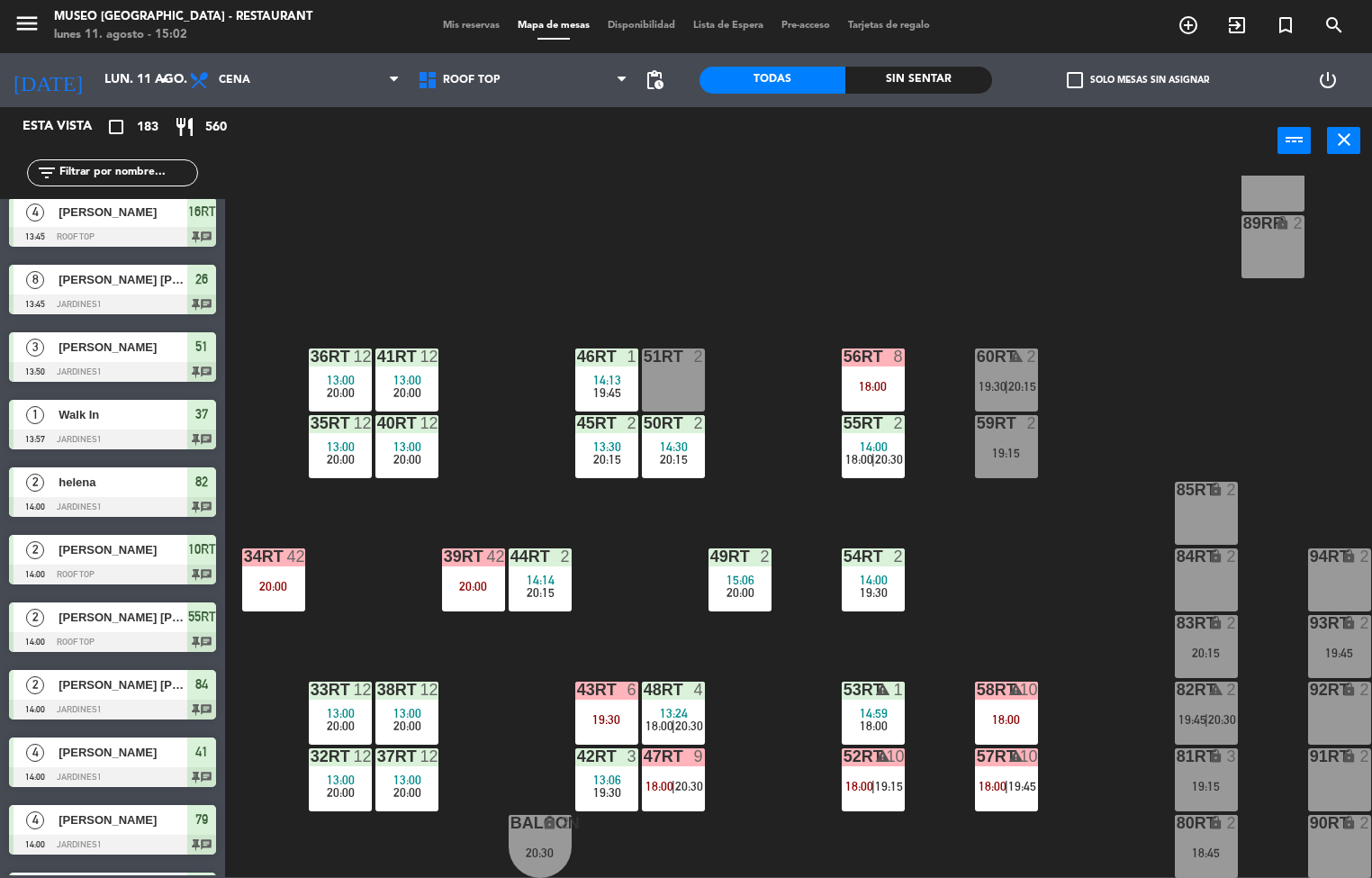
click at [859, 779] on span "18:00" at bounding box center [859, 786] width 28 height 14
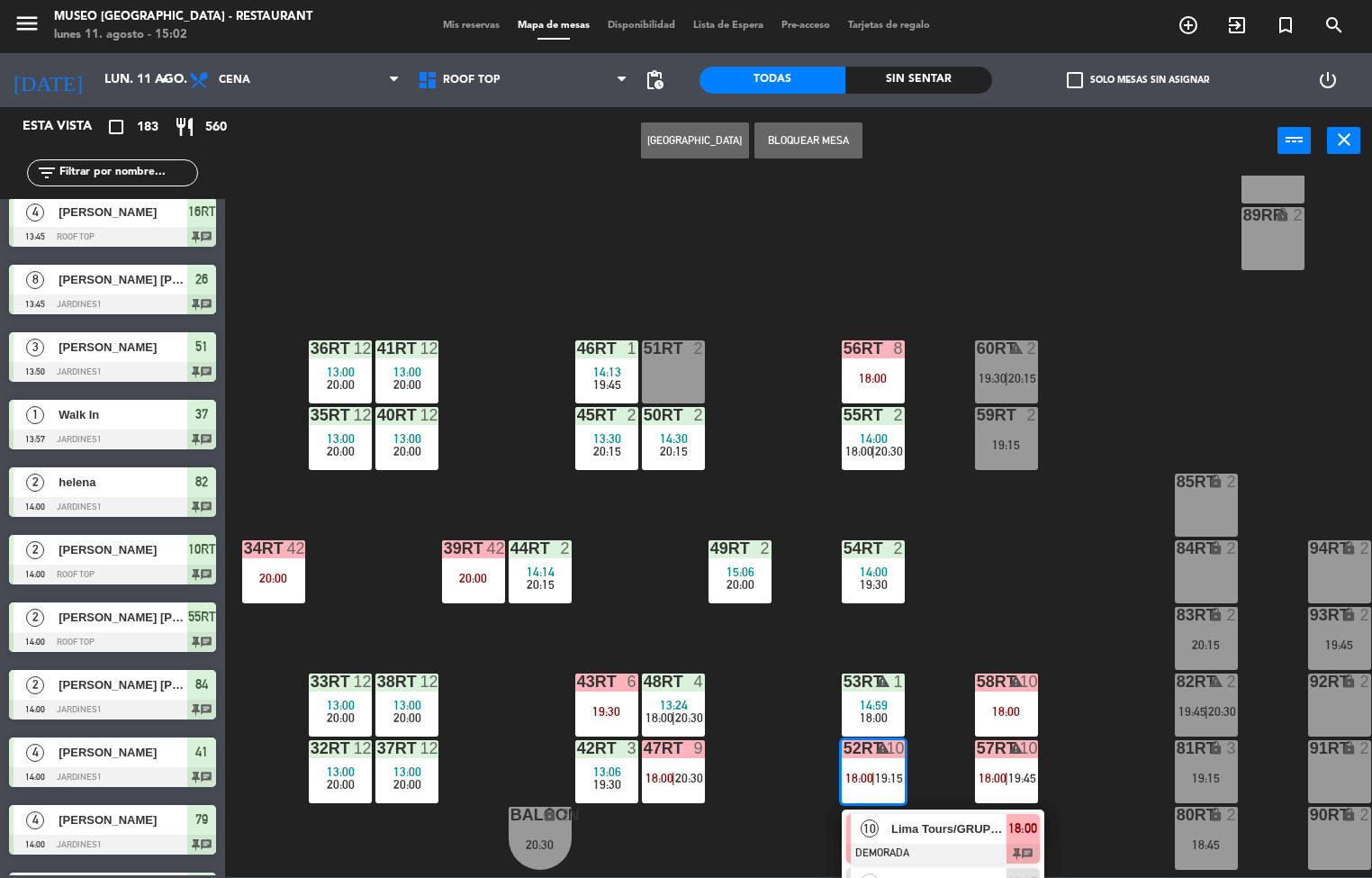
click at [1084, 627] on div "18RT 2 19:30 16RT 4 13:45 19:45 28RT 2 19:45 80RR lock 2 27RT 2 19:30 7RT 6 13:…" at bounding box center [805, 527] width 1134 height 703
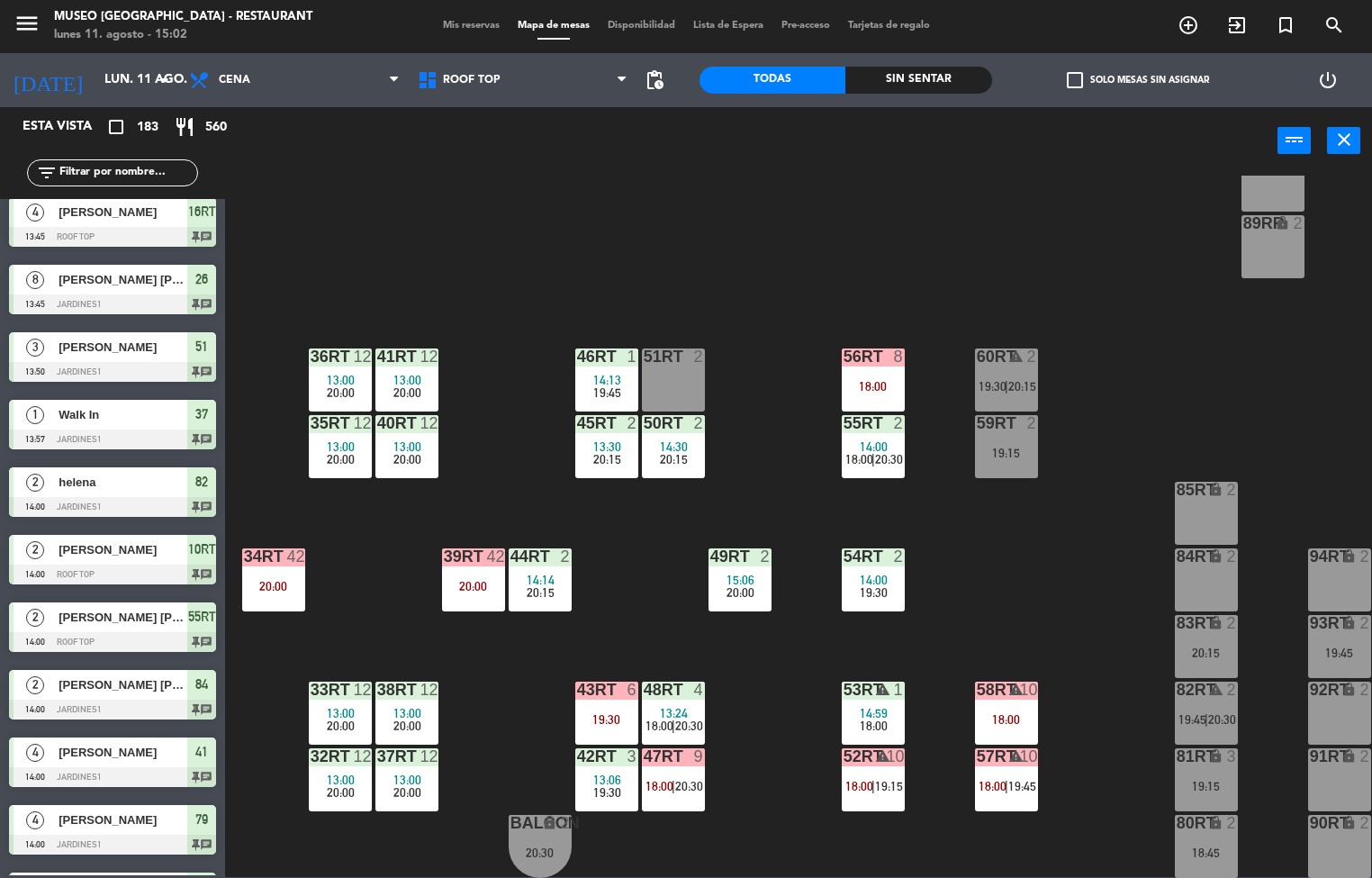
click at [674, 779] on span "|" at bounding box center [674, 786] width 4 height 14
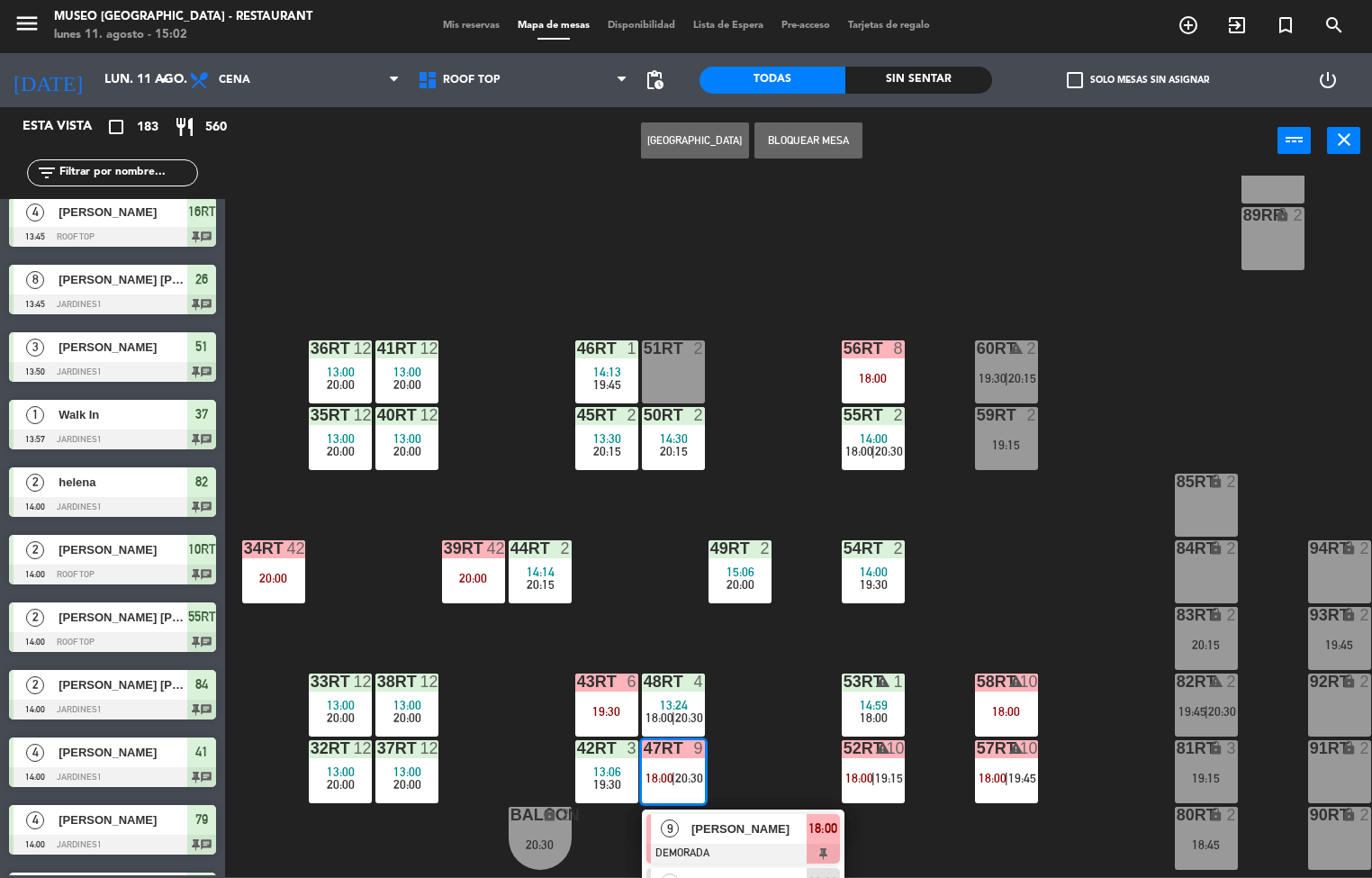
click at [779, 709] on div "18RT 2 19:30 16RT 4 13:45 19:45 28RT 2 19:45 80RR lock 2 27RT 2 19:30 7RT 6 13:…" at bounding box center [805, 527] width 1134 height 703
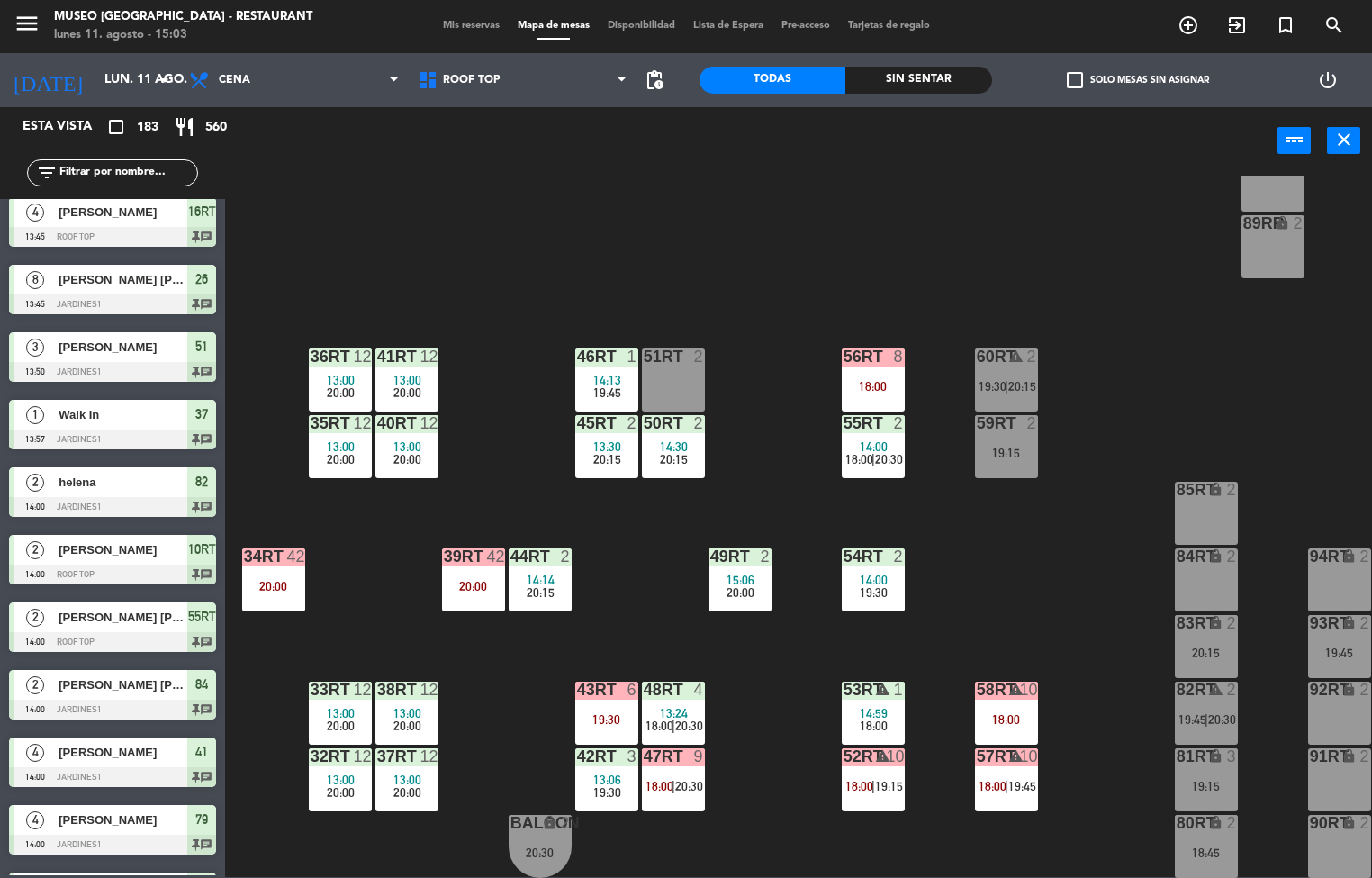
click at [873, 380] on div "18:00" at bounding box center [873, 387] width 63 height 13
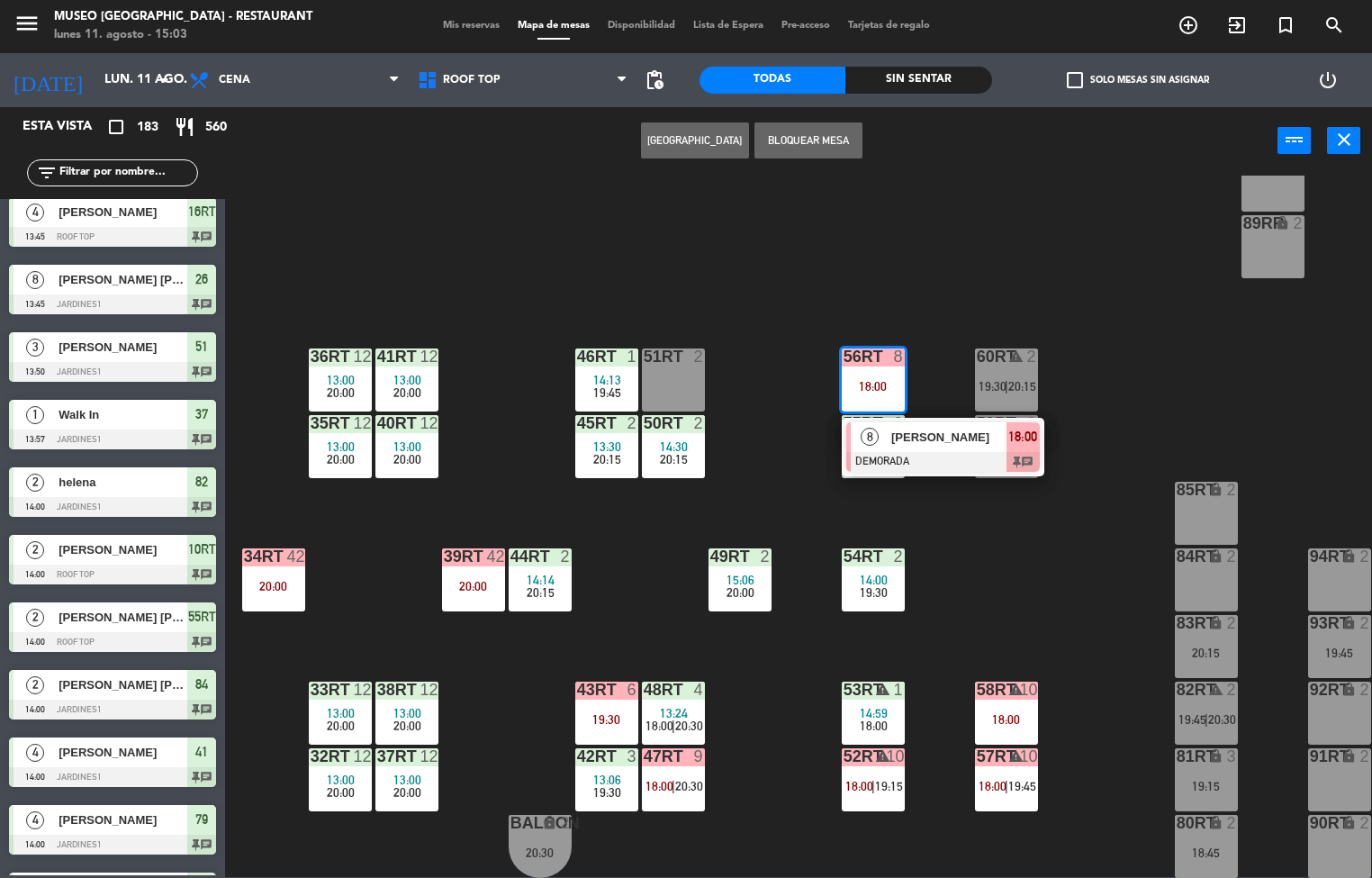
click at [614, 587] on div "18RT 2 19:30 16RT 4 13:45 19:45 28RT 2 19:45 80RR lock 2 27RT 2 19:30 7RT 6 13:…" at bounding box center [805, 527] width 1134 height 703
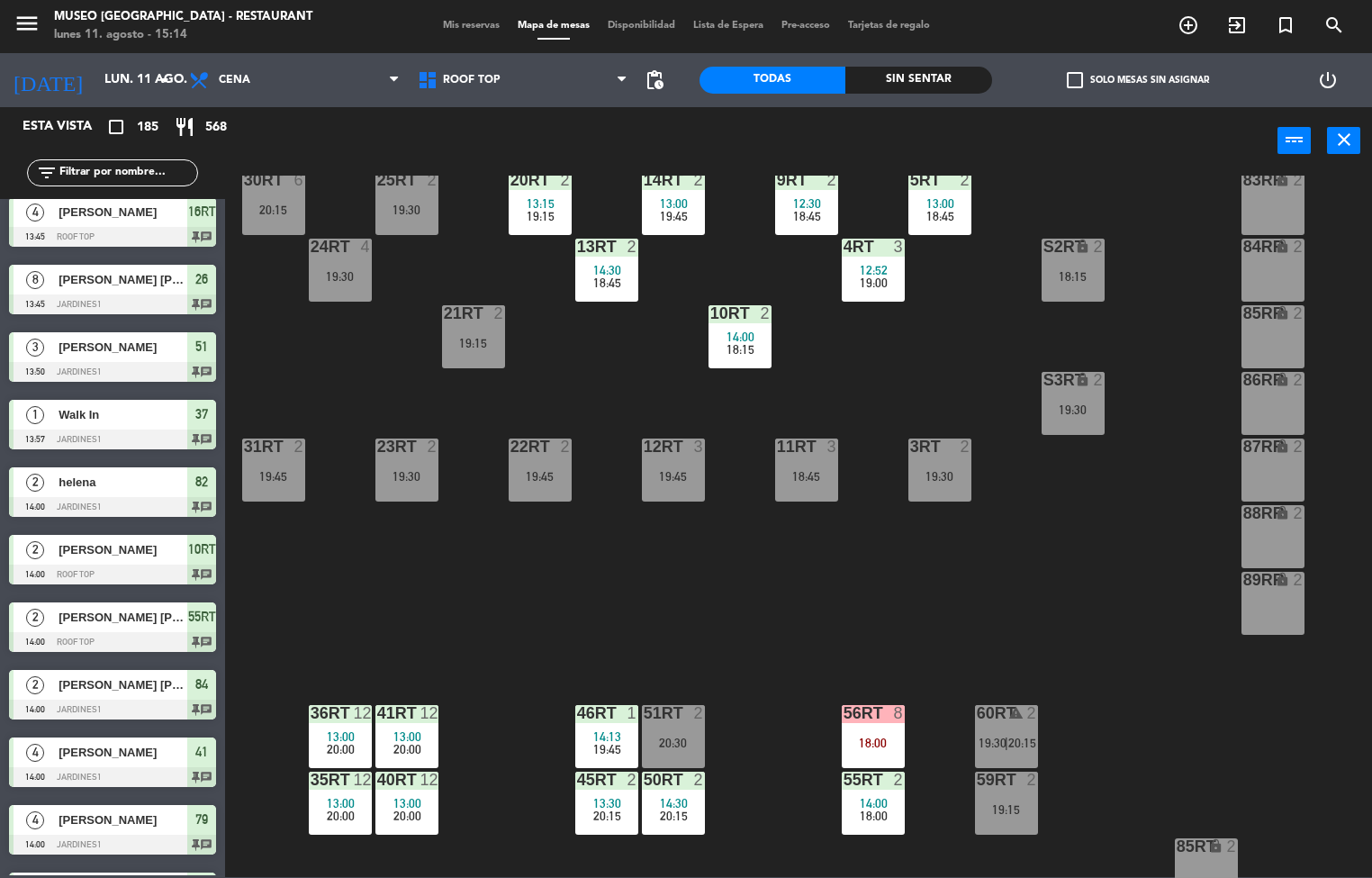
scroll to position [668, 0]
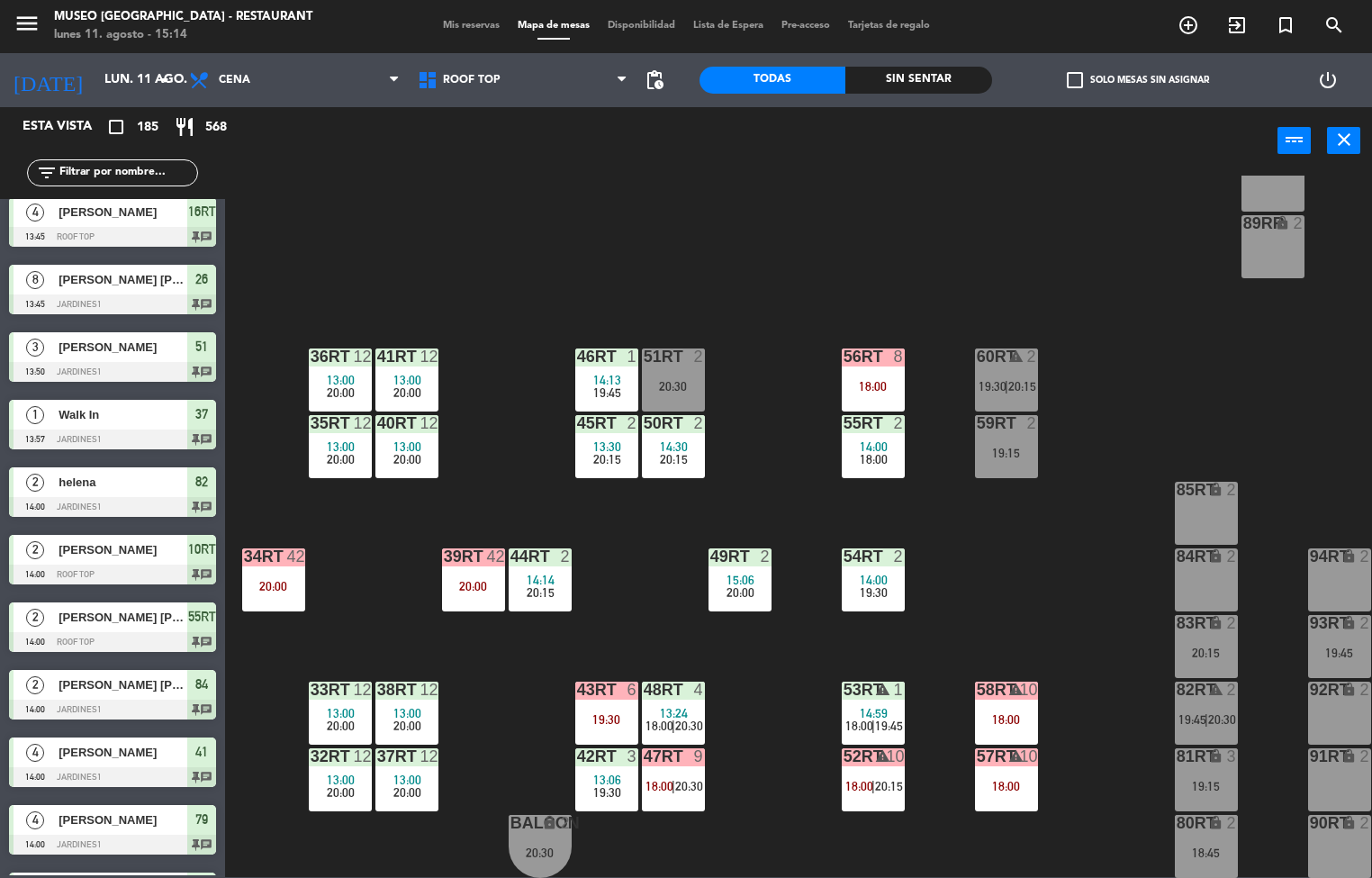
click at [417, 452] on span "20:00" at bounding box center [407, 459] width 28 height 14
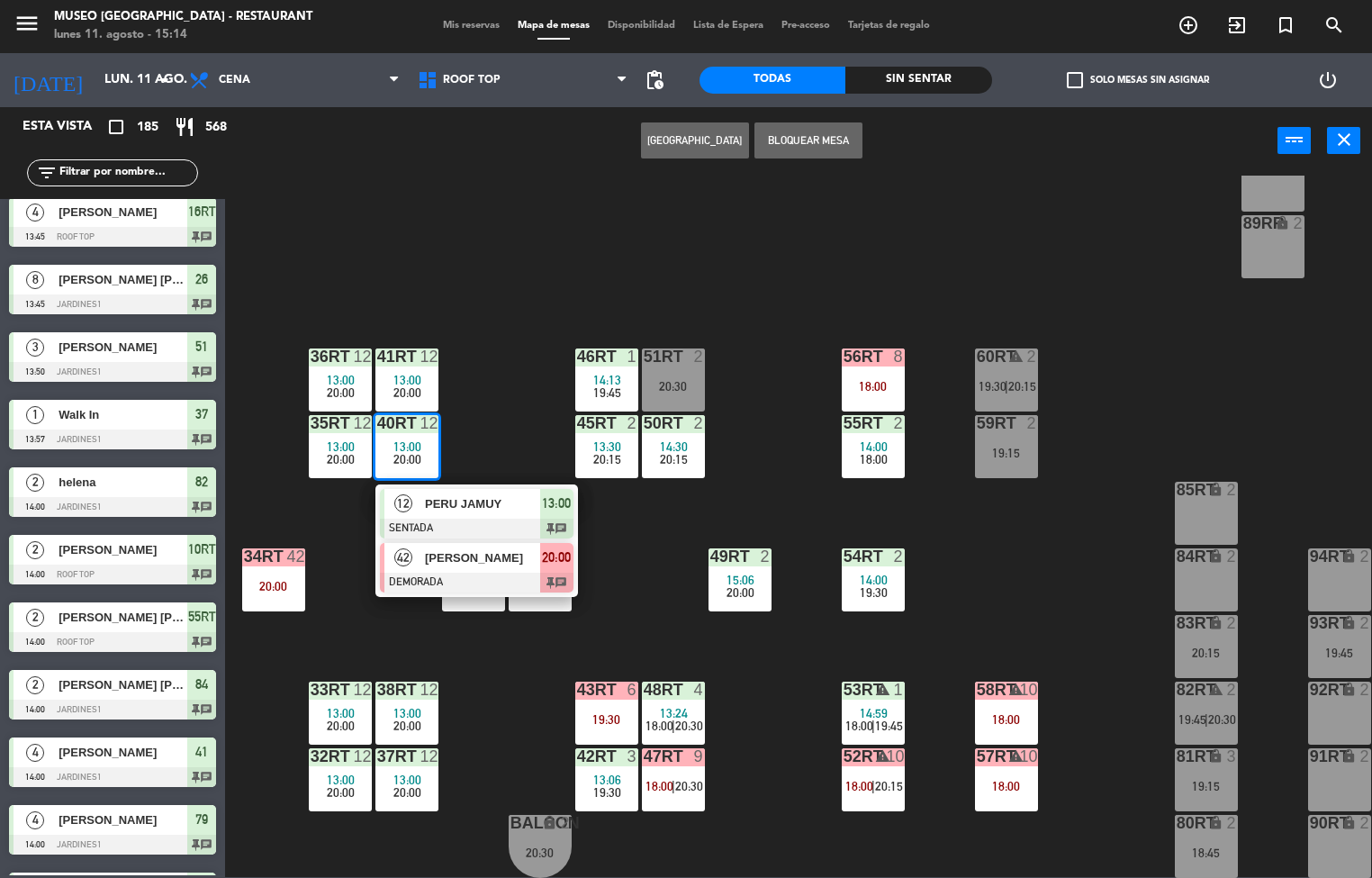
click at [435, 578] on div at bounding box center [477, 583] width 193 height 20
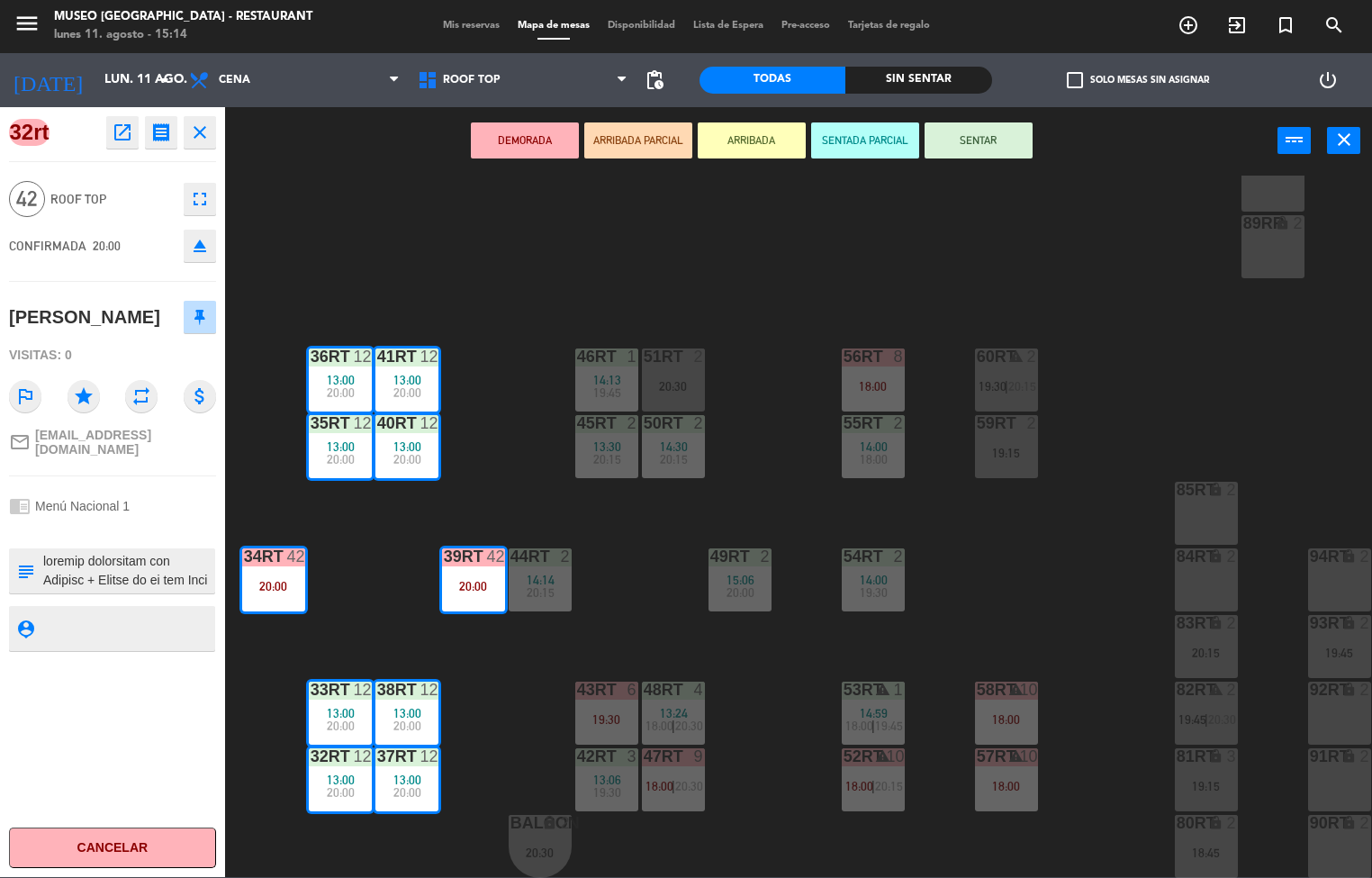
click at [120, 133] on icon "open_in_new" at bounding box center [123, 133] width 22 height 22
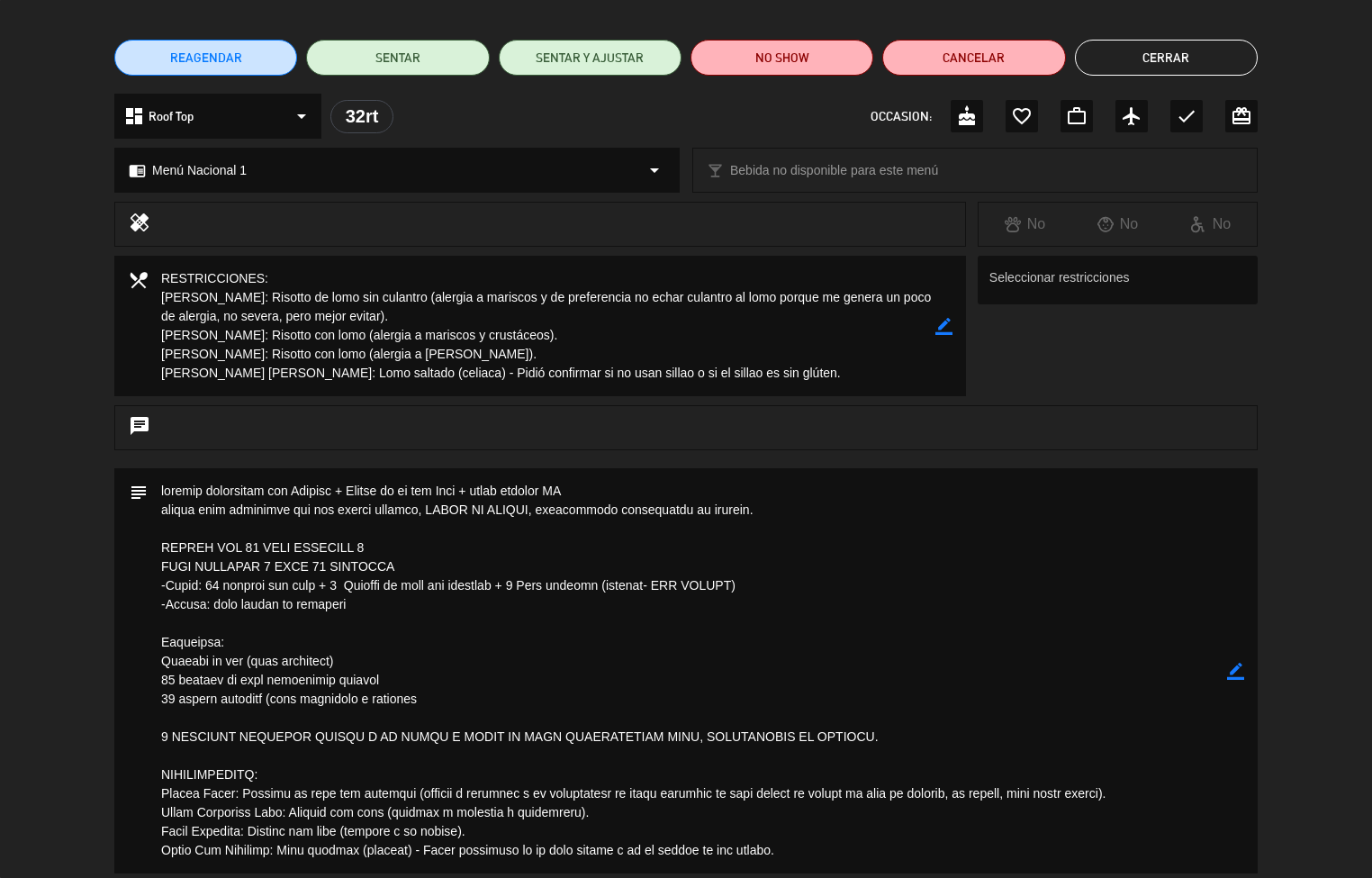
scroll to position [312, 0]
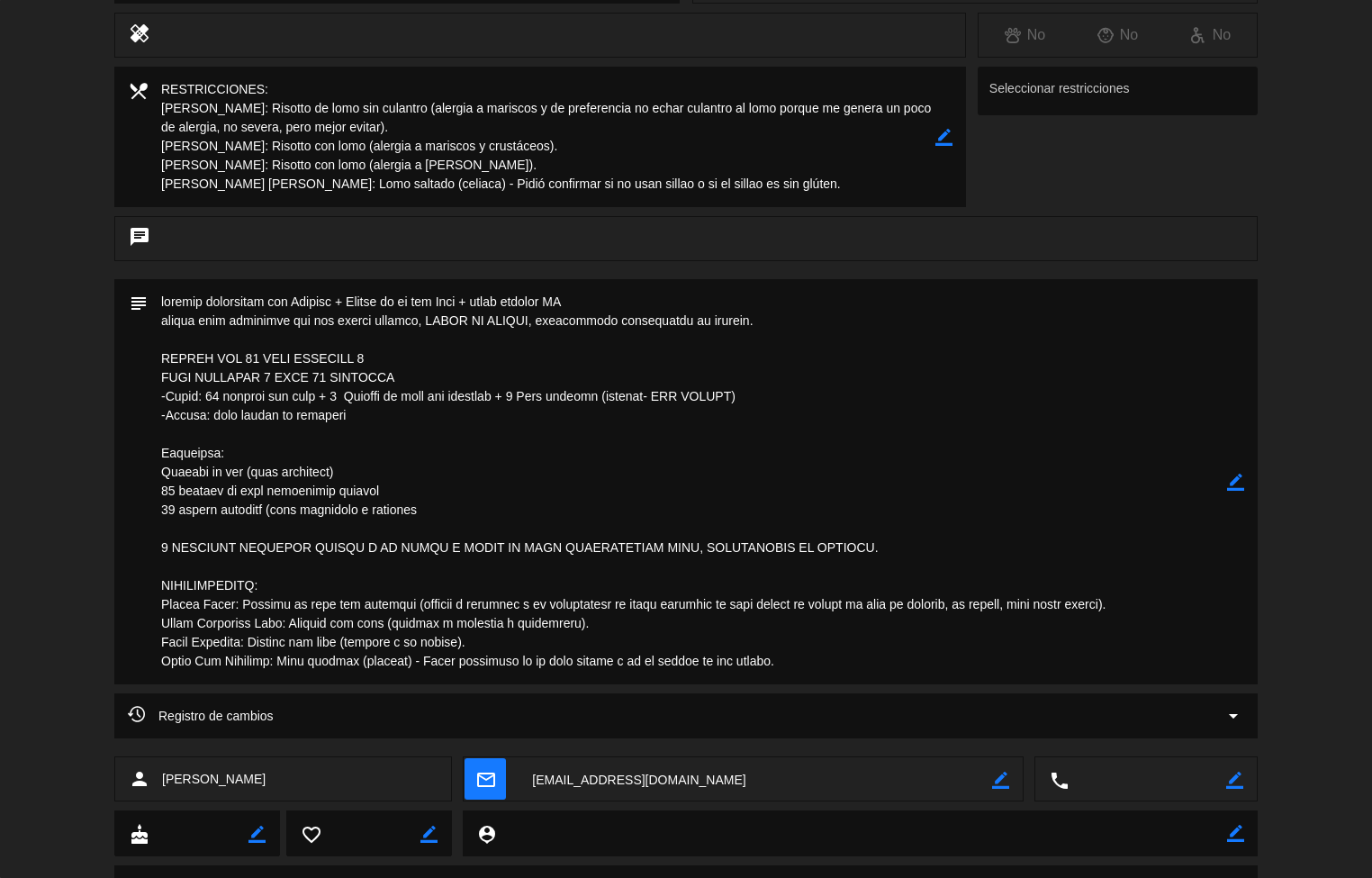
click at [1080, 633] on textarea at bounding box center [686, 481] width 1079 height 406
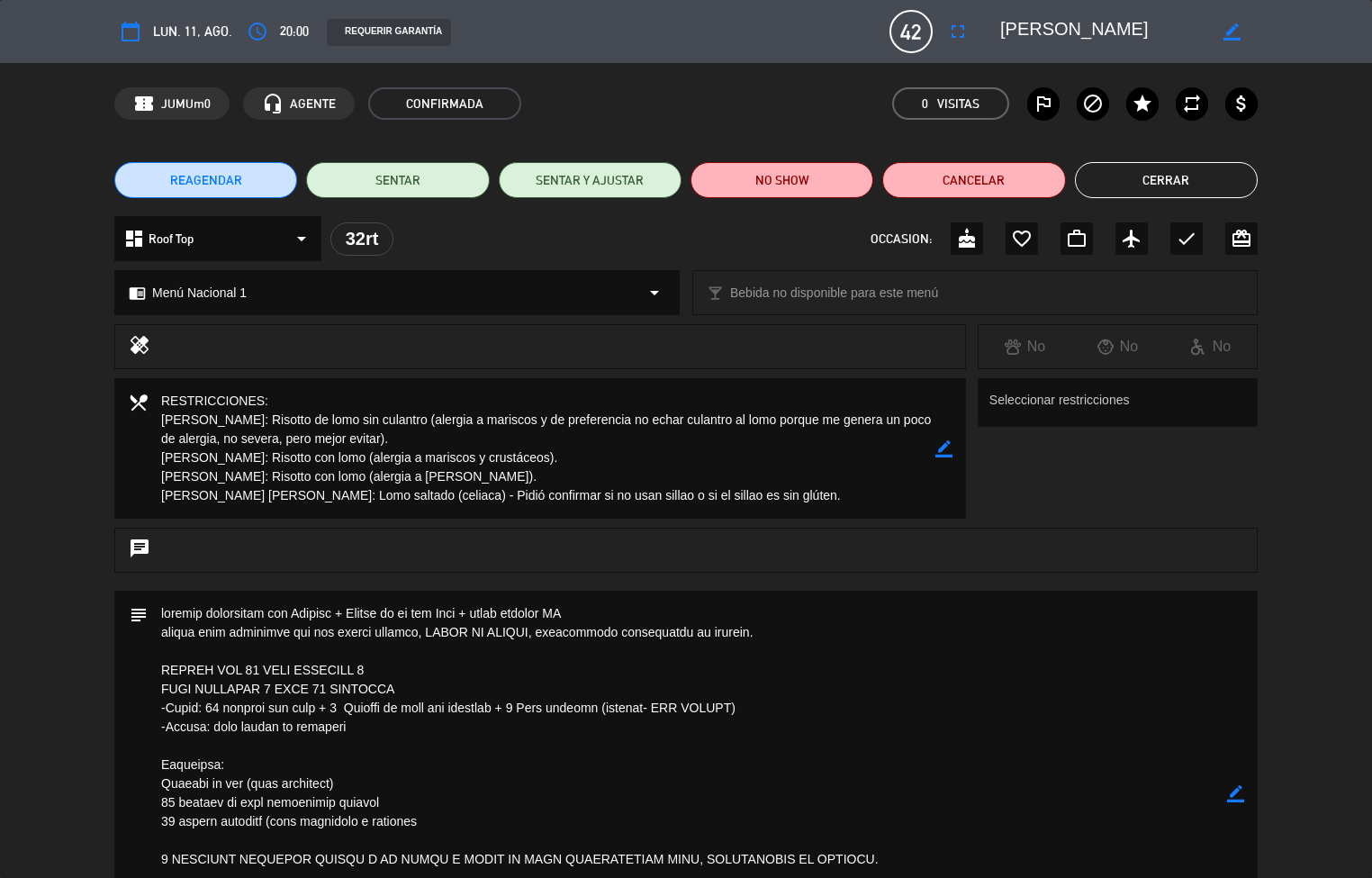
click at [1175, 178] on button "Cerrar" at bounding box center [1166, 180] width 182 height 36
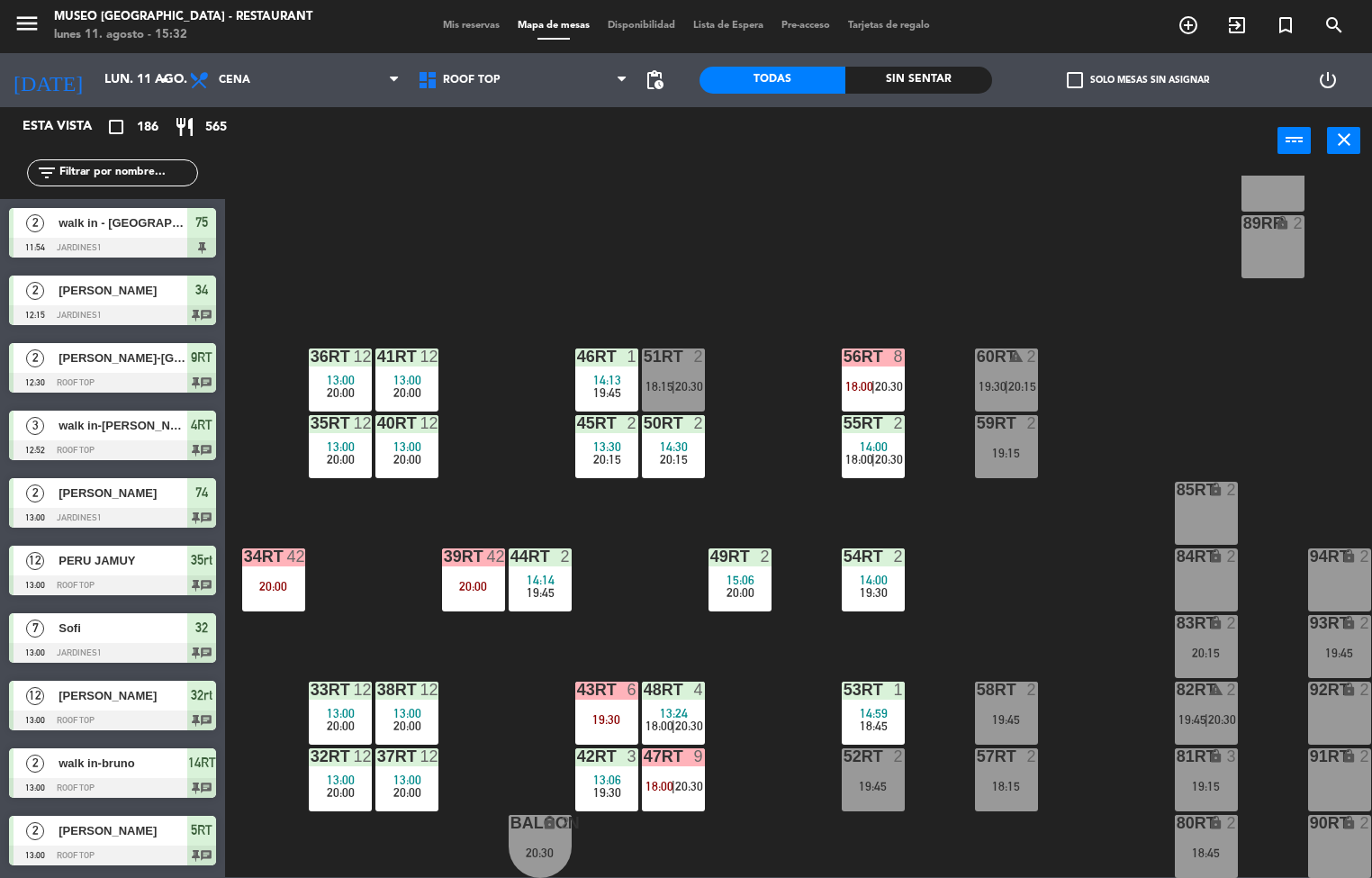
scroll to position [1, 0]
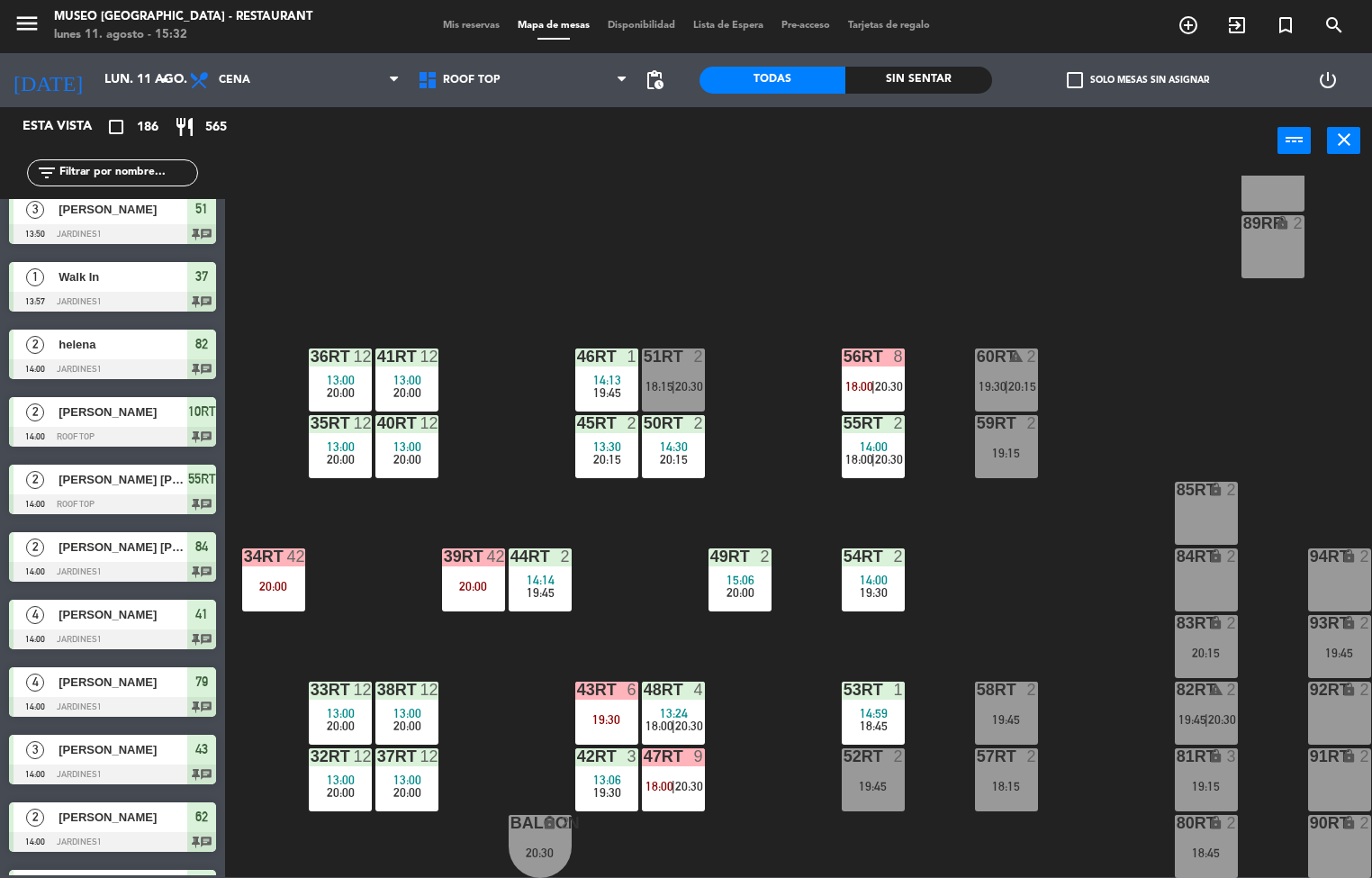
click at [470, 580] on div "20:00" at bounding box center [473, 586] width 63 height 13
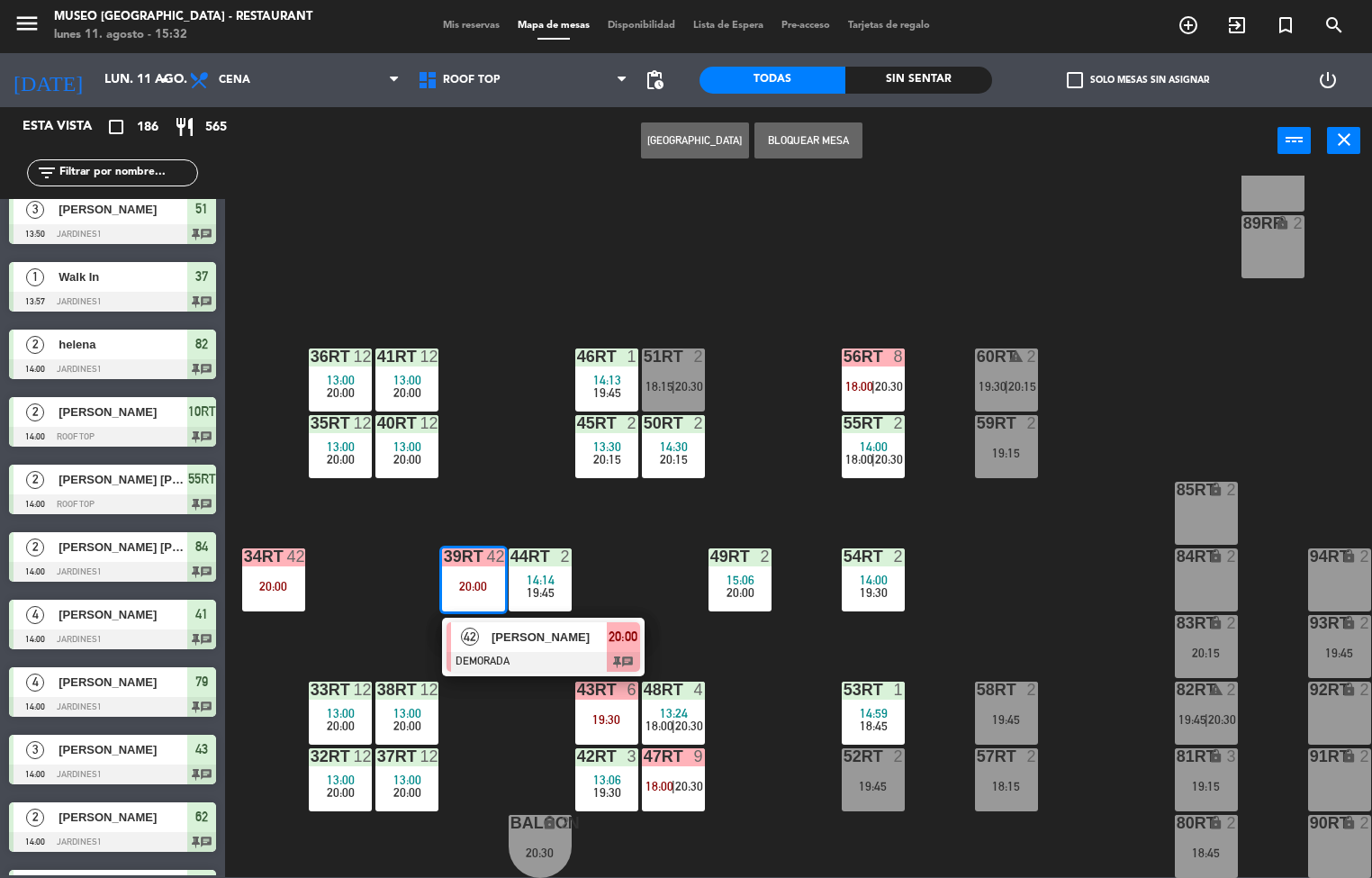
click at [513, 628] on span "[PERSON_NAME]" at bounding box center [549, 637] width 116 height 19
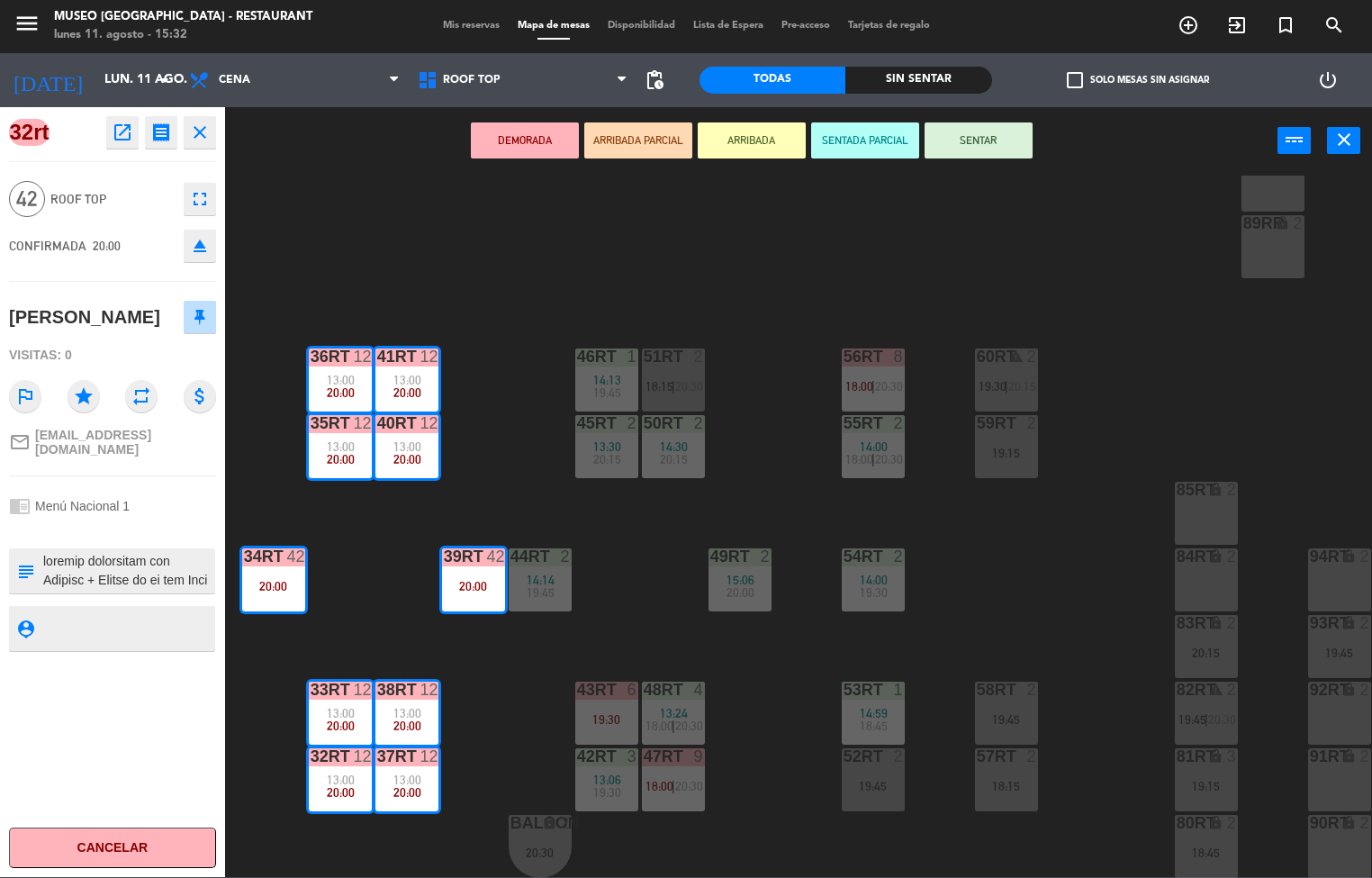
click at [120, 143] on button "open_in_new" at bounding box center [123, 133] width 33 height 33
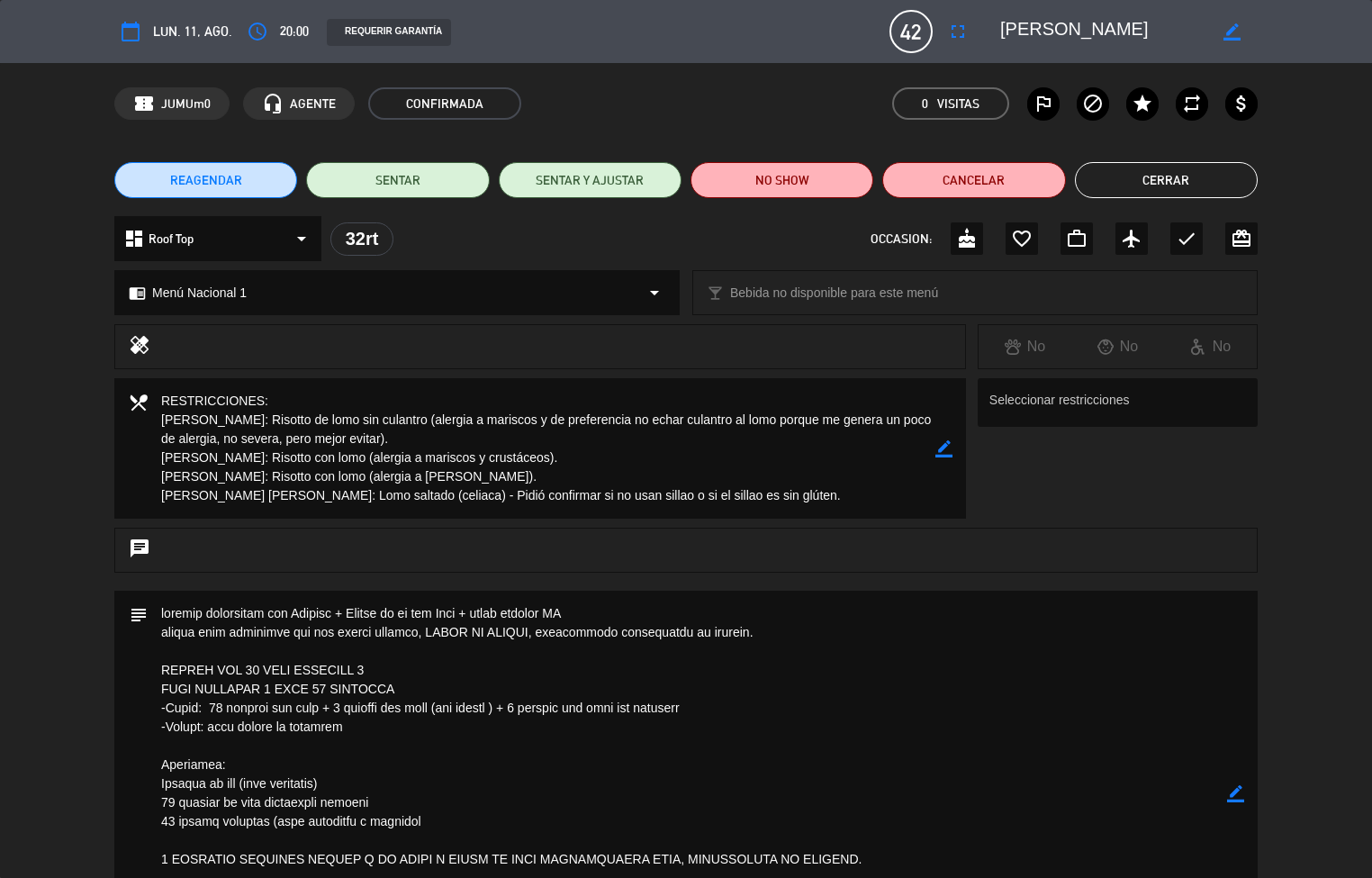
click at [1181, 163] on button "Cerrar" at bounding box center [1166, 180] width 182 height 36
click at [1205, 179] on div "18RT 3 18:45 16RT 4 13:45 19:30 28RT 2 19:15 80RR lock 2 27RT 2 19:15 7RT 6 13:…" at bounding box center [805, 527] width 1134 height 703
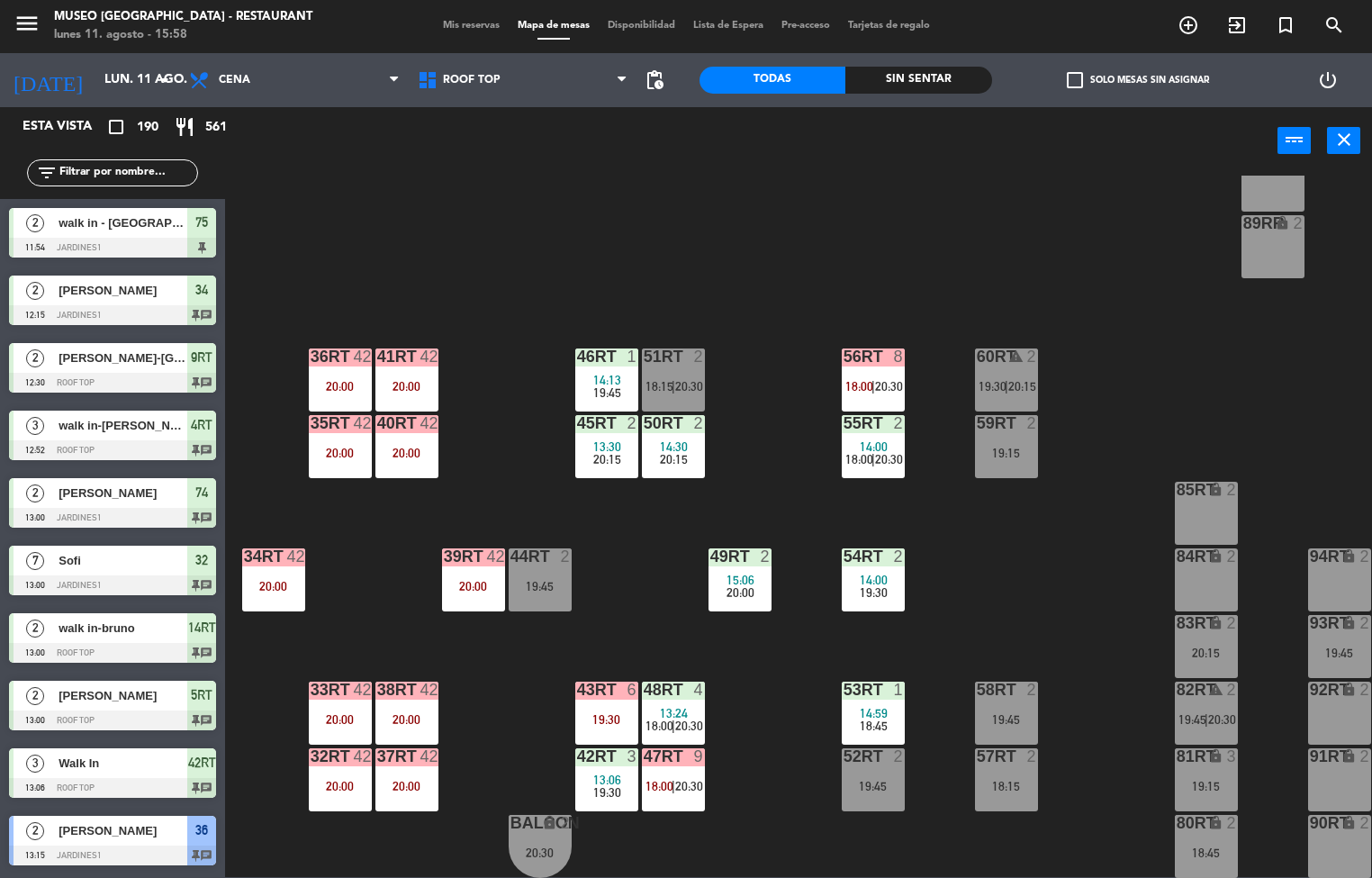
scroll to position [1729, 0]
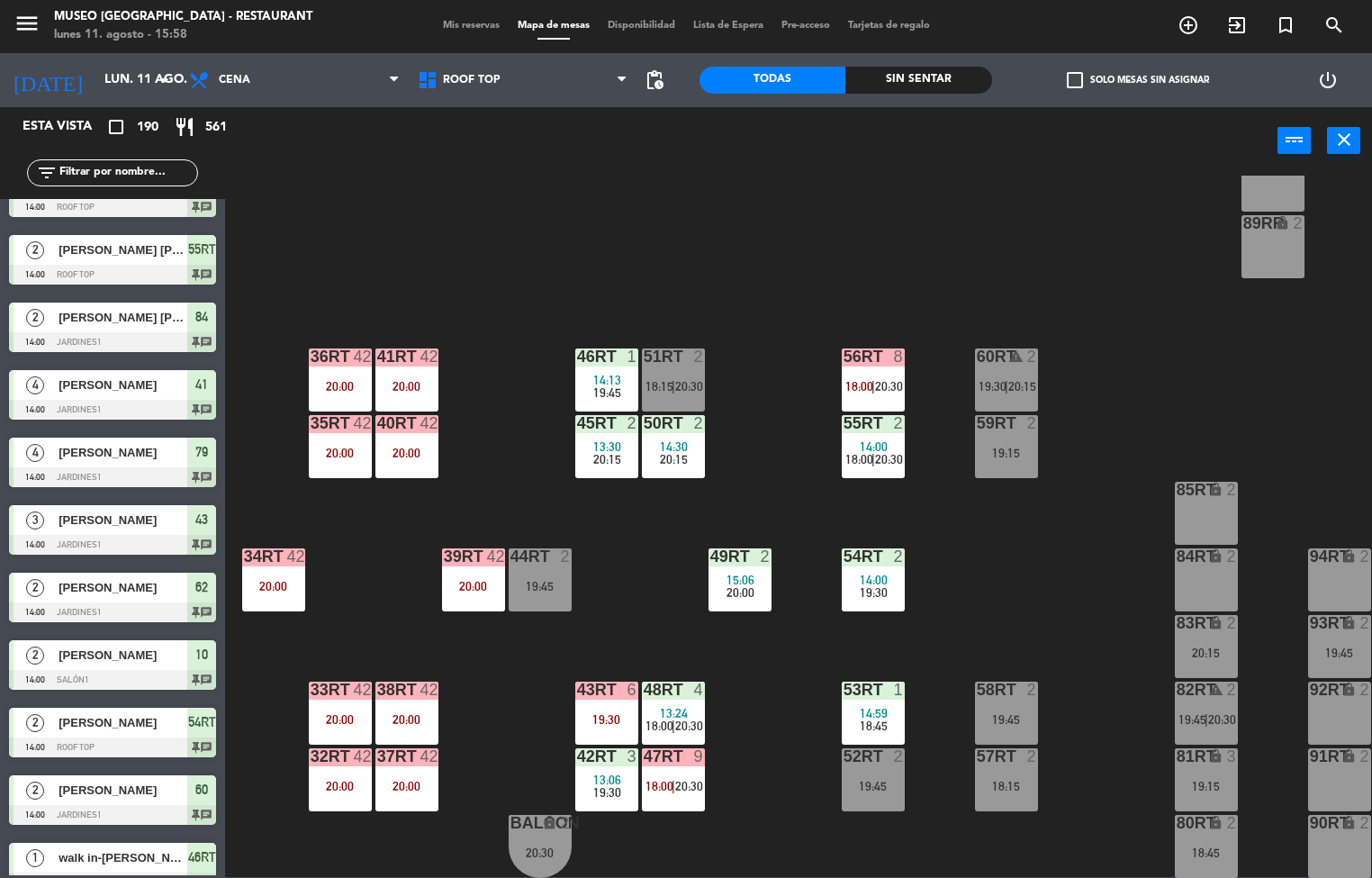
click at [975, 597] on div "18RT 3 18:45 16RT 4 13:45 19:30 28RT 2 19:15 80RR lock 2 27RT 2 19:15 7RT 6 13:…" at bounding box center [805, 527] width 1134 height 703
click at [965, 682] on div "58RT" at bounding box center [976, 690] width 30 height 16
click at [963, 682] on div "58RT" at bounding box center [976, 690] width 30 height 16
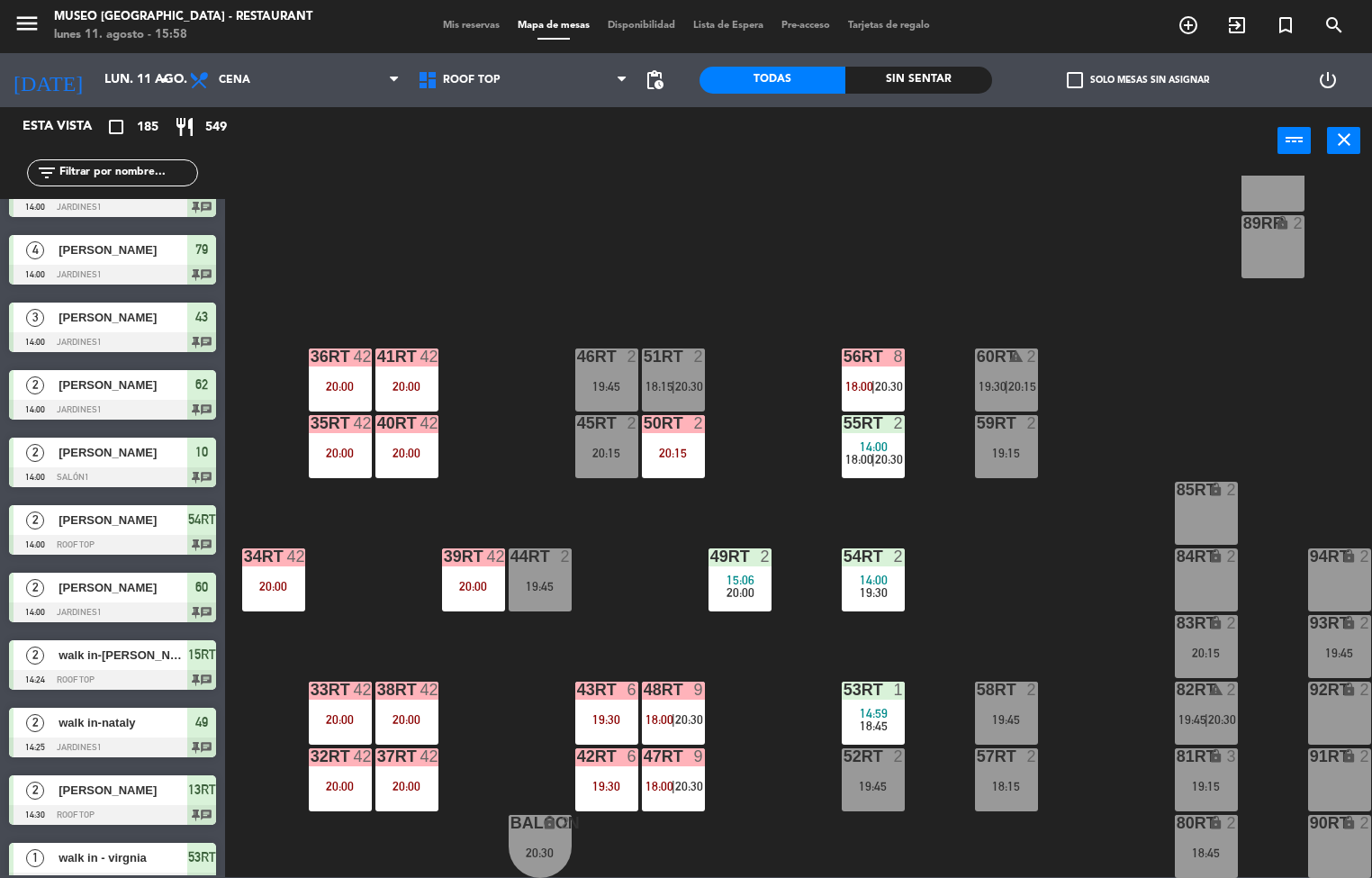
click at [660, 712] on span "18:00" at bounding box center [659, 719] width 28 height 14
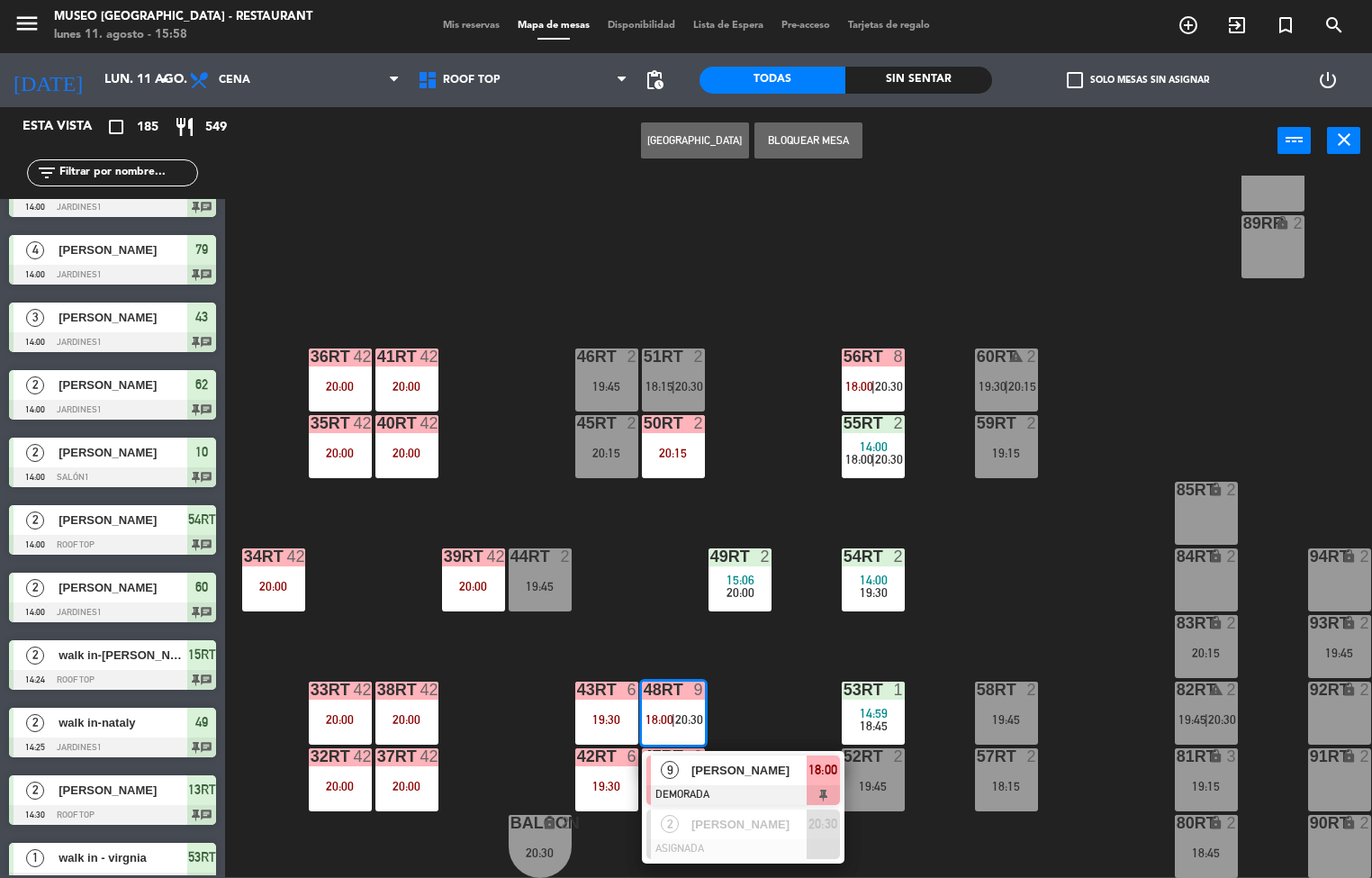
click at [754, 761] on span "[PERSON_NAME]" at bounding box center [750, 770] width 116 height 19
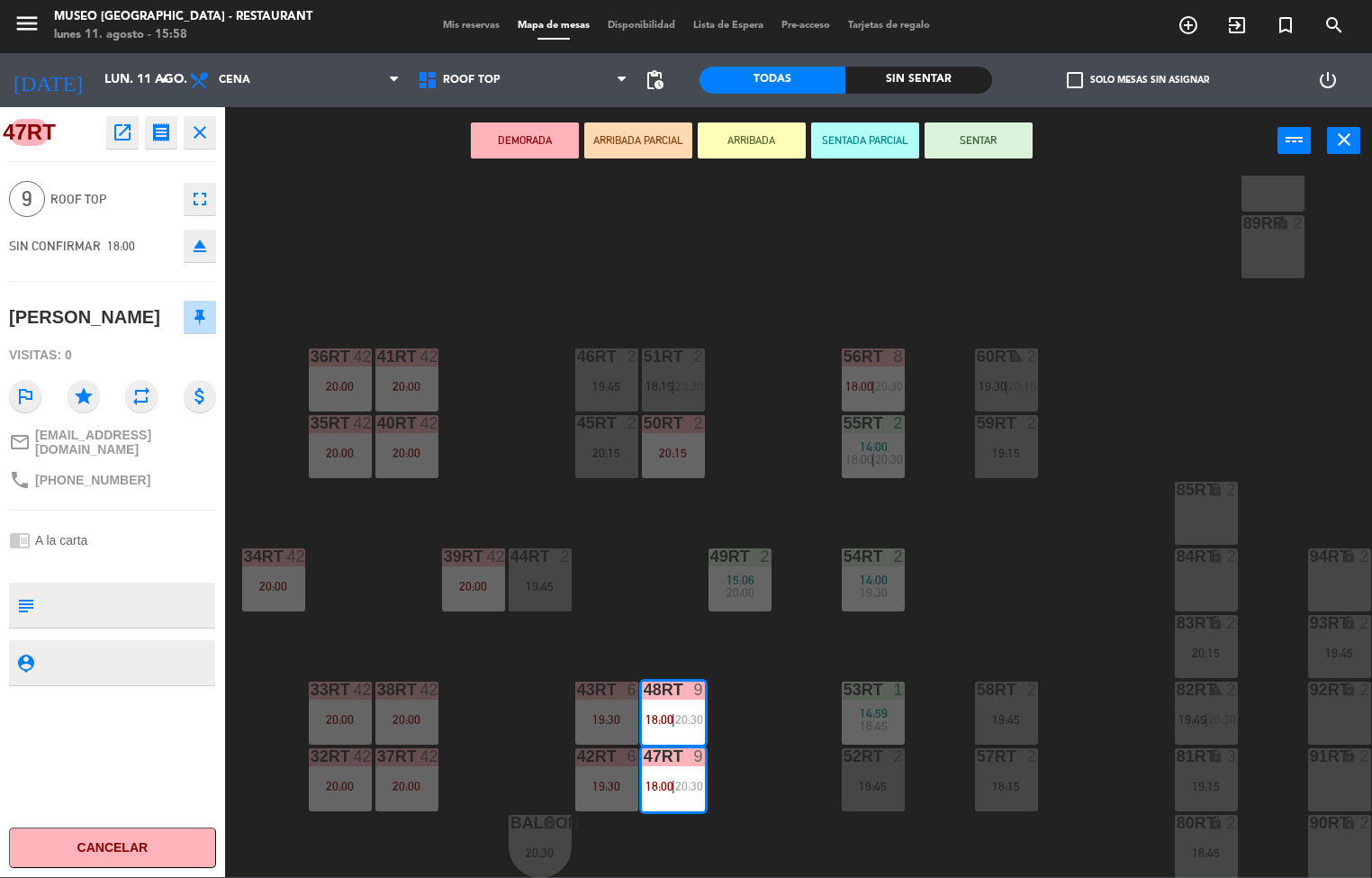
click at [167, 609] on textarea at bounding box center [127, 605] width 172 height 38
click at [162, 609] on textarea at bounding box center [127, 605] width 172 height 38
click at [1171, 355] on div "18RT 3 18:45 16RT 4 13:45 19:30 28RT 2 19:15 80RR lock 2 27RT 2 19:15 7RT 6 13:…" at bounding box center [805, 527] width 1134 height 703
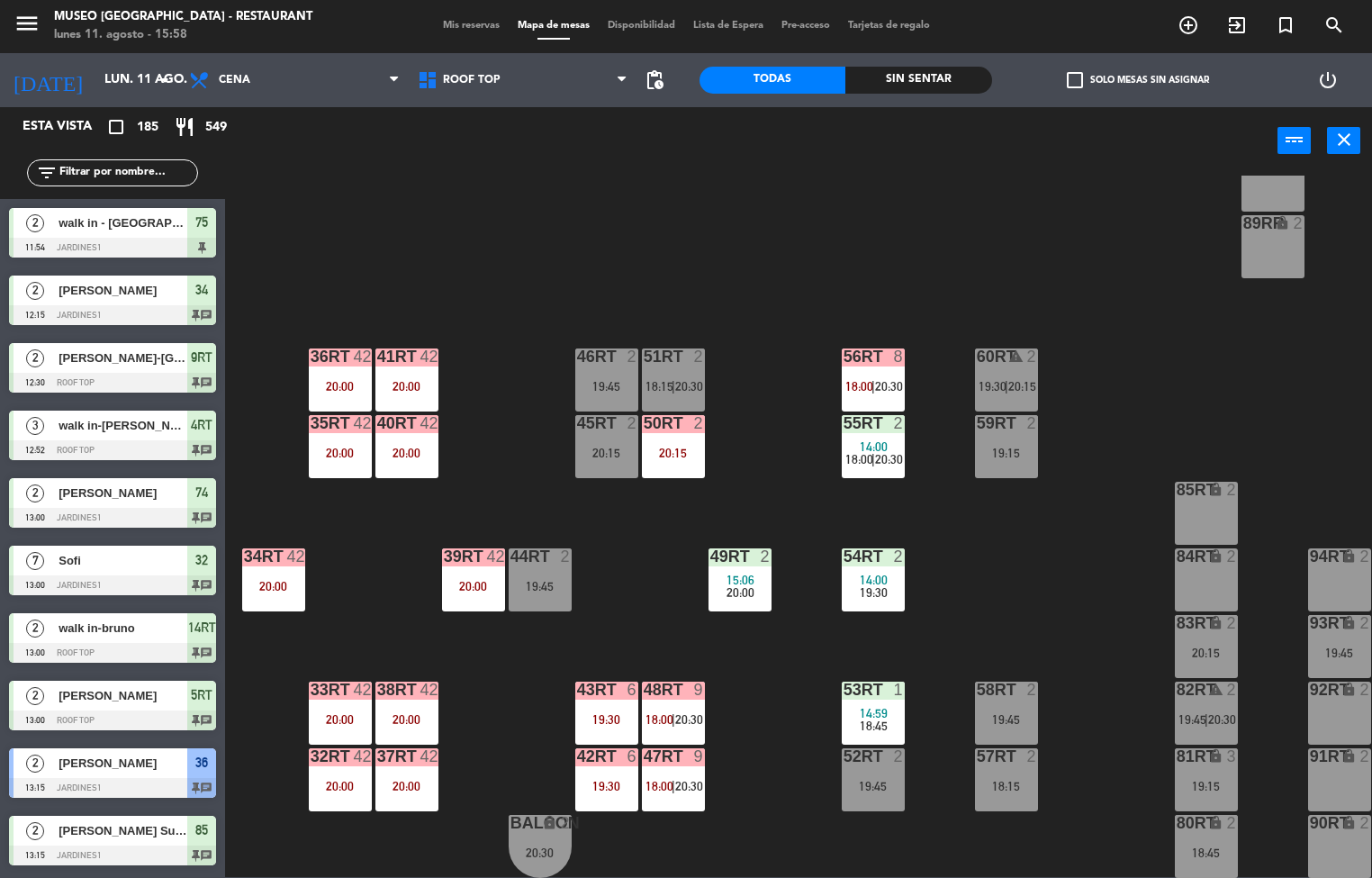
scroll to position [1, 0]
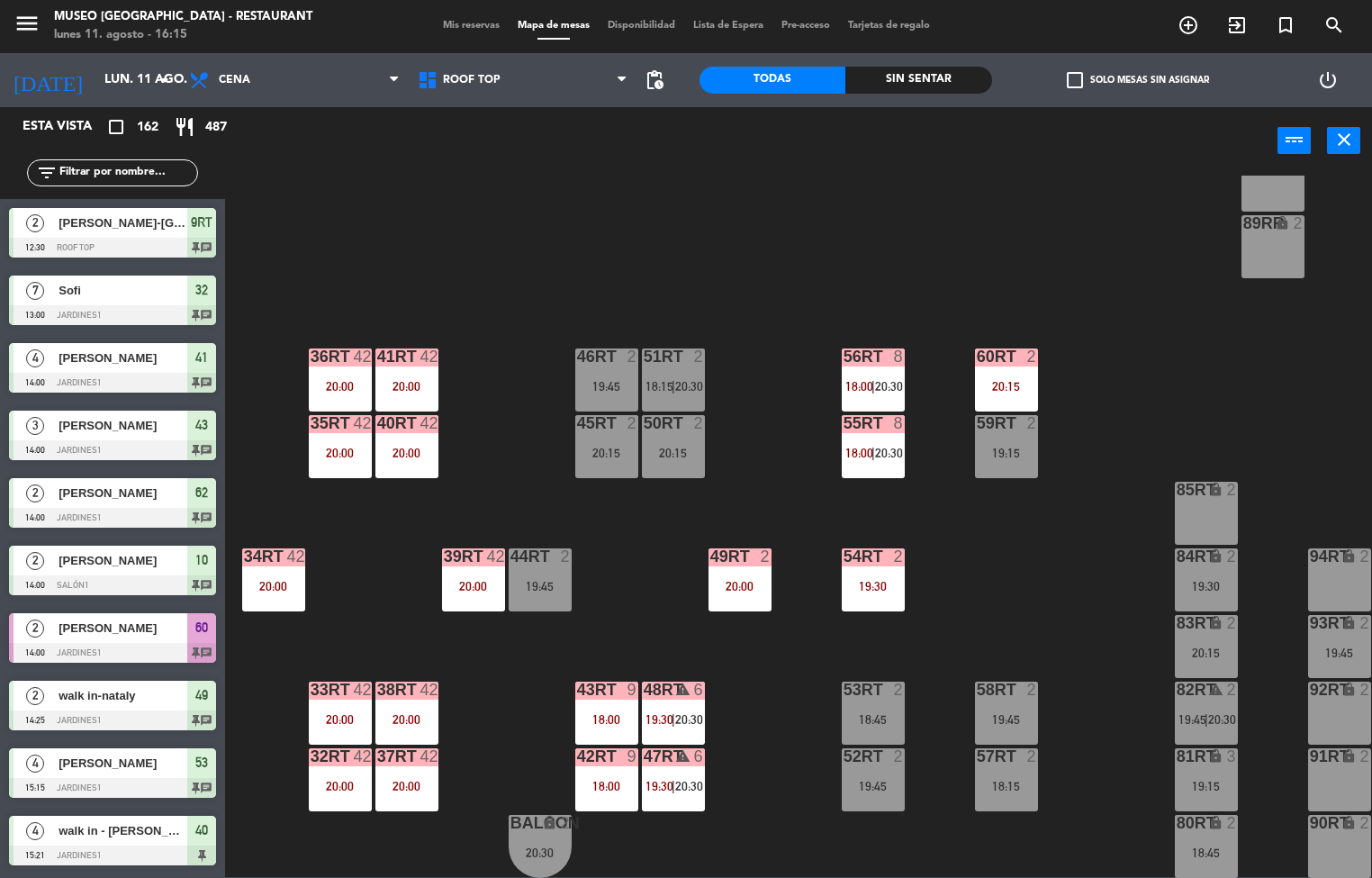
click at [1087, 622] on div "18RT 3 18:45 16RT 4 19:30 28RT 2 19:15 80RR lock 2 27RT 2 19:15 7RT 2 19:15 S1R…" at bounding box center [805, 527] width 1134 height 703
click at [887, 445] on span "20:30" at bounding box center [889, 453] width 28 height 14
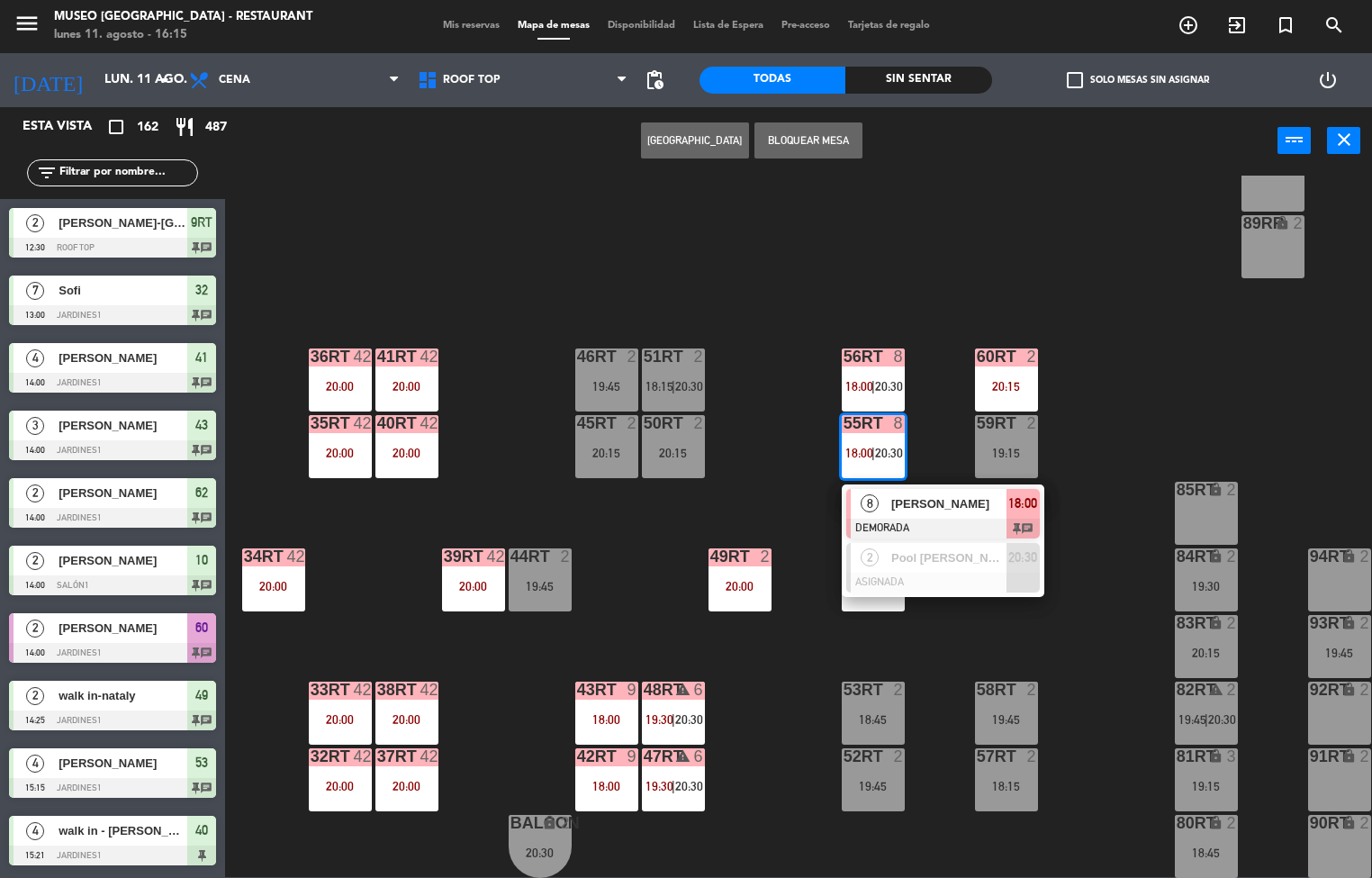
click at [1059, 641] on div "18RT 3 18:45 16RT 4 19:30 28RT 2 19:15 80RR lock 2 27RT 2 19:15 7RT 2 19:15 S1R…" at bounding box center [805, 527] width 1134 height 703
